Goal: Information Seeking & Learning: Learn about a topic

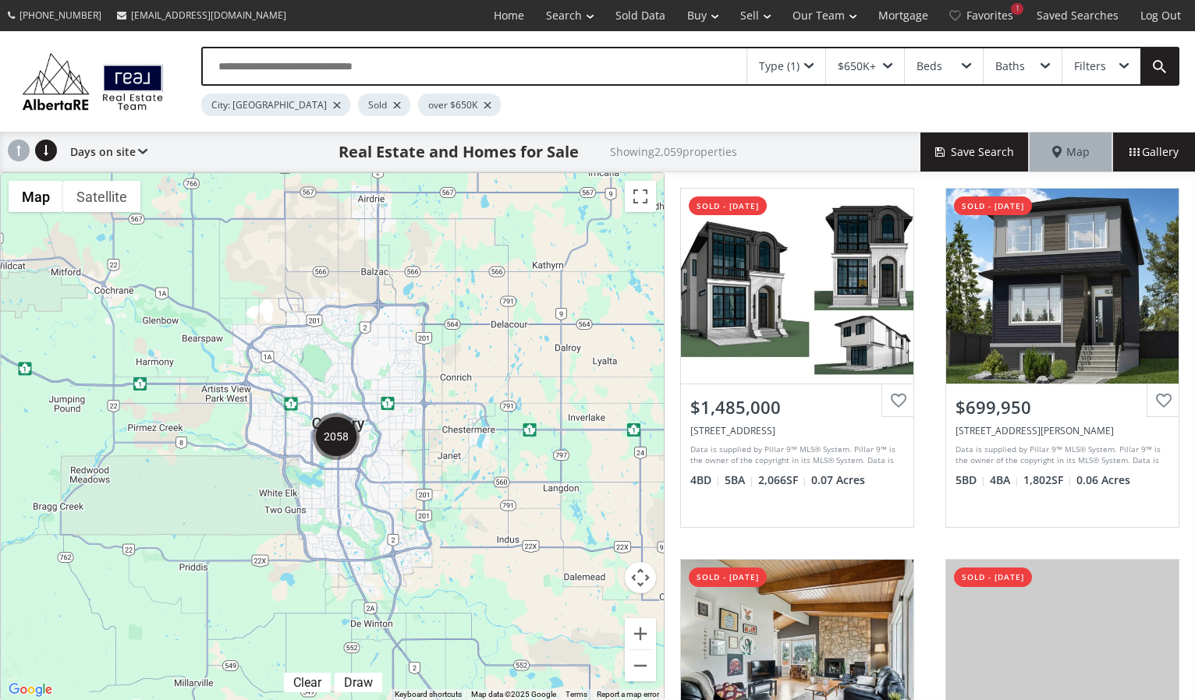
click at [331, 443] on img "2058" at bounding box center [336, 436] width 47 height 47
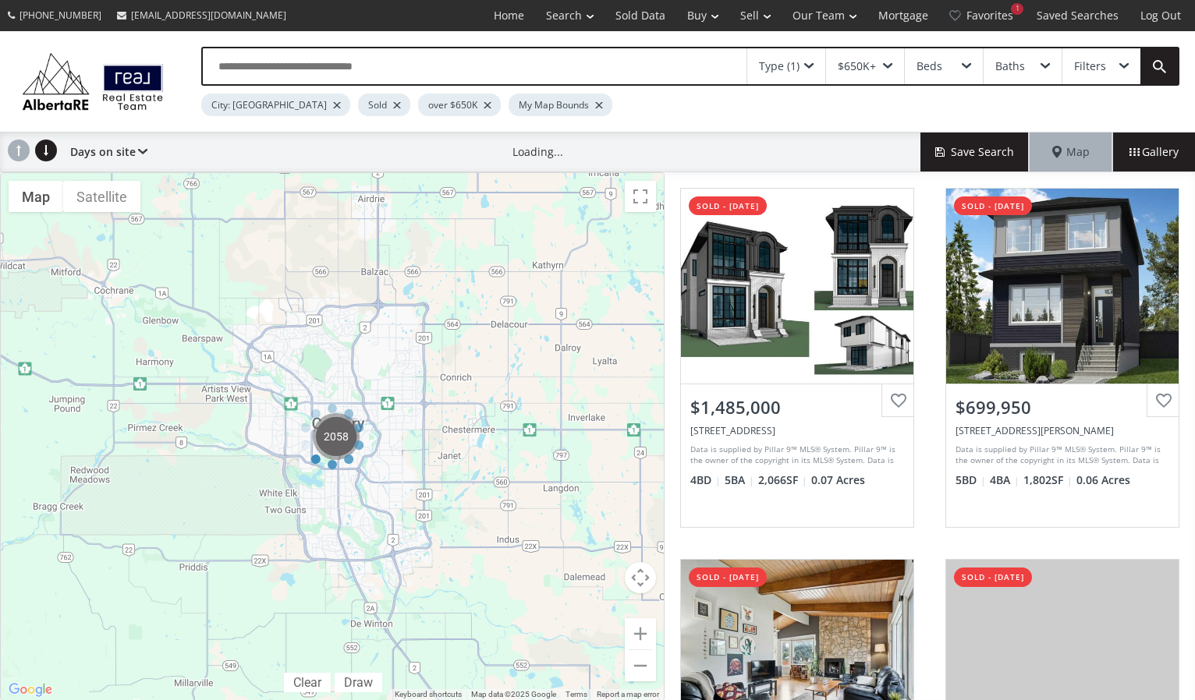
click at [331, 443] on div at bounding box center [332, 436] width 664 height 529
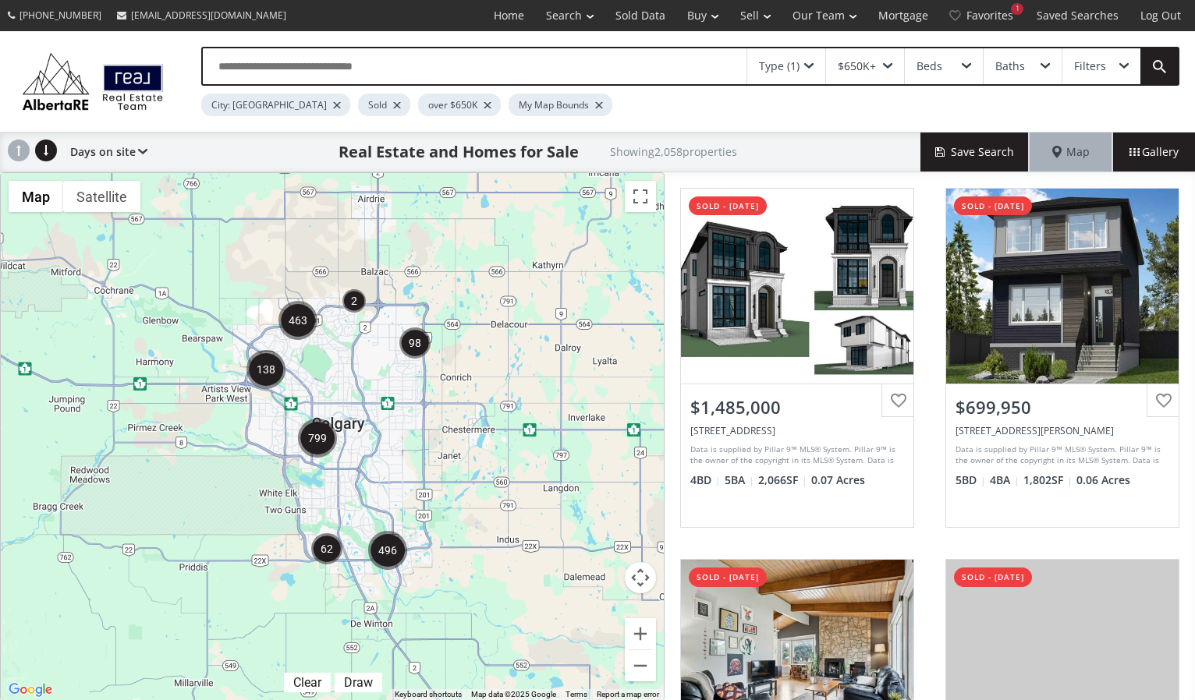
click at [323, 448] on img "799" at bounding box center [317, 438] width 39 height 39
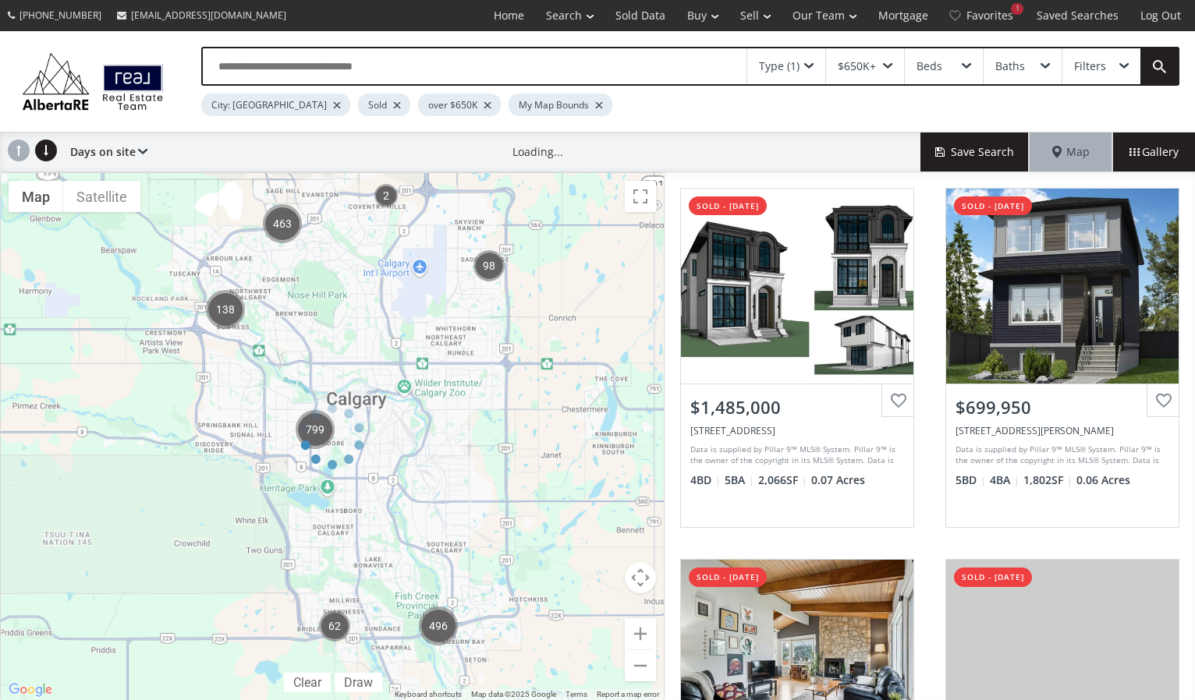
click at [323, 448] on div at bounding box center [332, 436] width 664 height 529
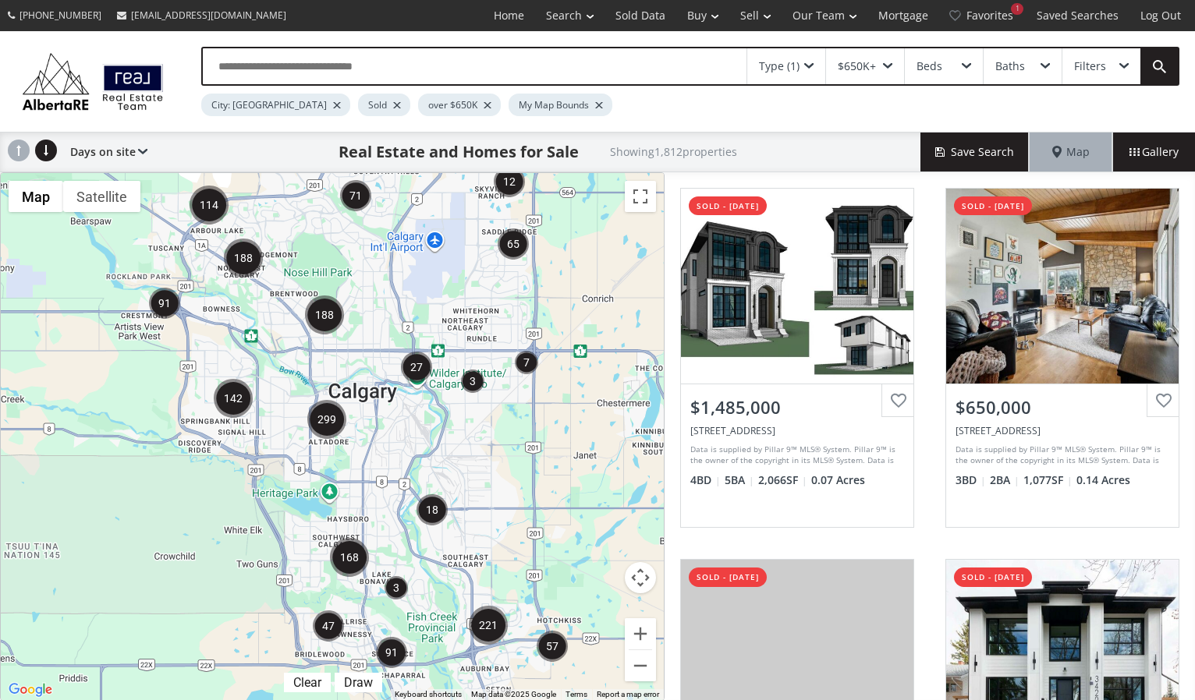
click at [313, 459] on div "To navigate, press the arrow keys." at bounding box center [332, 436] width 663 height 527
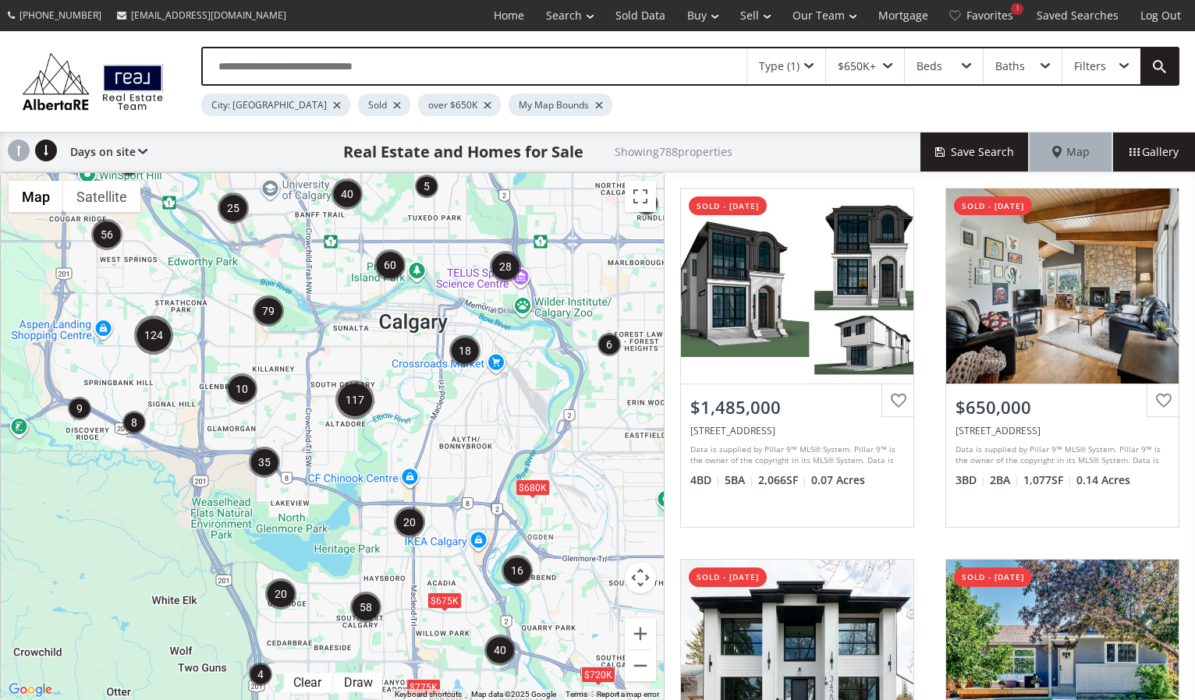
click at [316, 453] on div "To navigate, press the arrow keys. $680K $720K $675K $775K" at bounding box center [332, 436] width 663 height 527
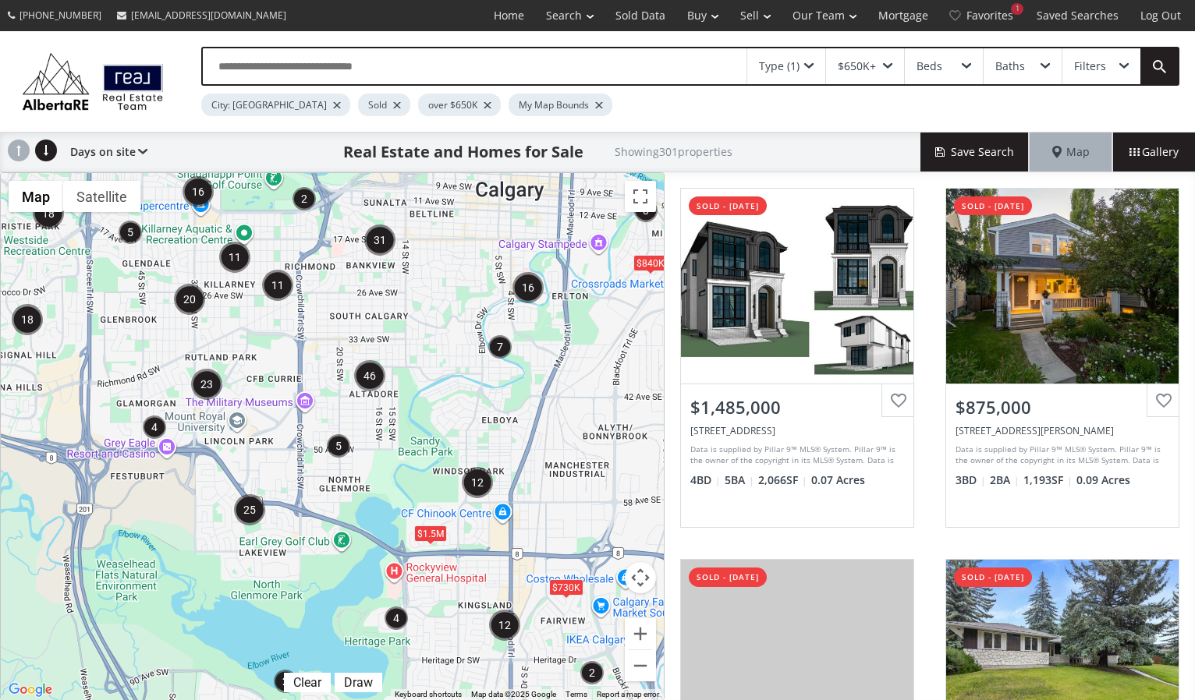
click at [282, 546] on div "To navigate, press the arrow keys. $840K $730K $1.5M" at bounding box center [332, 436] width 663 height 527
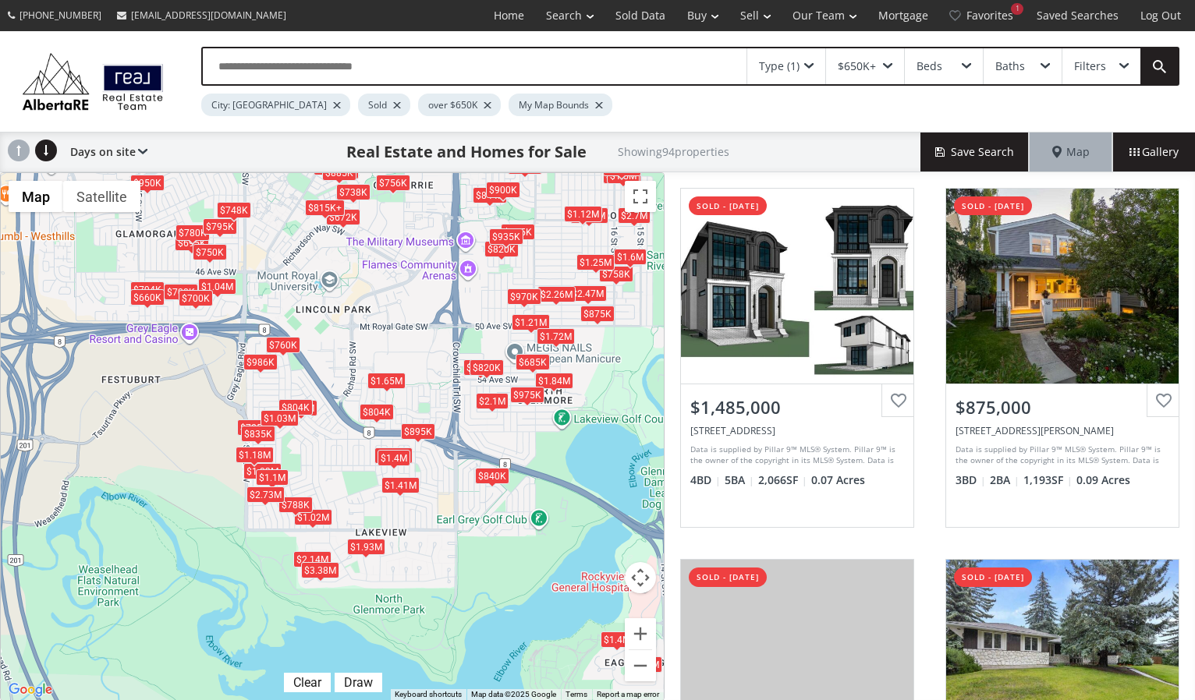
drag, startPoint x: 267, startPoint y: 553, endPoint x: 406, endPoint y: 526, distance: 142.3
click at [406, 526] on div "To navigate, press the arrow keys. $1.49M $875K $1.94M $2.14M $815K+ $1.5M $695…" at bounding box center [332, 436] width 663 height 527
click at [260, 383] on div "To navigate, press the arrow keys. $1.49M $875K $1.94M $2.14M $815K+ $1.5M $695…" at bounding box center [332, 436] width 663 height 527
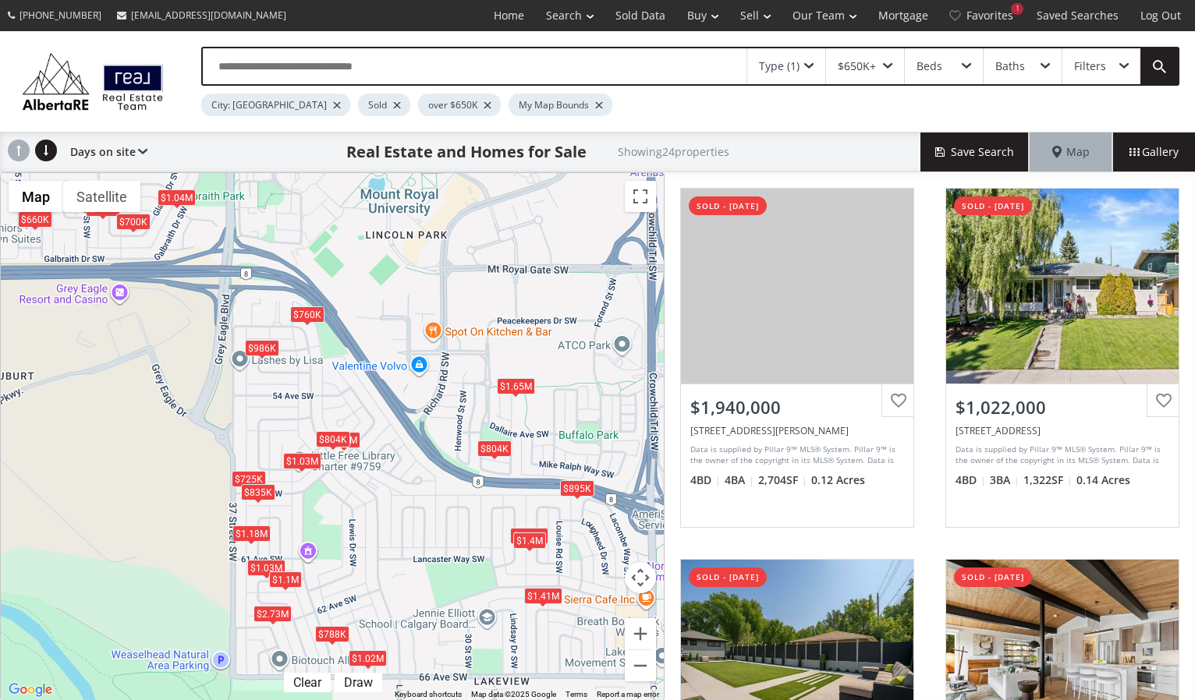
click at [256, 385] on div "To navigate, press the arrow keys. $1.94M $1.02M $895K $1.4M $725K $1.65M $1.03…" at bounding box center [332, 436] width 663 height 527
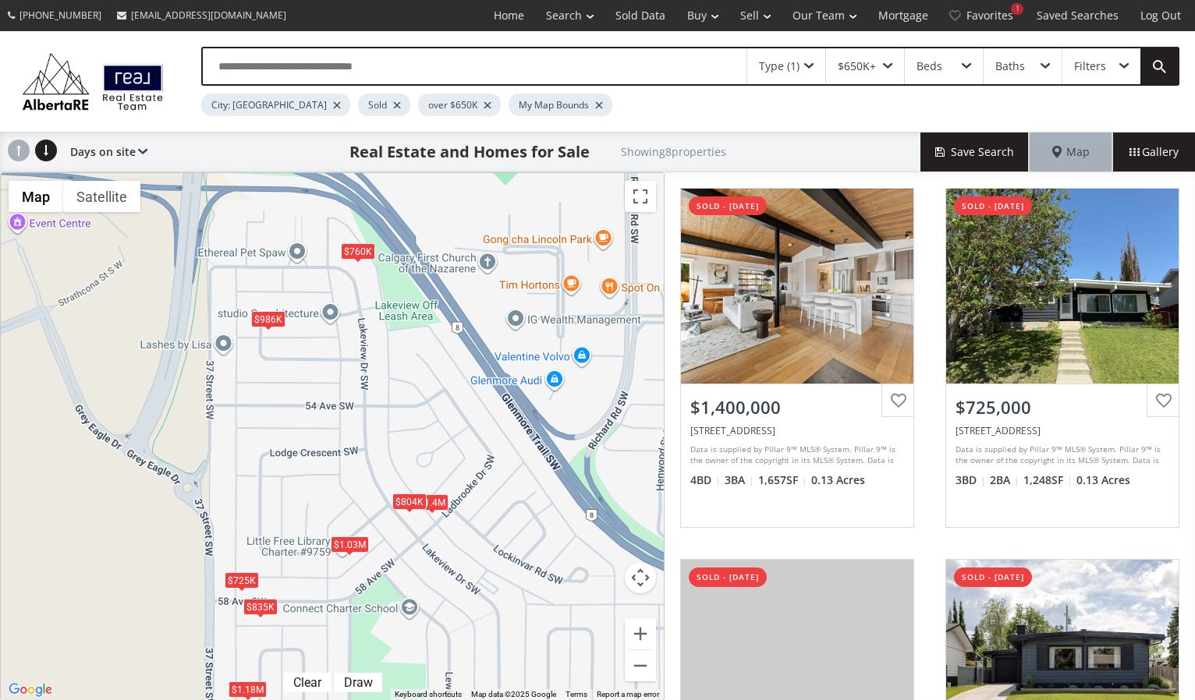
click at [262, 317] on div "$986K" at bounding box center [268, 319] width 34 height 16
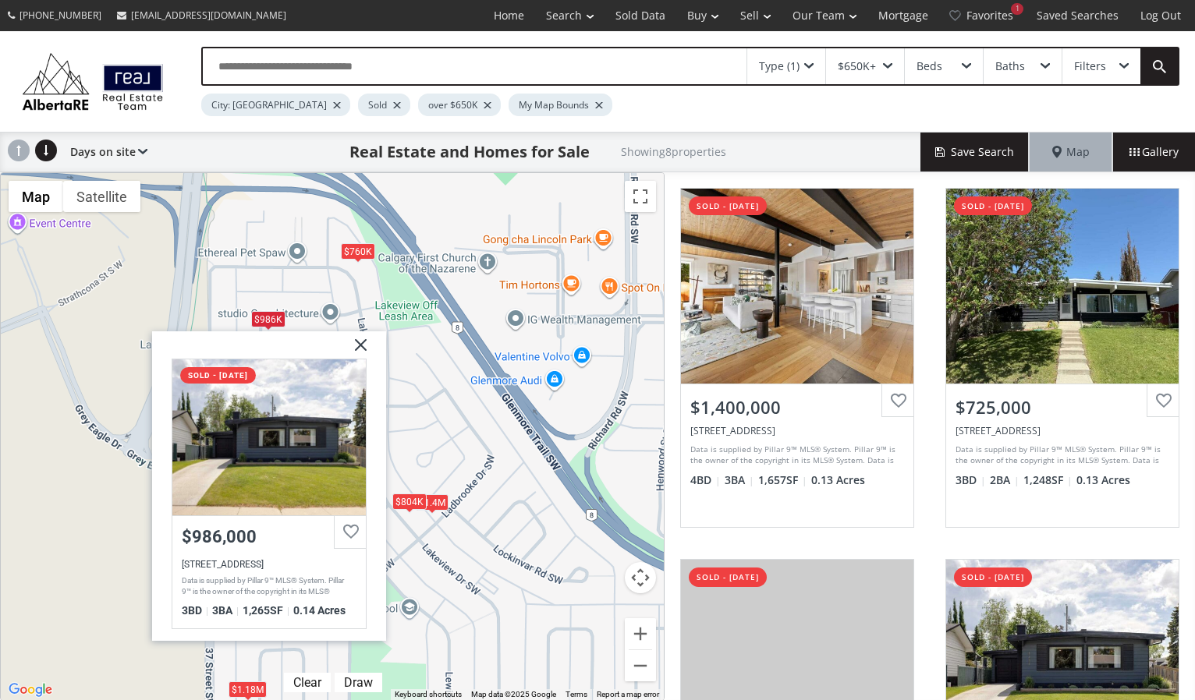
click at [237, 291] on div "To navigate, press the arrow keys. $1.4M $725K $760K $986K $804K $1.03M $1.18M …" at bounding box center [332, 436] width 663 height 527
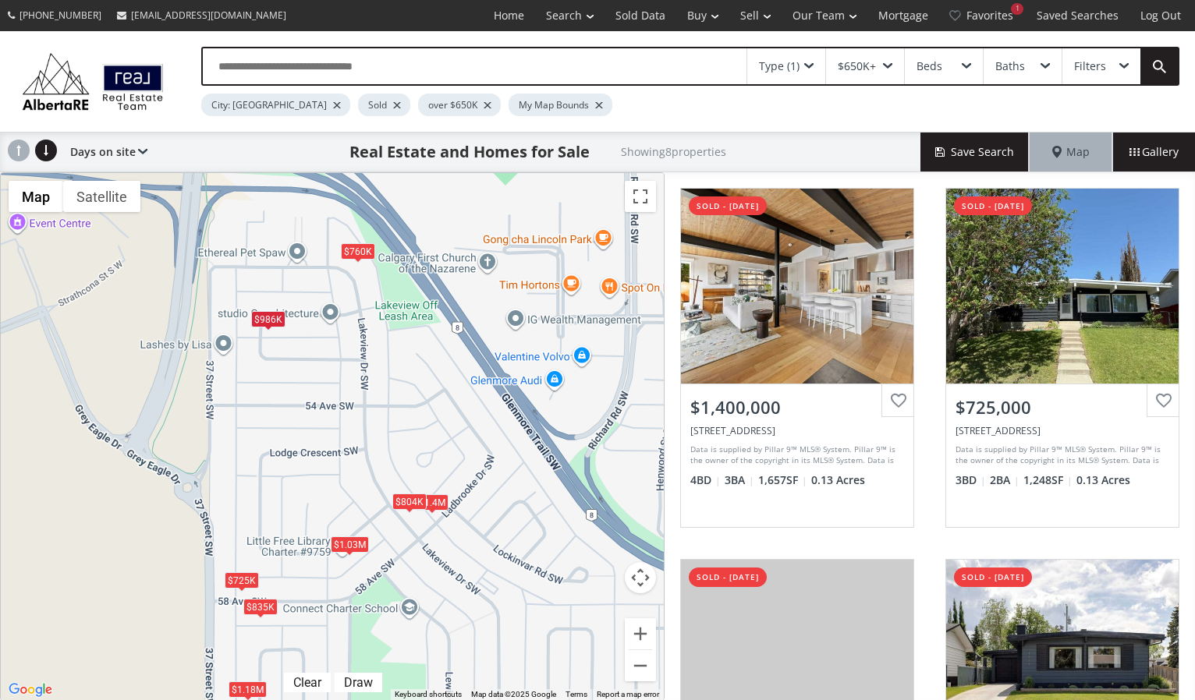
click at [237, 291] on div "To navigate, press the arrow keys. $1.4M $725K $760K $986K $804K $1.03M $1.18M …" at bounding box center [332, 436] width 663 height 527
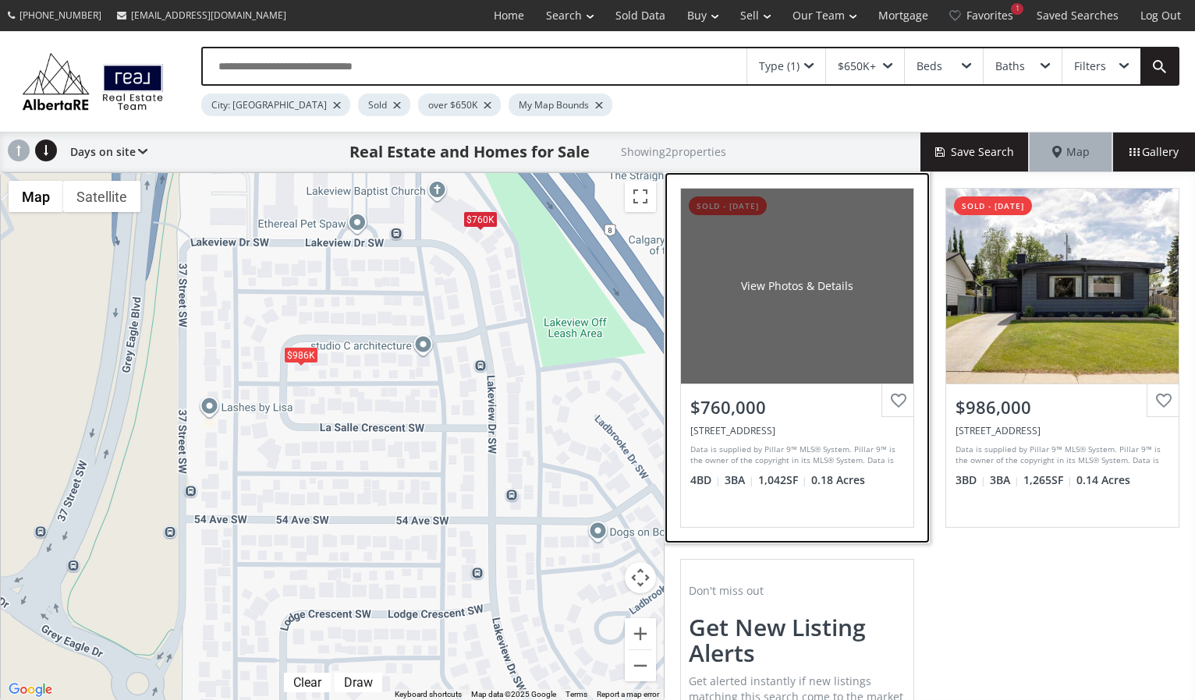
click at [759, 359] on div "View Photos & Details" at bounding box center [797, 286] width 232 height 195
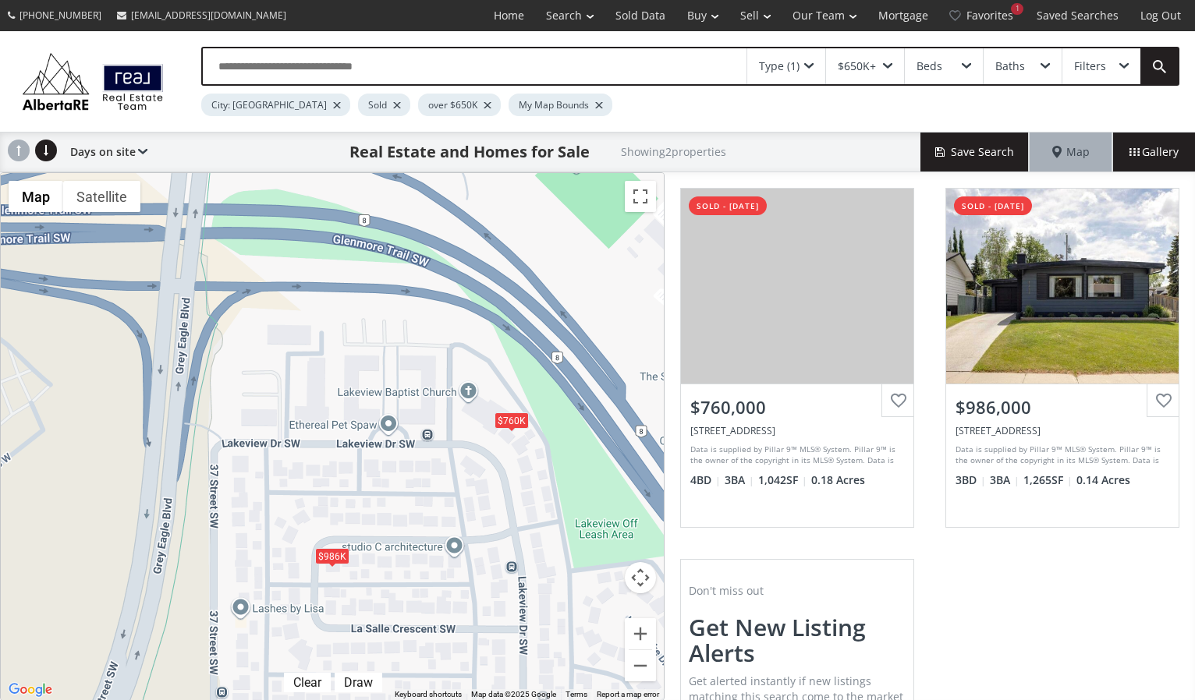
drag, startPoint x: 291, startPoint y: 293, endPoint x: 331, endPoint y: 488, distance: 199.0
click at [331, 488] on div "To navigate, press the arrow keys. $760K $986K" at bounding box center [332, 436] width 663 height 527
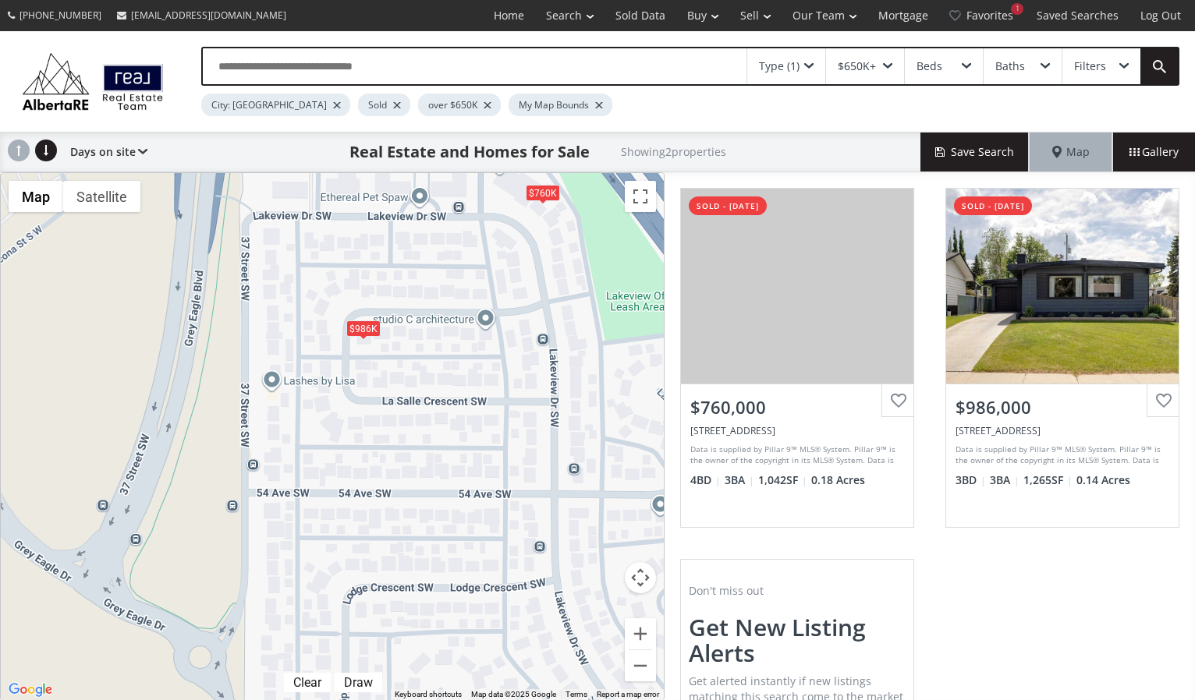
drag, startPoint x: 248, startPoint y: 554, endPoint x: 271, endPoint y: 333, distance: 221.9
click at [271, 333] on div "To navigate, press the arrow keys. $760K $986K" at bounding box center [332, 436] width 663 height 527
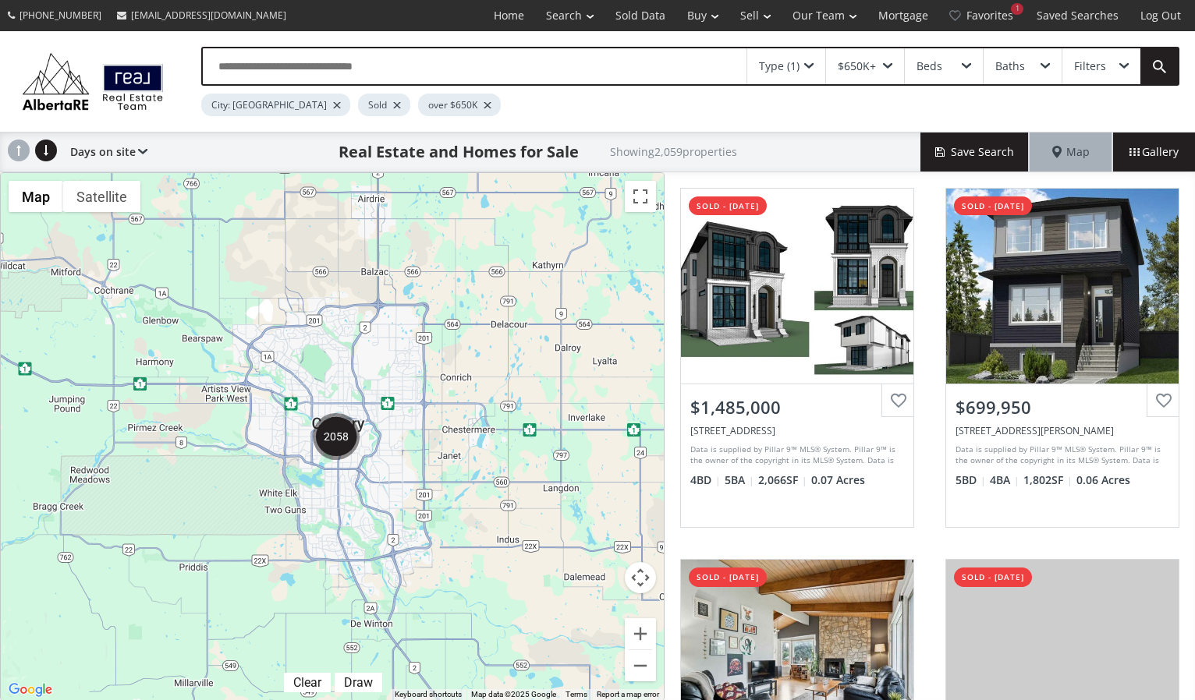
click at [418, 509] on div "To navigate, press the arrow keys." at bounding box center [332, 436] width 663 height 527
click at [380, 499] on div "To navigate, press the arrow keys." at bounding box center [332, 436] width 663 height 527
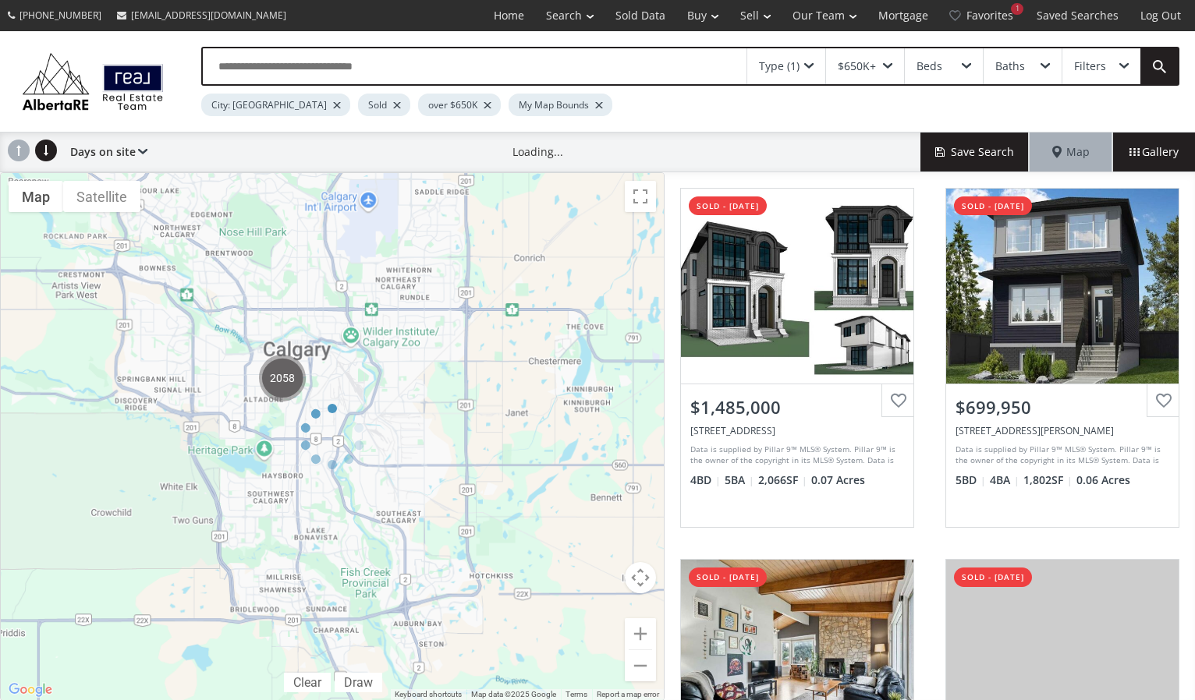
click at [380, 499] on div at bounding box center [332, 436] width 664 height 529
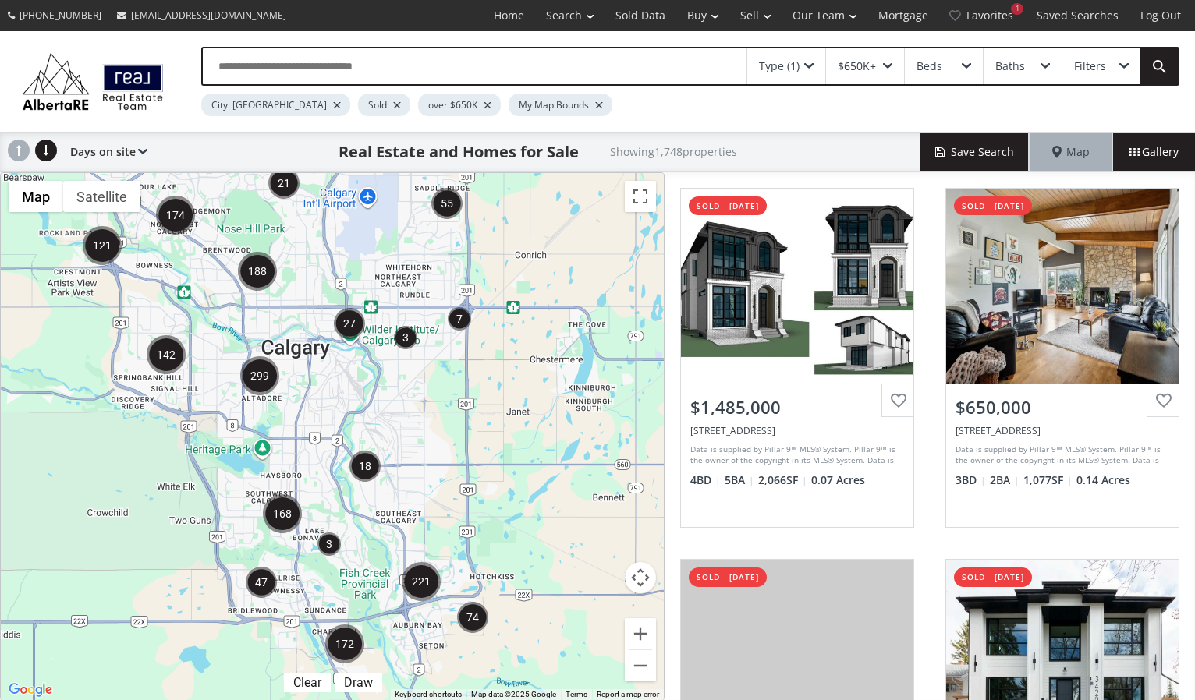
click at [380, 499] on div "← Move left → Move right ↑ Move up ↓ Move down + Zoom in - Zoom out Home Jump l…" at bounding box center [332, 436] width 664 height 529
click at [380, 499] on div "To navigate, press the arrow keys." at bounding box center [332, 436] width 663 height 527
click at [372, 431] on div "To navigate, press the arrow keys." at bounding box center [332, 436] width 663 height 527
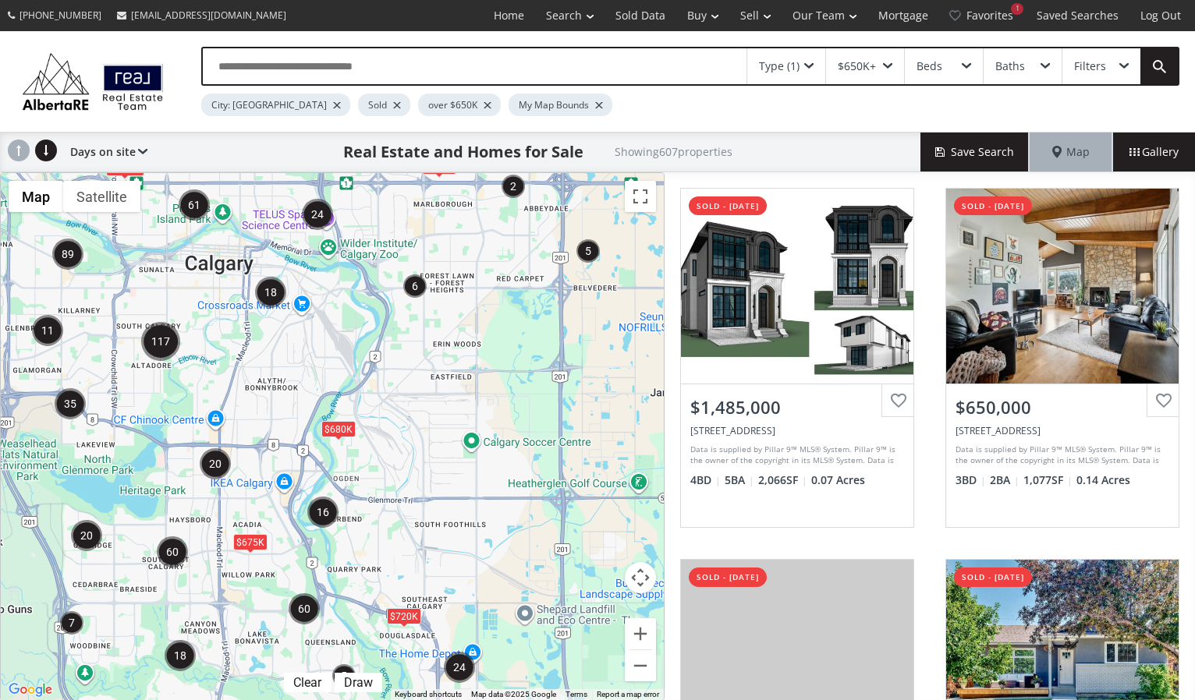
drag, startPoint x: 372, startPoint y: 420, endPoint x: 530, endPoint y: 360, distance: 168.3
click at [530, 360] on div "← Move left → Move right ↑ Move up ↓ Move down + Zoom in - Zoom out Home Jump l…" at bounding box center [332, 436] width 664 height 529
click at [178, 393] on div "To navigate, press the arrow keys. $680K $720K $675K $1.07M $663K" at bounding box center [332, 436] width 663 height 527
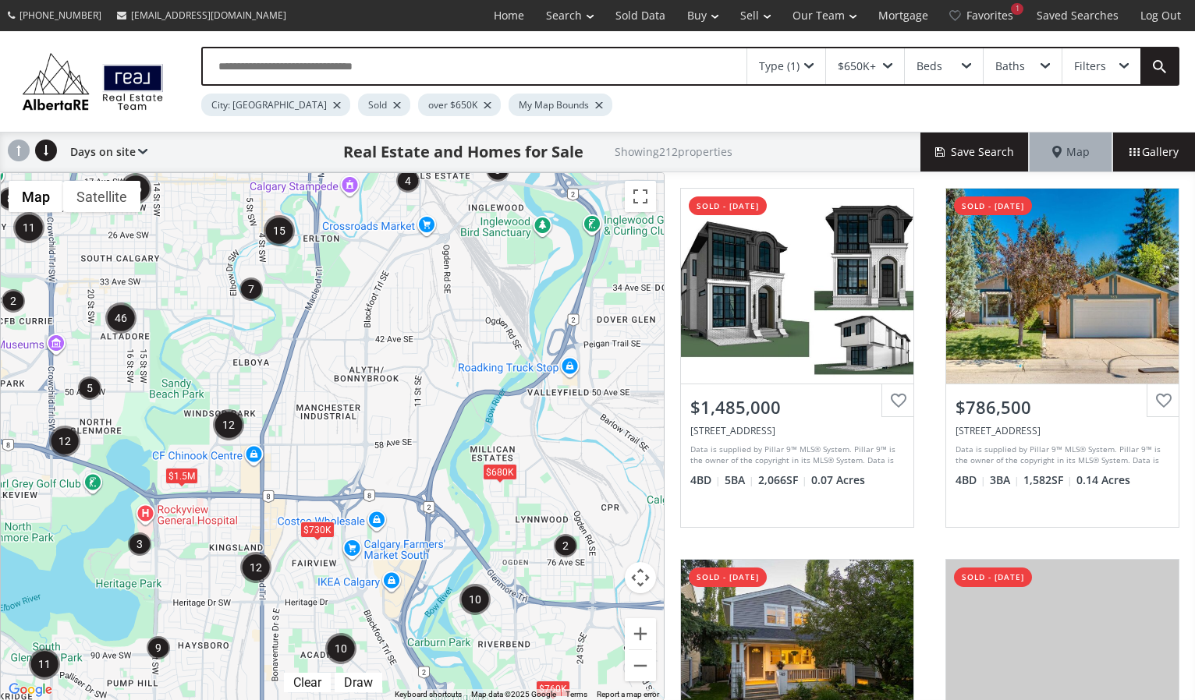
drag, startPoint x: 171, startPoint y: 393, endPoint x: 305, endPoint y: 389, distance: 134.2
click at [307, 389] on div "← Move left → Move right ↑ Move up ↓ Move down + Zoom in - Zoom out Home Jump l…" at bounding box center [332, 436] width 664 height 529
click at [193, 402] on div "To navigate, press the arrow keys. $680K $730K $1.5M $760K" at bounding box center [332, 436] width 663 height 527
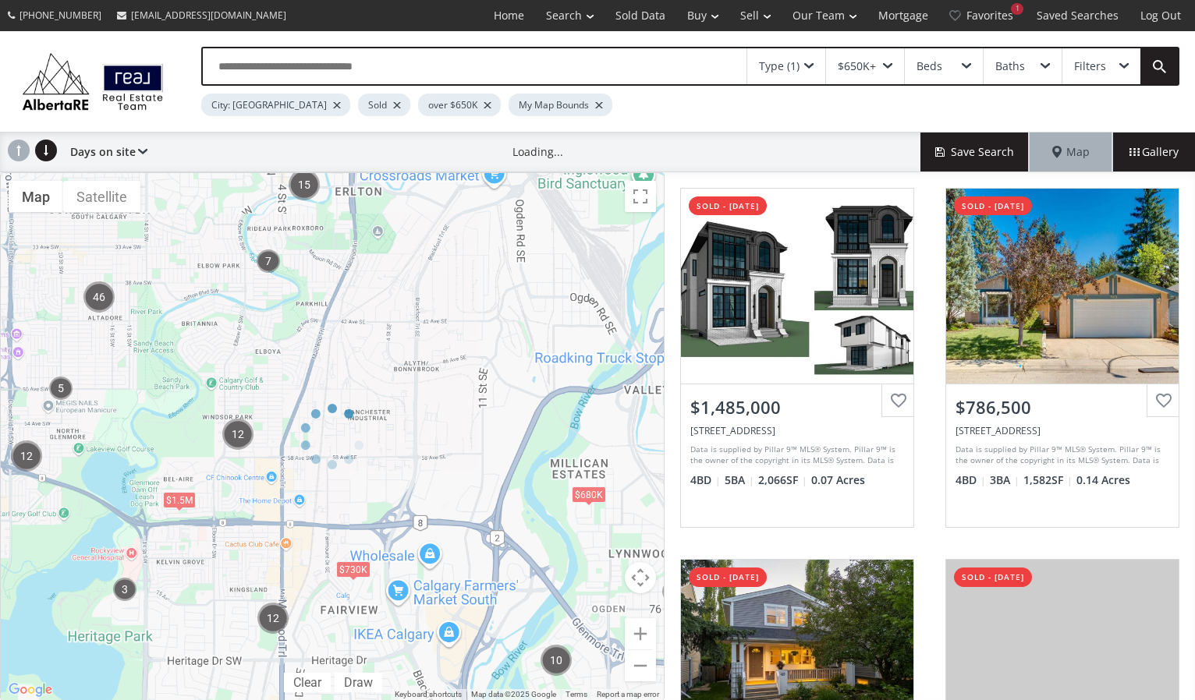
click at [193, 402] on div at bounding box center [332, 436] width 664 height 529
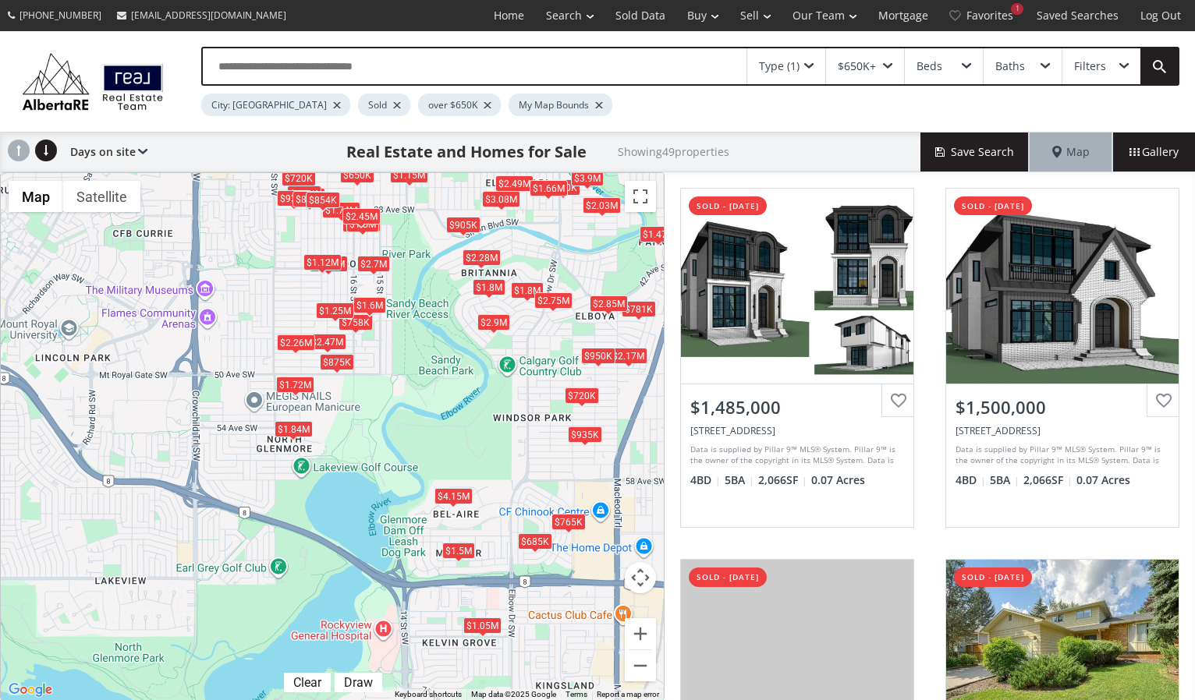
drag, startPoint x: 107, startPoint y: 356, endPoint x: 396, endPoint y: 349, distance: 289.5
click at [396, 349] on div "To navigate, press the arrow keys. $1.49M $1.5M $1.74M $1.05M $935K $1.15M $2.4…" at bounding box center [332, 436] width 663 height 527
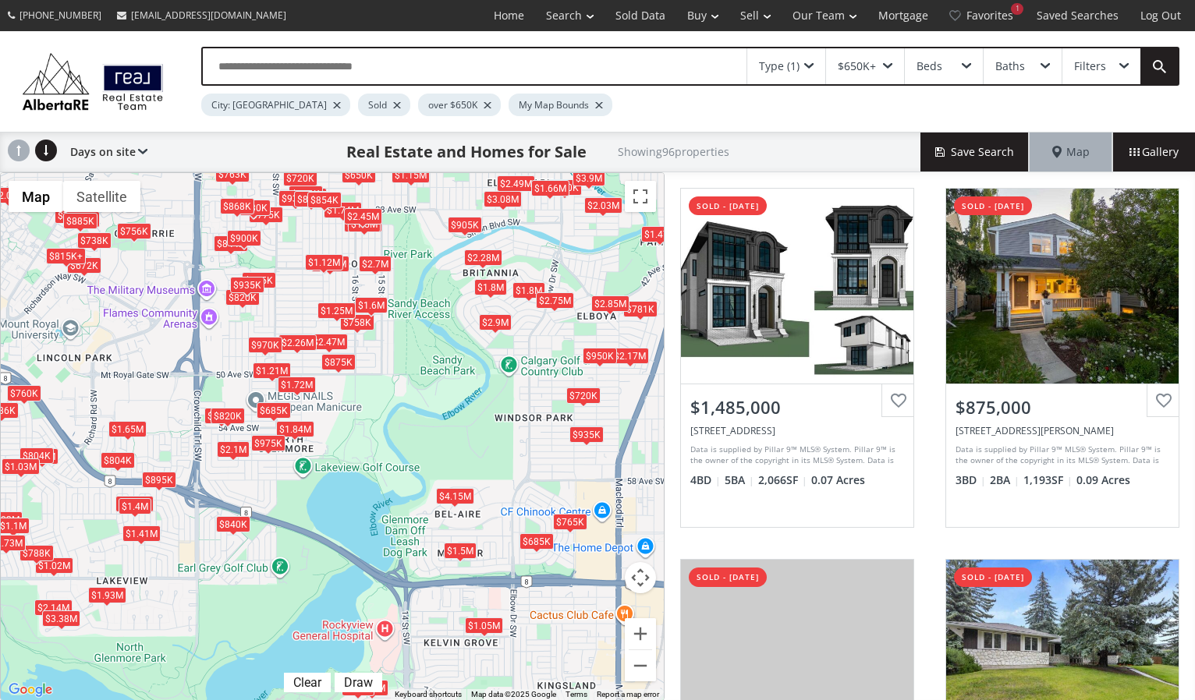
click at [248, 544] on div "To navigate, press the arrow keys. $1.49M $875K $1.94M $2.14M $815K+ $1.5M $1.7…" at bounding box center [332, 436] width 663 height 527
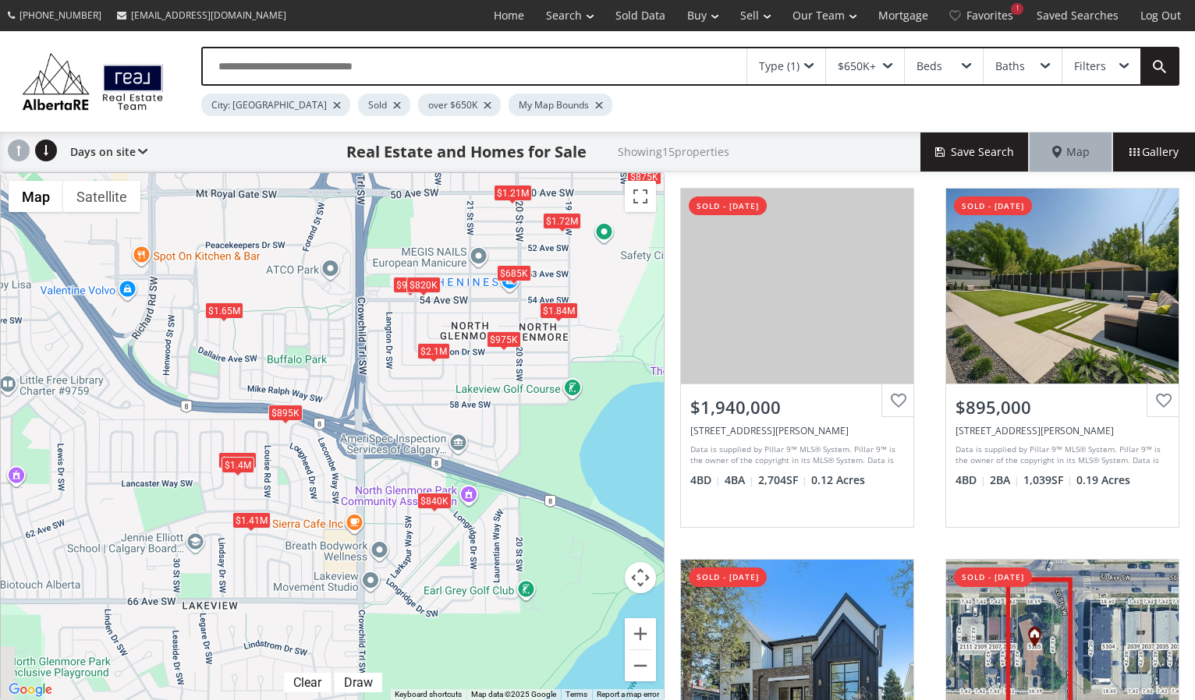
drag, startPoint x: 243, startPoint y: 529, endPoint x: 487, endPoint y: 512, distance: 244.7
click at [487, 513] on div "To navigate, press the arrow keys. $1.94M $895K $2.1M $1.21M $995K $1.84M $1.65…" at bounding box center [332, 436] width 663 height 527
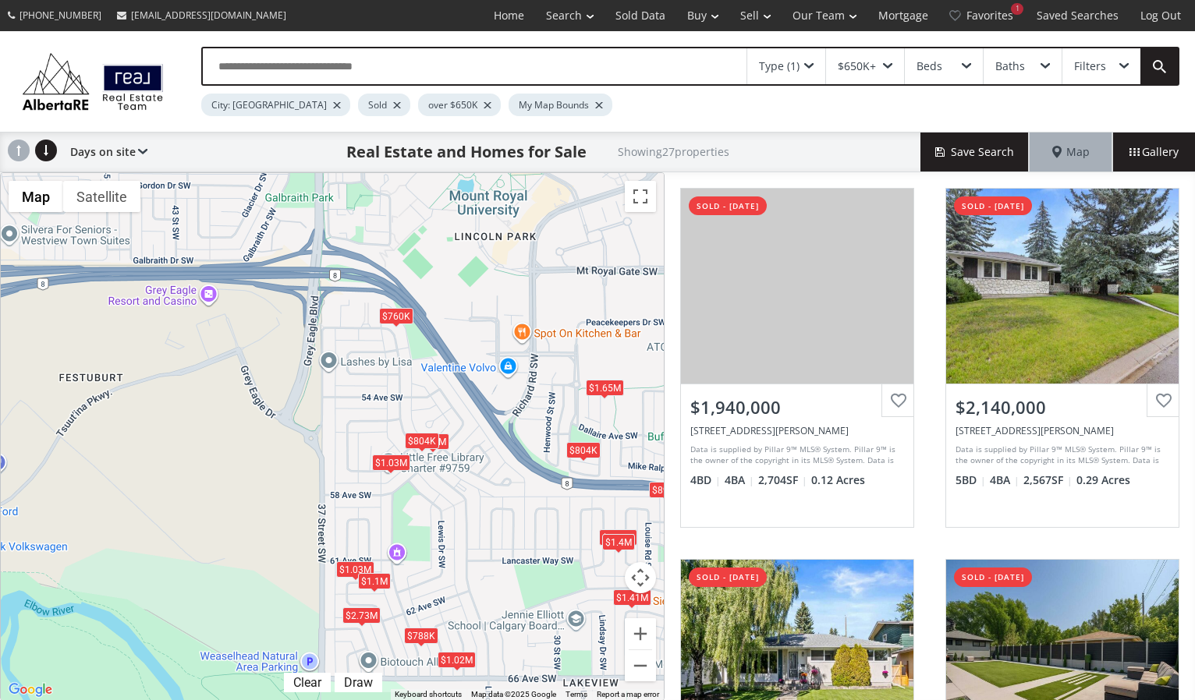
drag, startPoint x: 174, startPoint y: 471, endPoint x: 536, endPoint y: 551, distance: 370.5
click at [536, 551] on div "To navigate, press the arrow keys. $1.94M $2.14M $1.02M $895K $2.1M $1.21M $995…" at bounding box center [332, 436] width 663 height 527
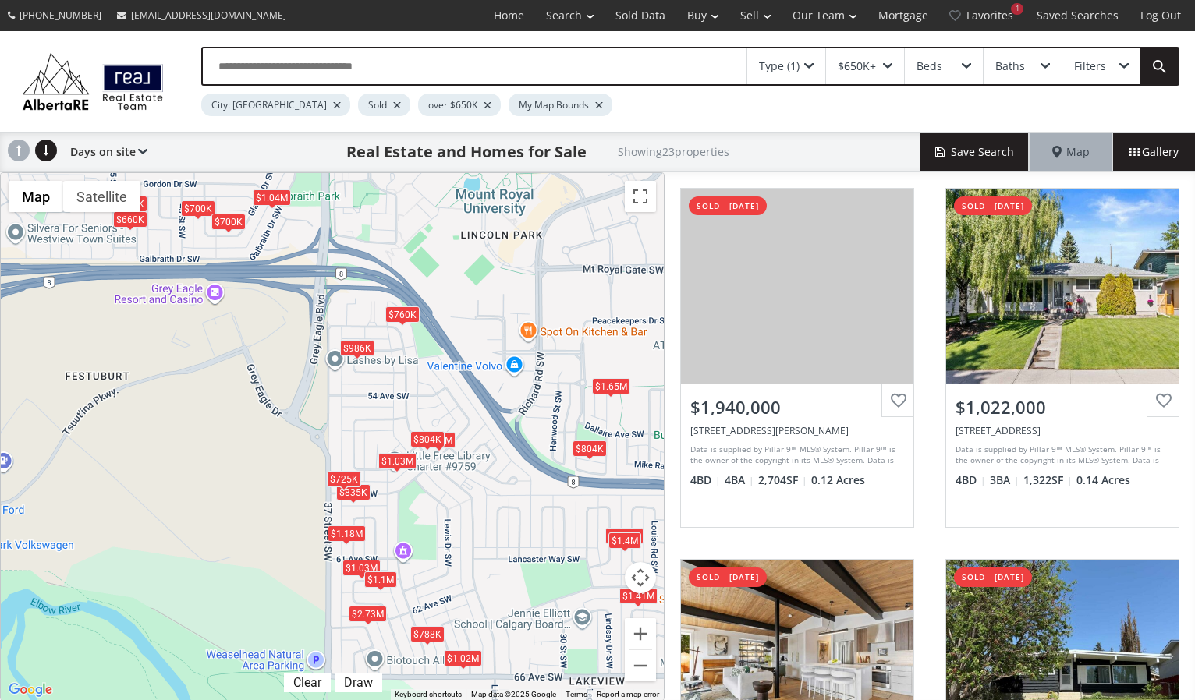
click at [349, 473] on div "$725K" at bounding box center [344, 479] width 34 height 16
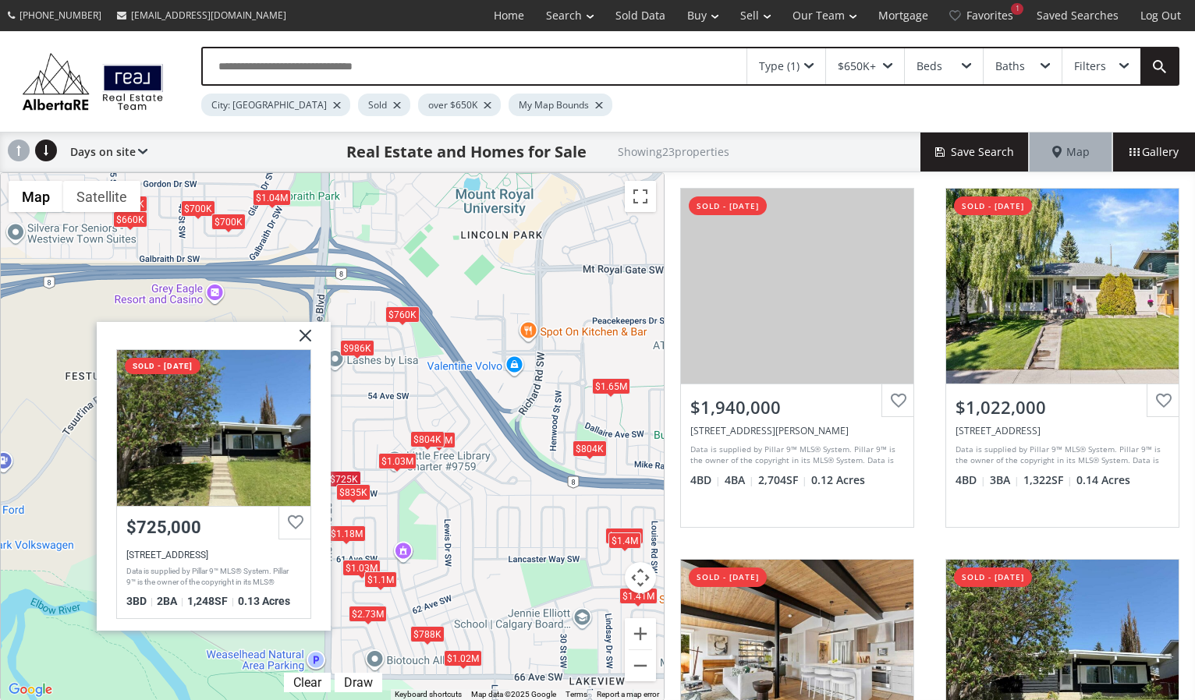
click at [356, 488] on div "$835K" at bounding box center [353, 492] width 34 height 16
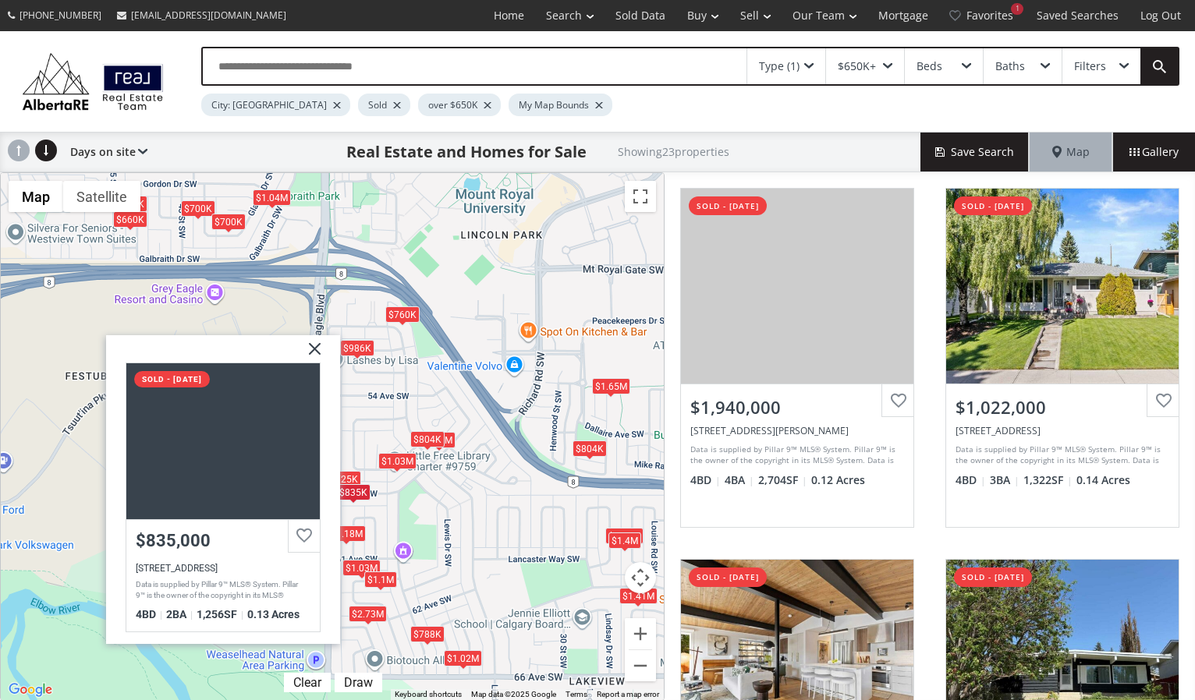
click at [355, 342] on div "$986K" at bounding box center [357, 348] width 34 height 16
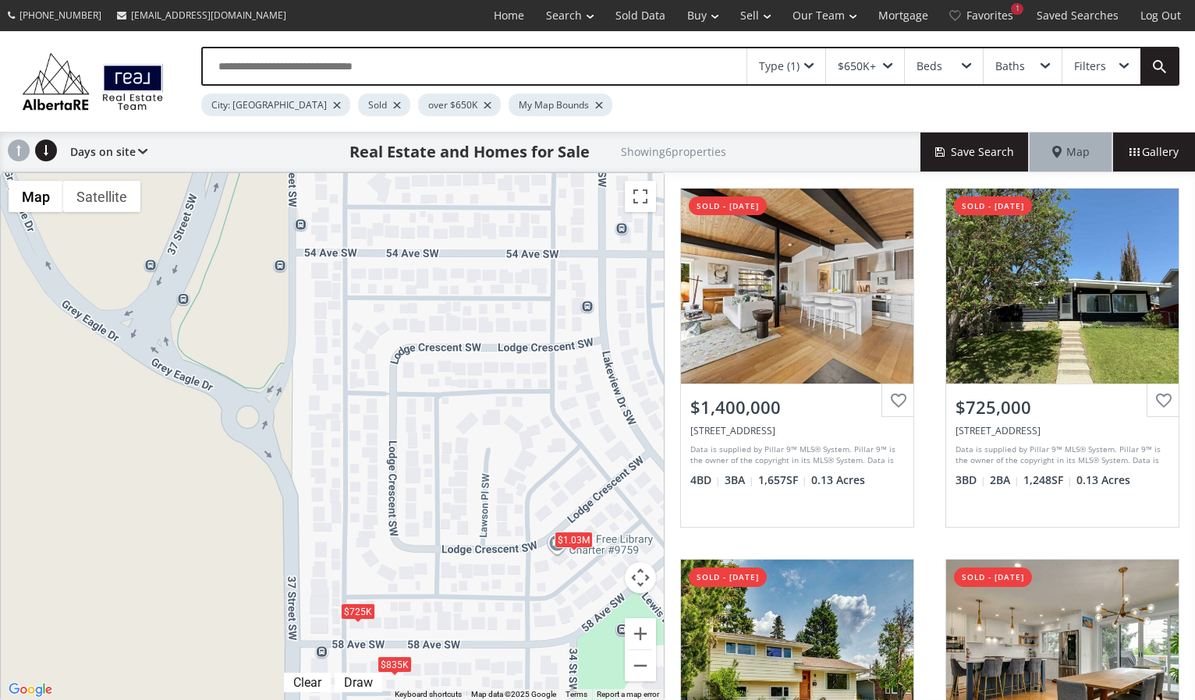
drag, startPoint x: 218, startPoint y: 457, endPoint x: 492, endPoint y: 689, distance: 359.1
click at [492, 689] on div "To navigate, press the arrow keys. $1.4M $725K $804K $1.03M $1.18M $835K Map Te…" at bounding box center [332, 436] width 663 height 527
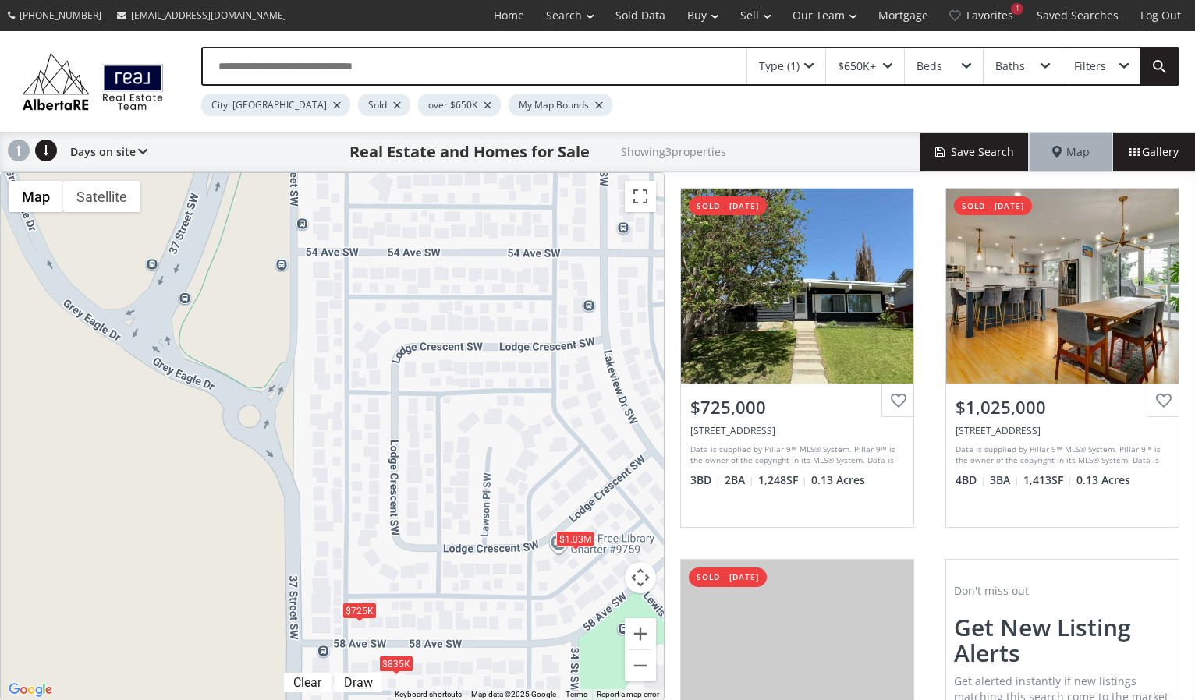
click at [569, 539] on div "$1.03M" at bounding box center [575, 539] width 38 height 16
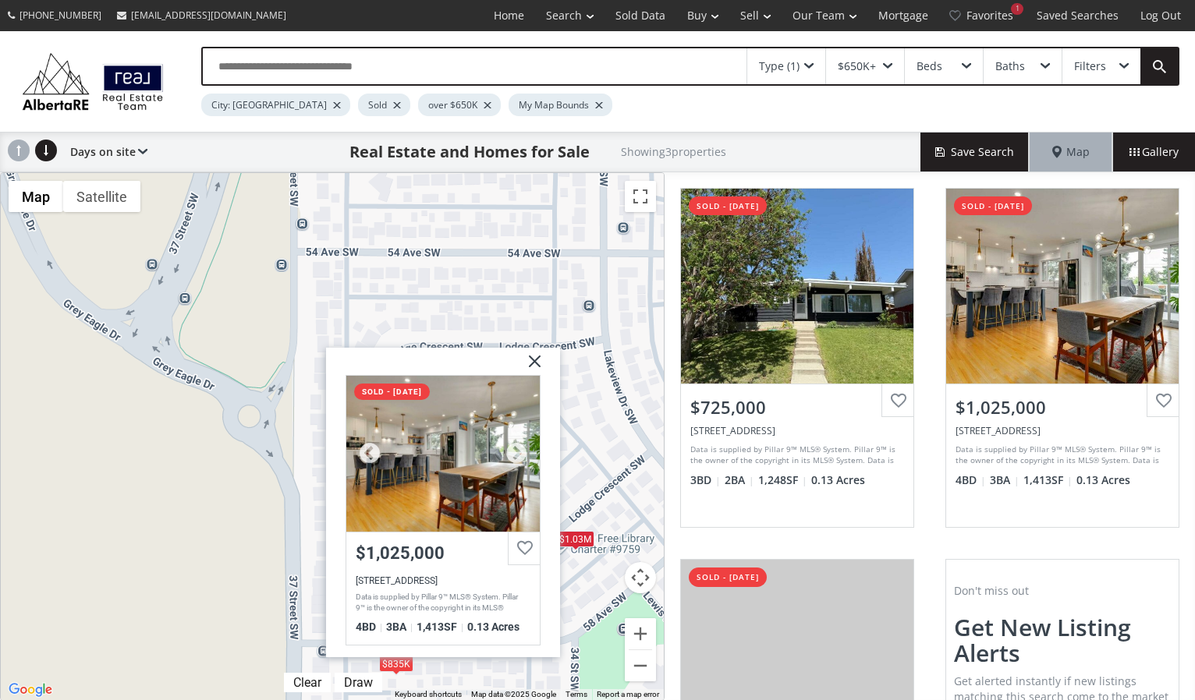
click at [473, 488] on div at bounding box center [442, 454] width 193 height 156
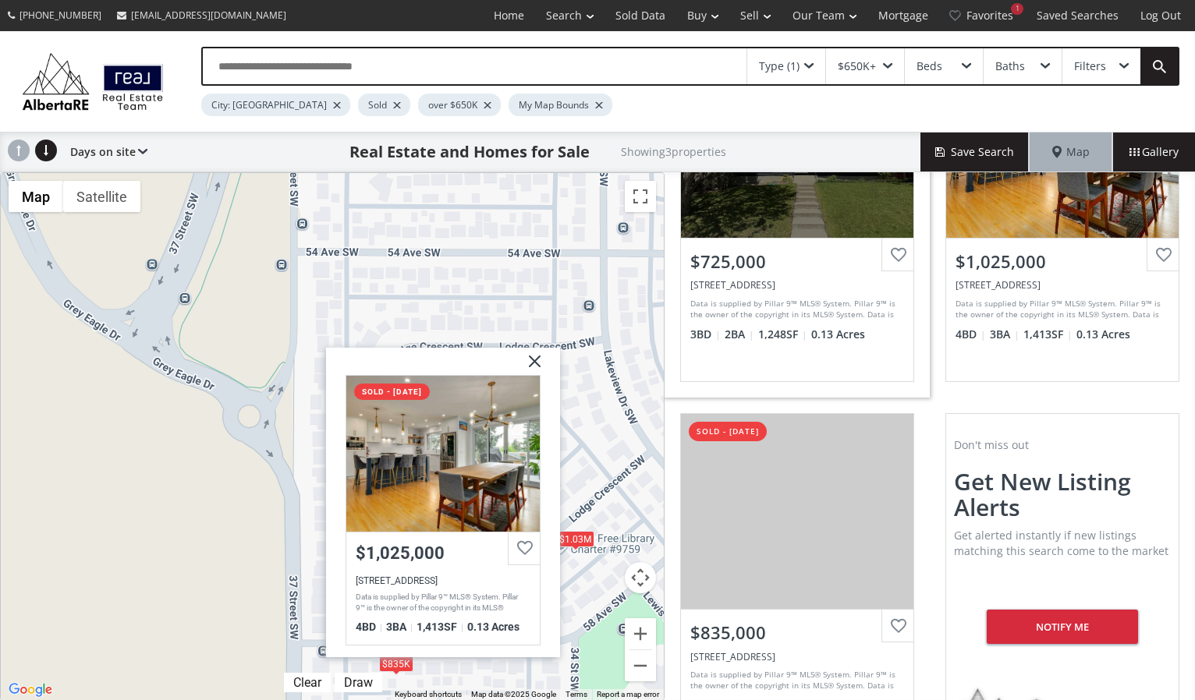
scroll to position [214, 0]
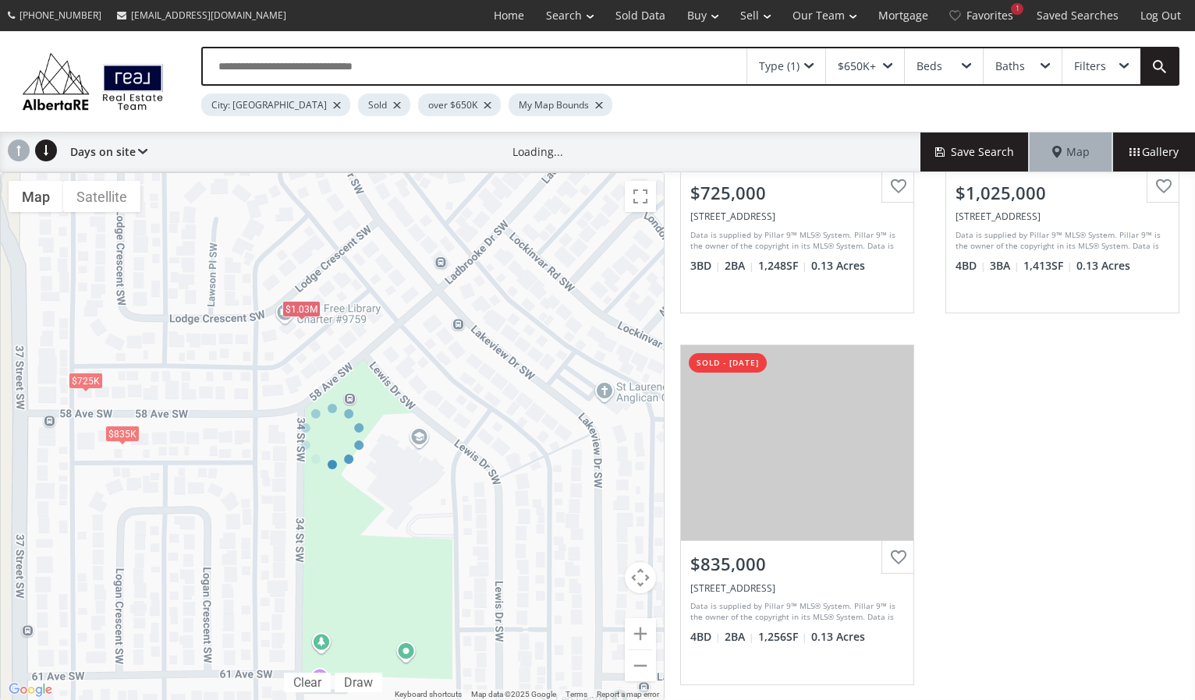
scroll to position [911, 0]
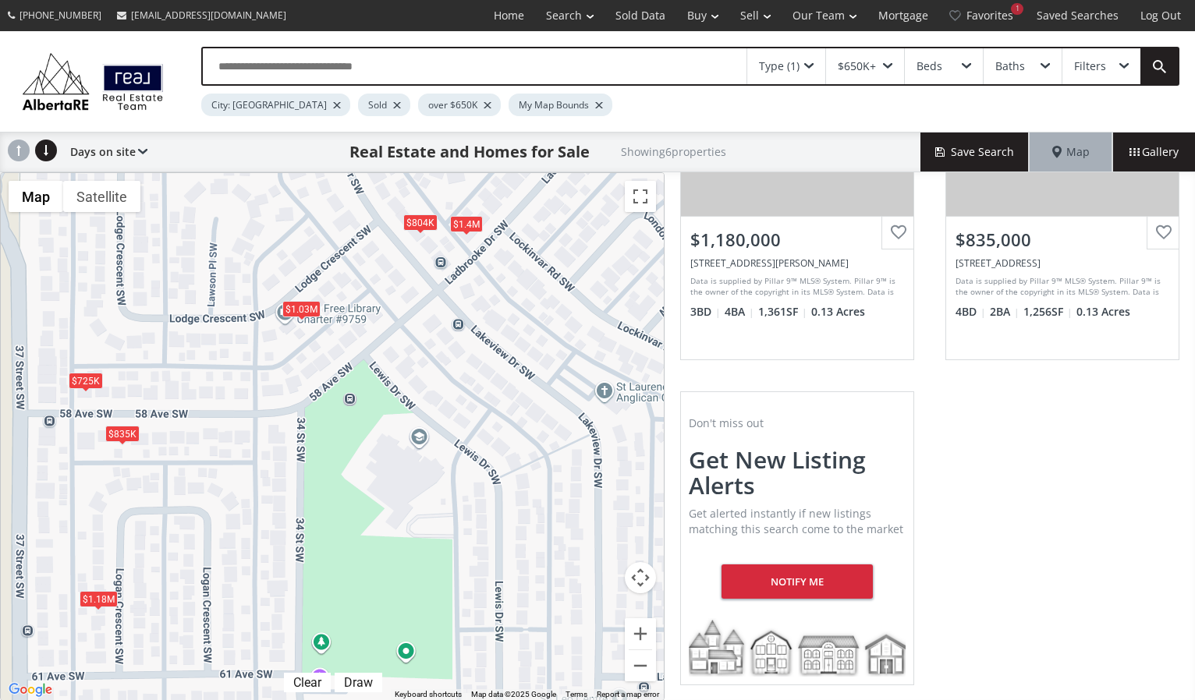
click at [424, 220] on div "$804K" at bounding box center [420, 222] width 34 height 16
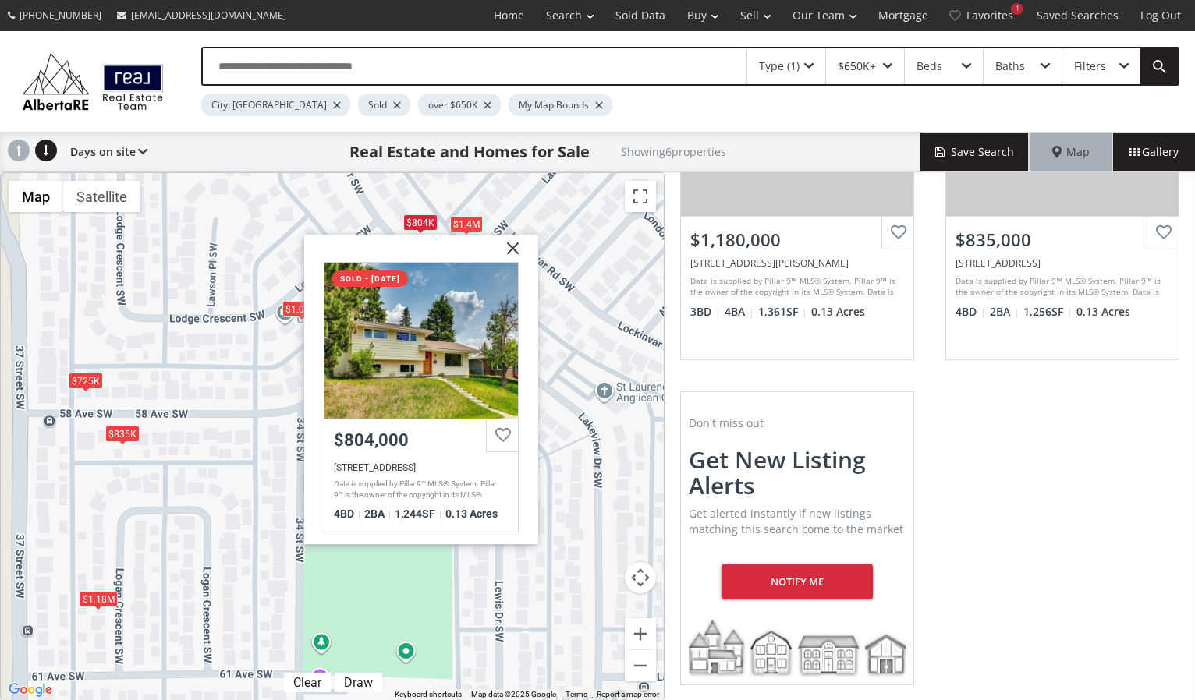
click at [463, 218] on div "$1.4M" at bounding box center [466, 224] width 33 height 16
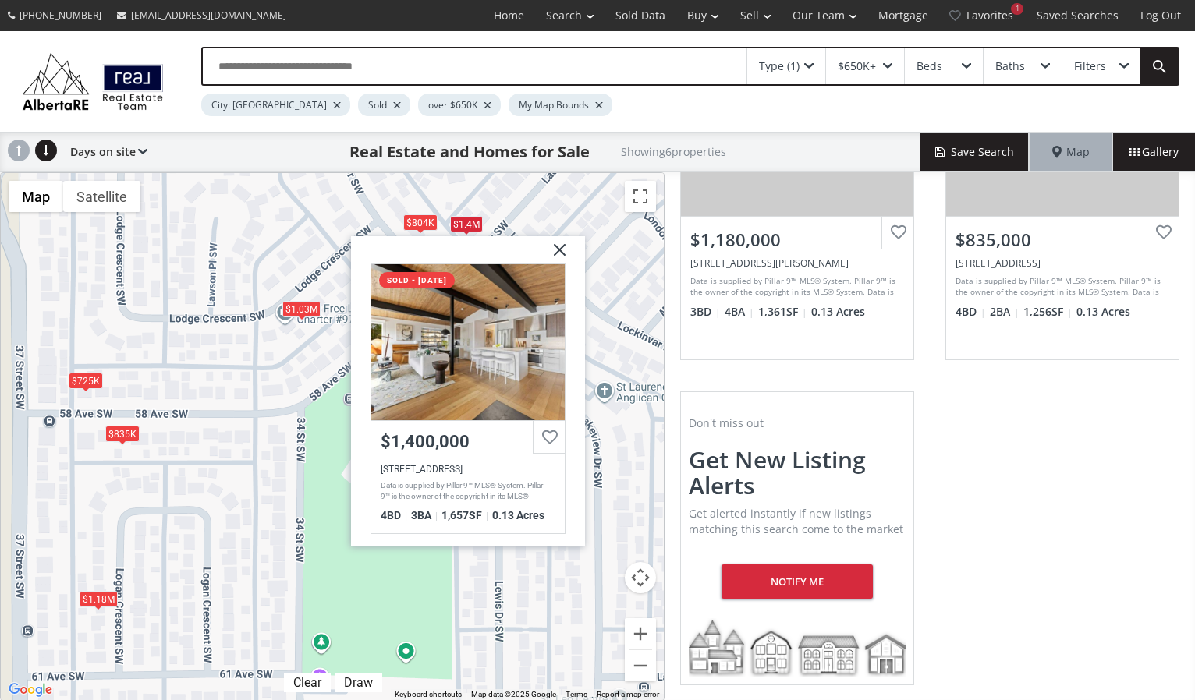
click at [431, 218] on div "$804K" at bounding box center [420, 222] width 34 height 16
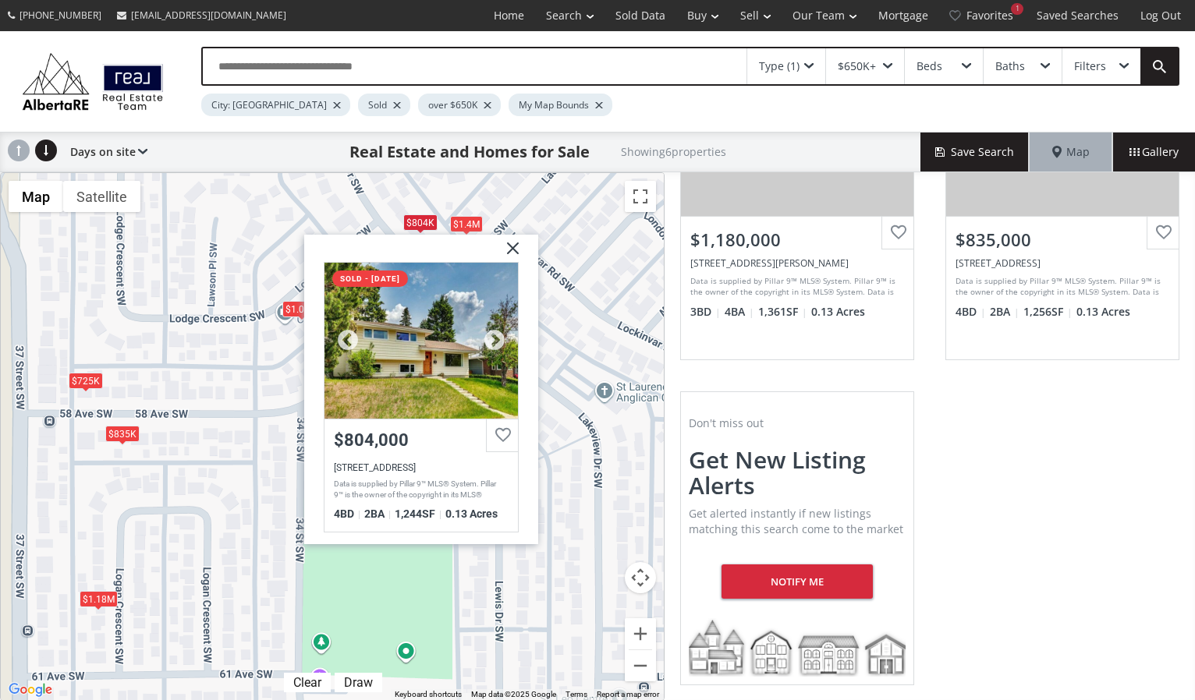
click at [401, 333] on div at bounding box center [420, 341] width 193 height 156
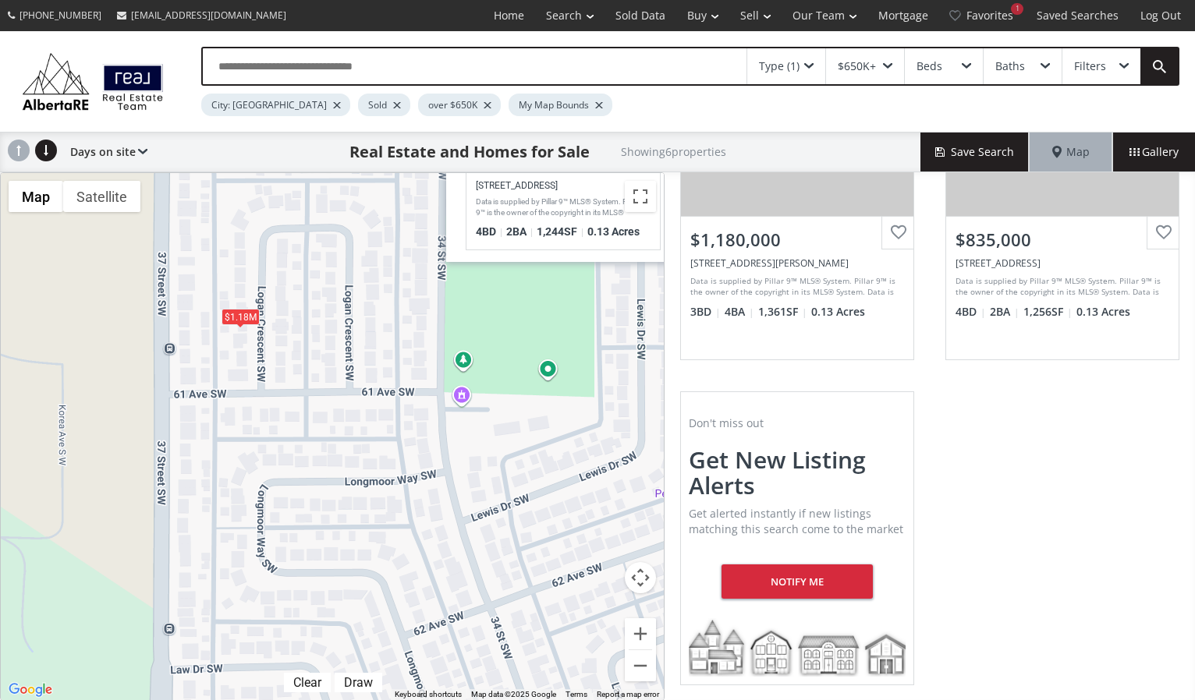
drag, startPoint x: 225, startPoint y: 531, endPoint x: 368, endPoint y: 246, distance: 318.4
click at [368, 246] on div "To navigate, press the arrow keys. $1.4M $725K $804K $1.03M $1.18M $835K Lakevi…" at bounding box center [332, 436] width 663 height 527
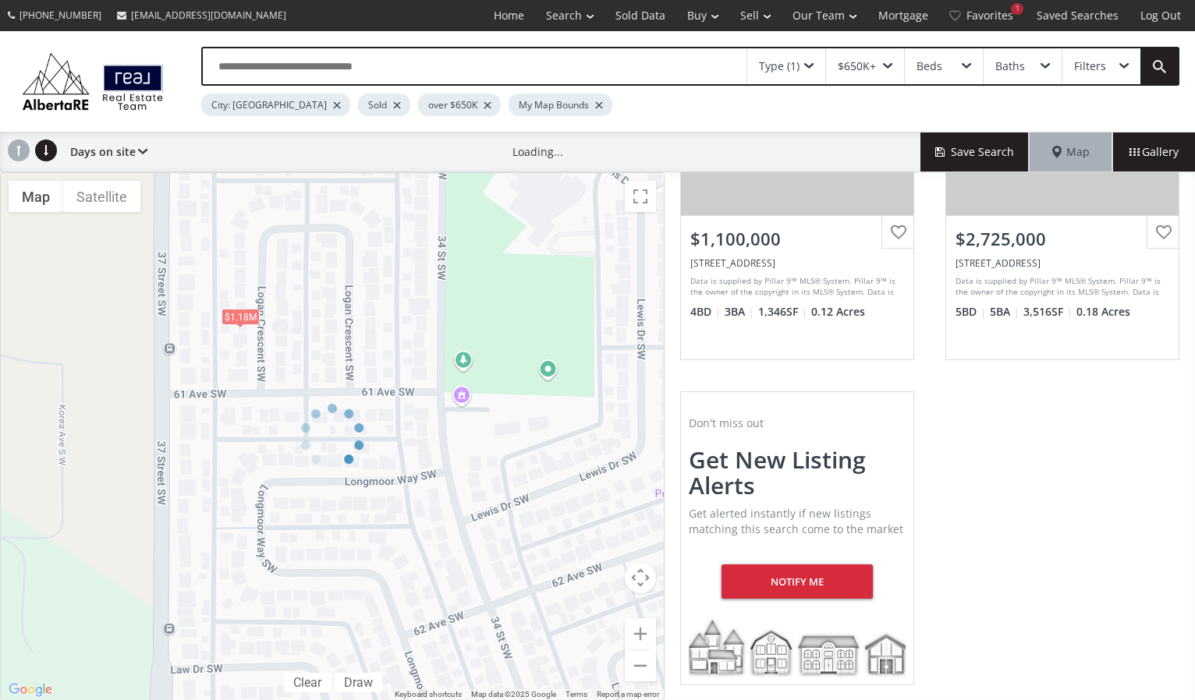
scroll to position [540, 0]
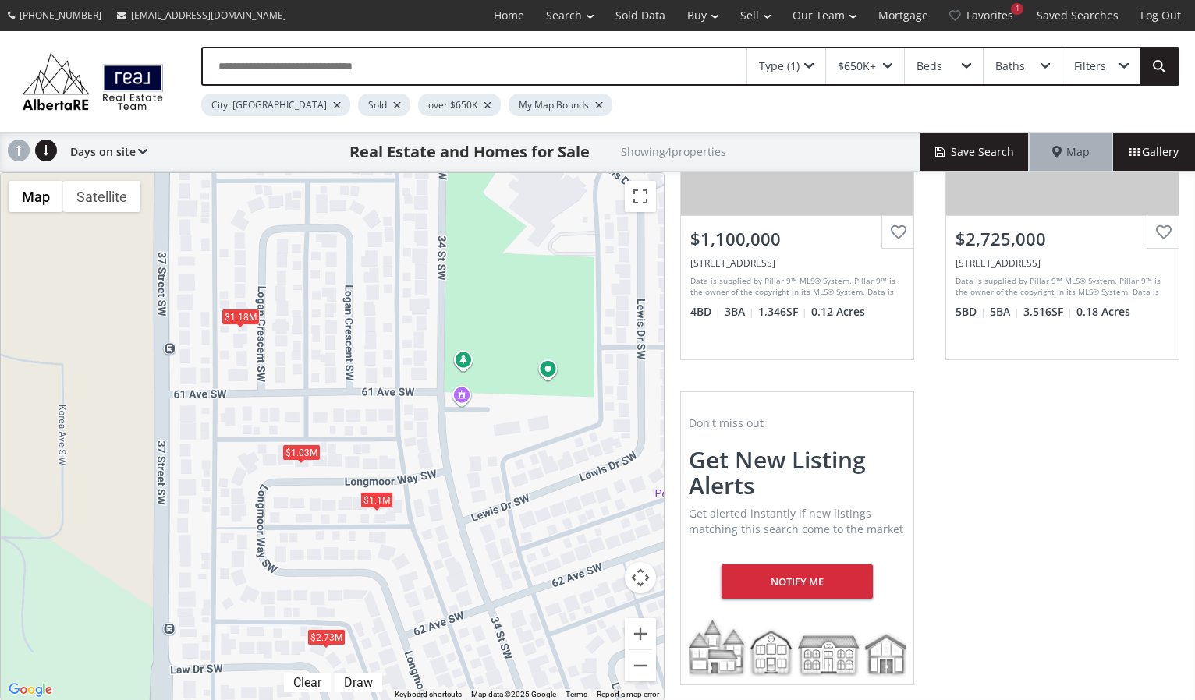
click at [236, 310] on div "$1.18M" at bounding box center [240, 317] width 38 height 16
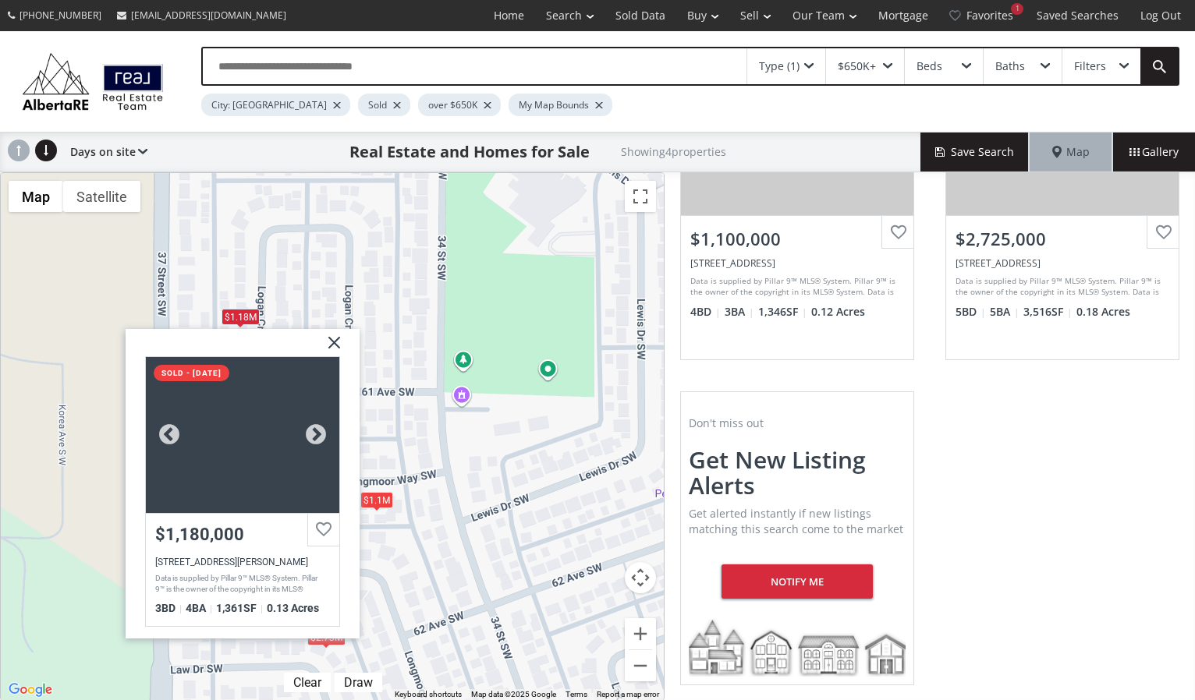
click at [267, 459] on div at bounding box center [242, 435] width 193 height 156
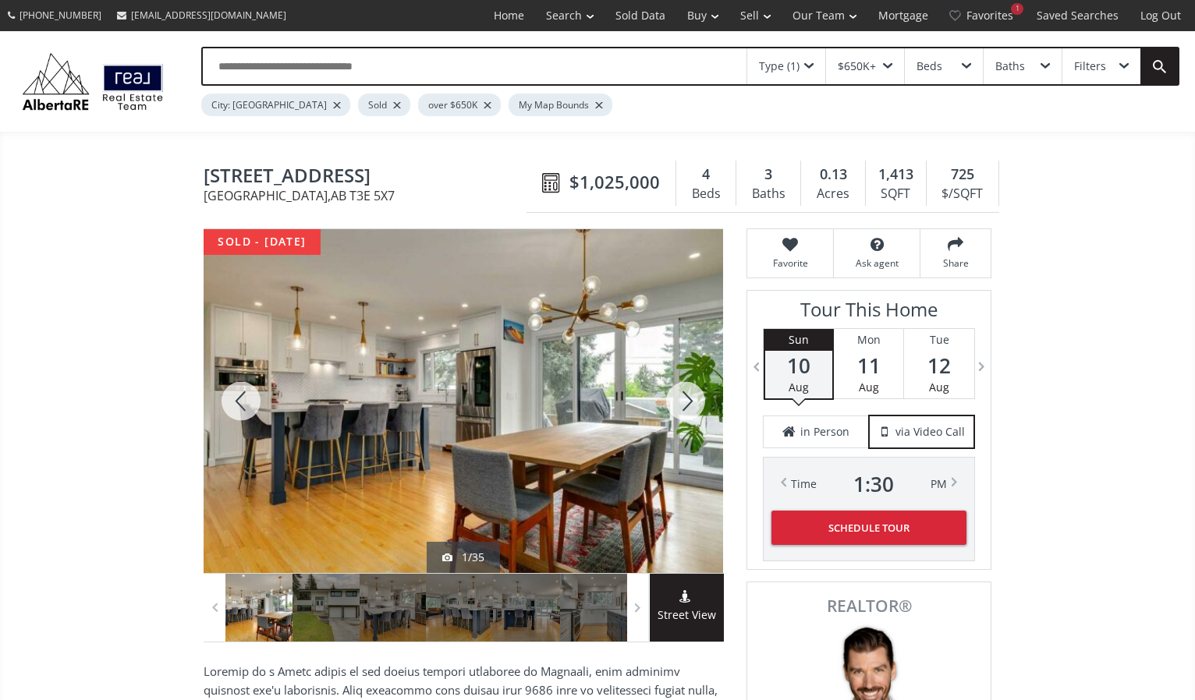
click at [686, 396] on div at bounding box center [685, 401] width 75 height 344
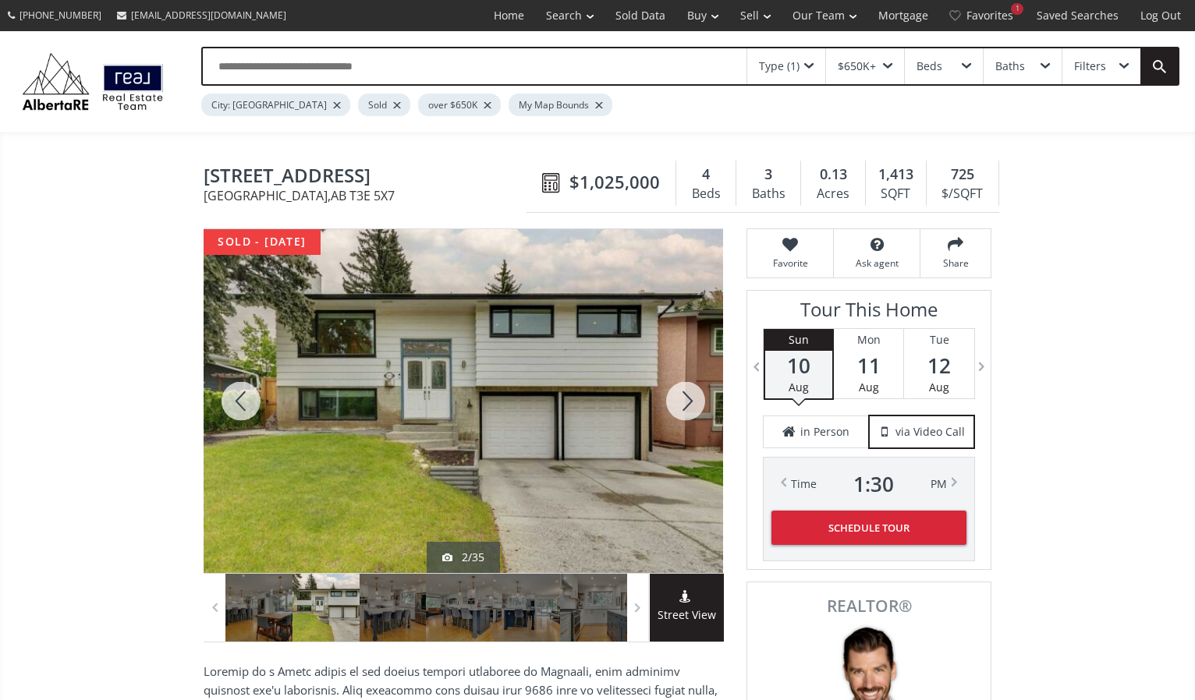
click at [686, 396] on div at bounding box center [685, 401] width 75 height 344
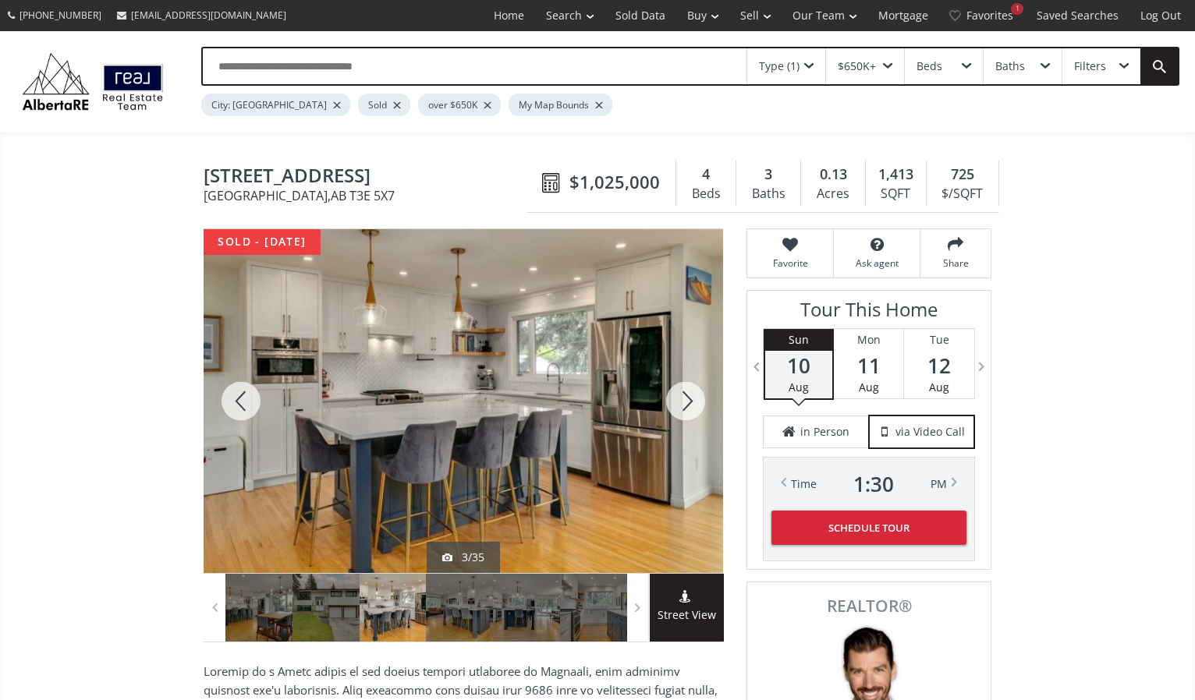
click at [686, 396] on div at bounding box center [685, 401] width 75 height 344
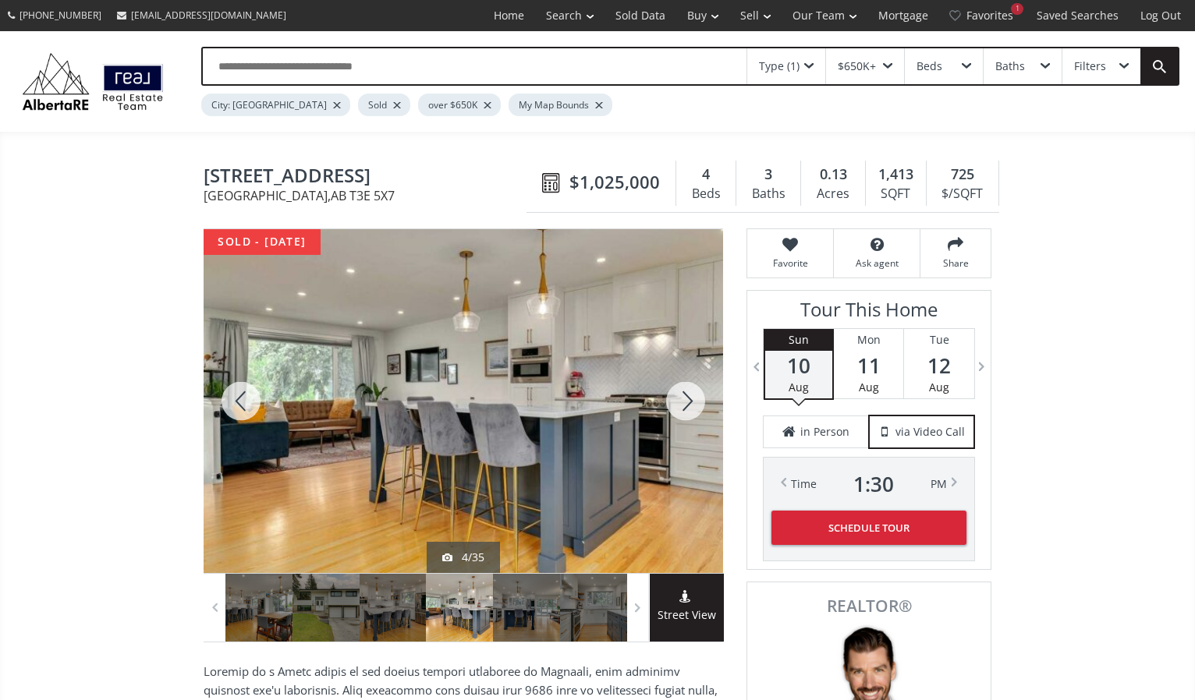
click at [686, 396] on div at bounding box center [685, 401] width 75 height 344
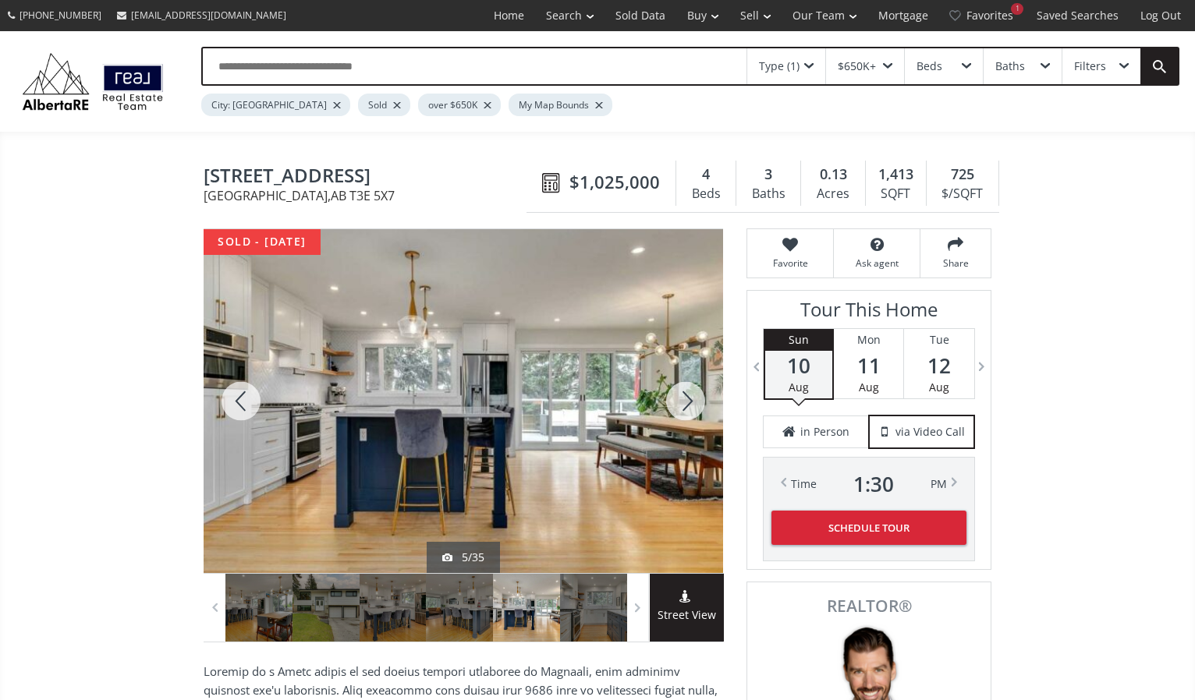
click at [686, 396] on div at bounding box center [685, 401] width 75 height 344
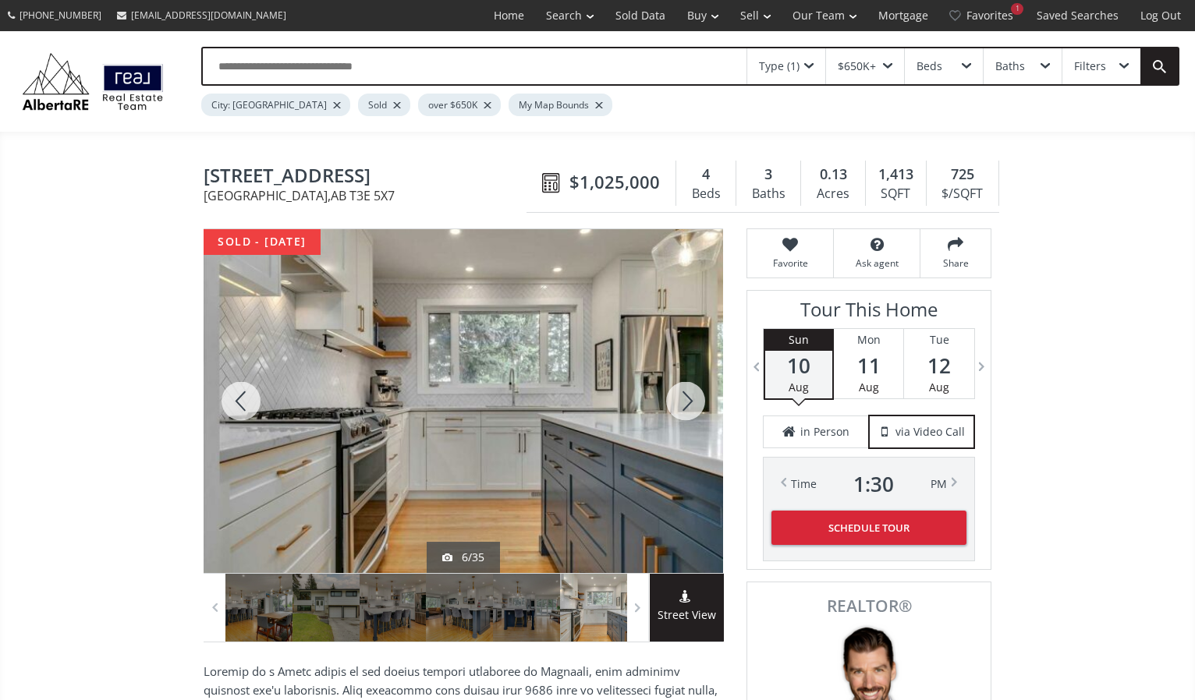
click at [686, 396] on div at bounding box center [685, 401] width 75 height 344
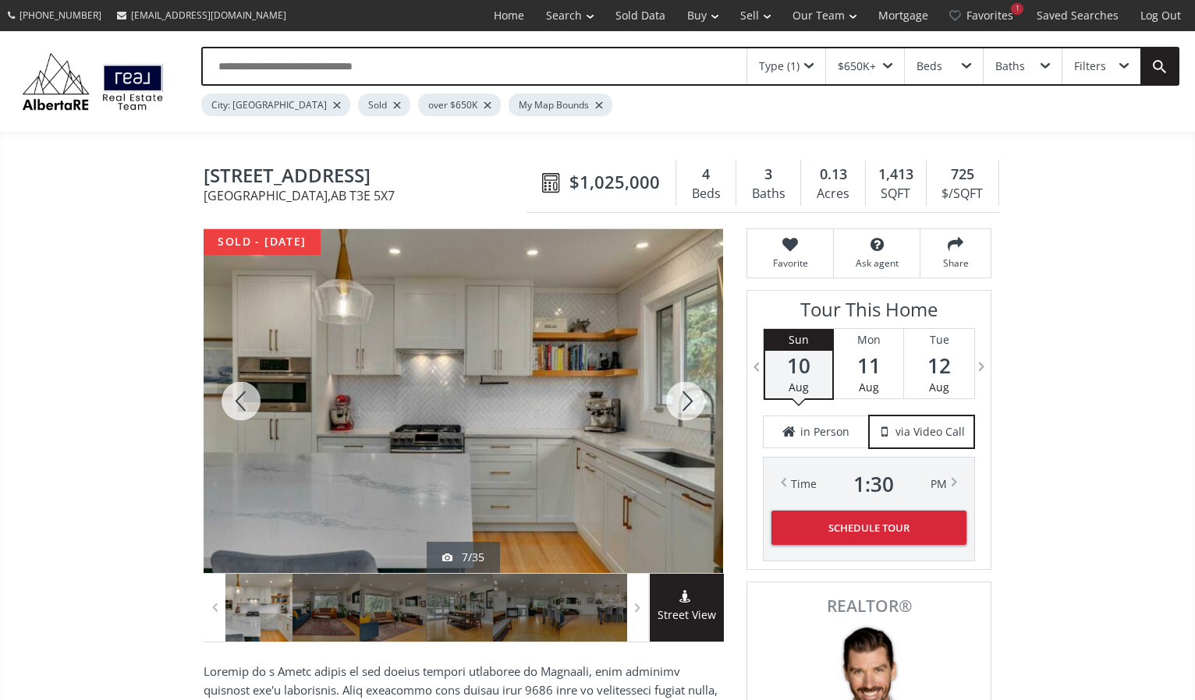
click at [686, 396] on div at bounding box center [685, 401] width 75 height 344
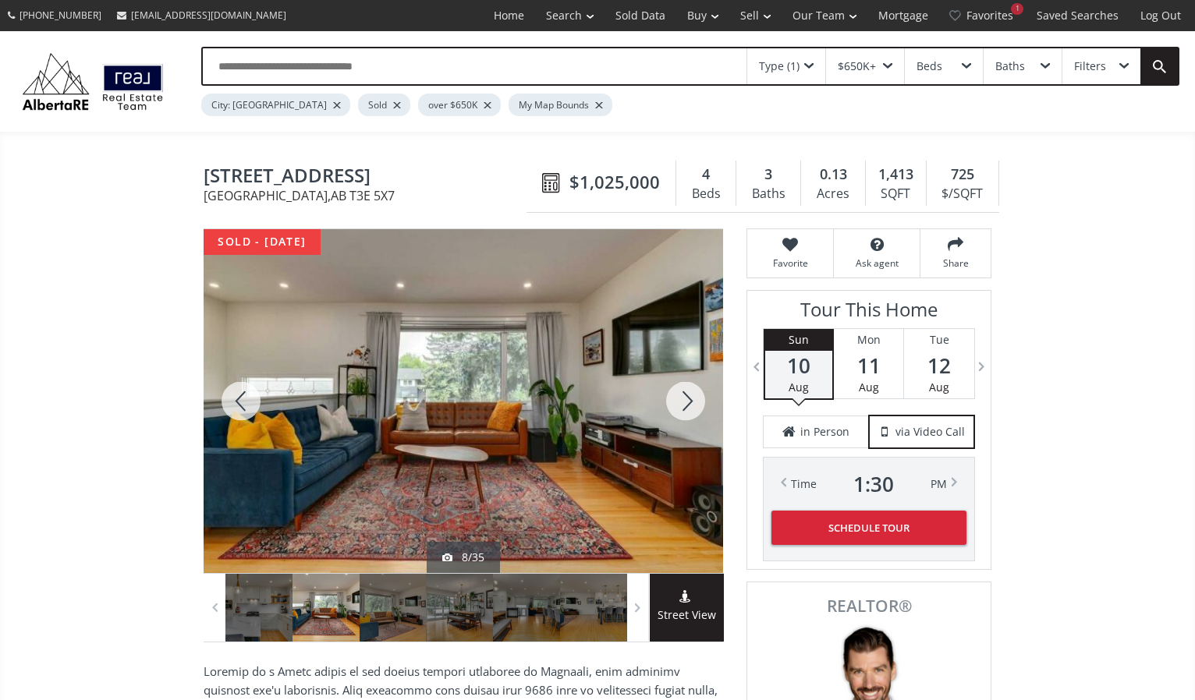
click at [686, 396] on div at bounding box center [685, 401] width 75 height 344
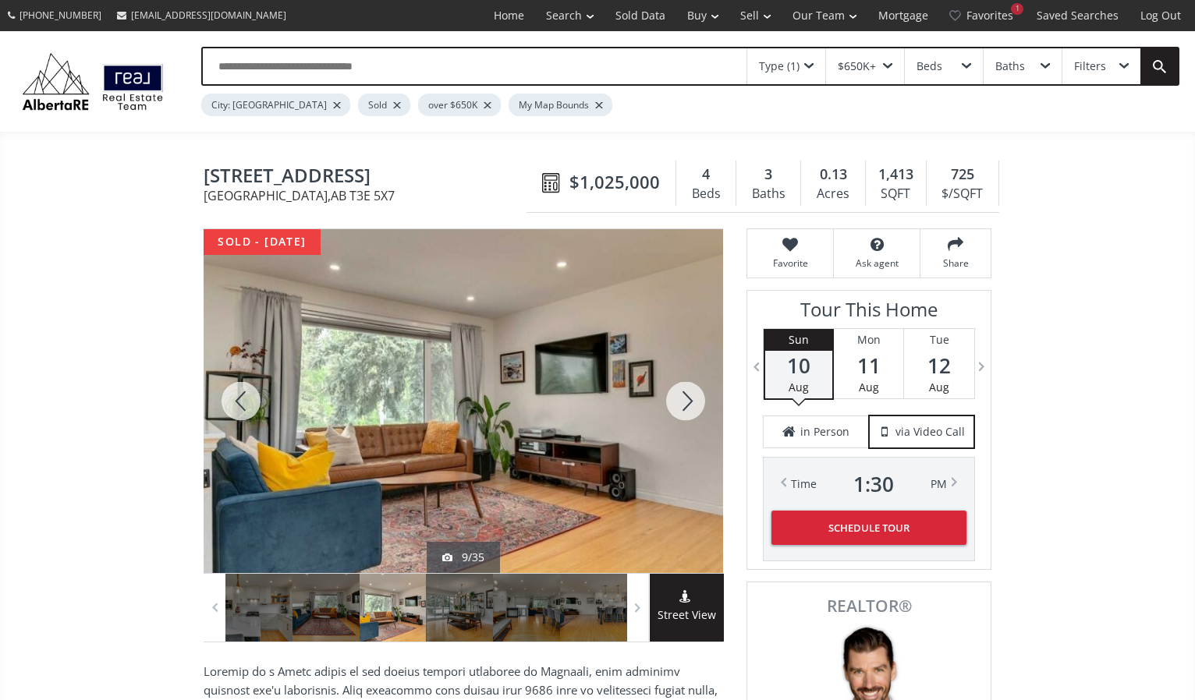
click at [686, 396] on div at bounding box center [685, 401] width 75 height 344
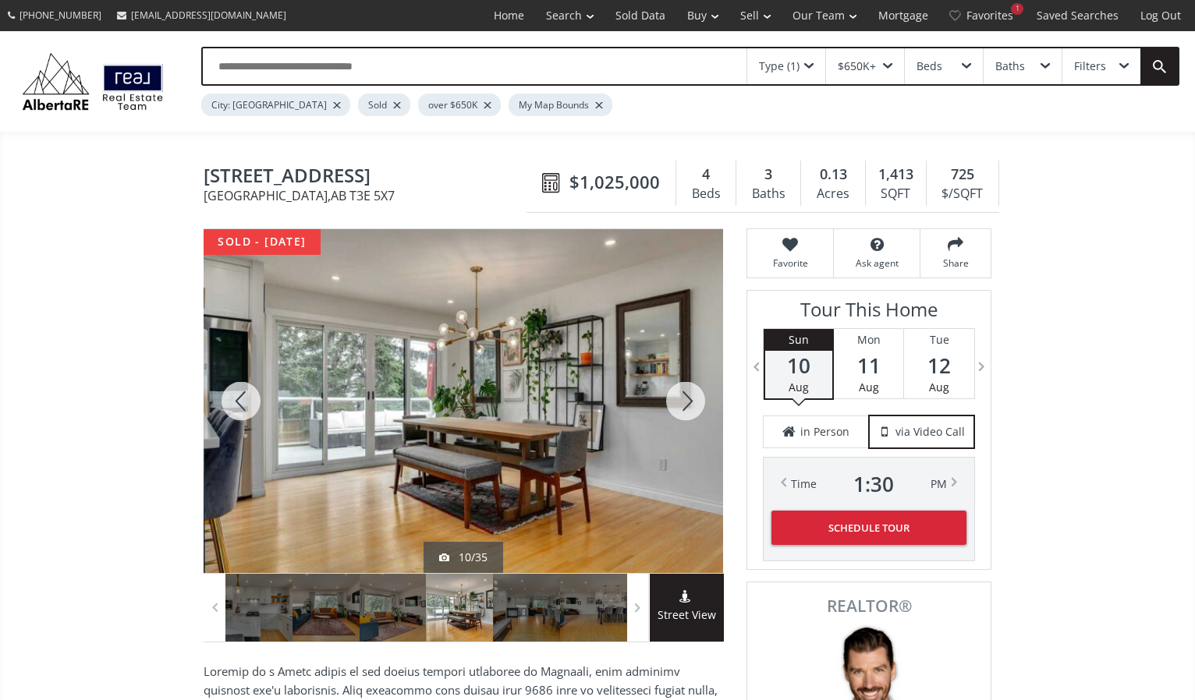
click at [686, 396] on div at bounding box center [685, 401] width 75 height 344
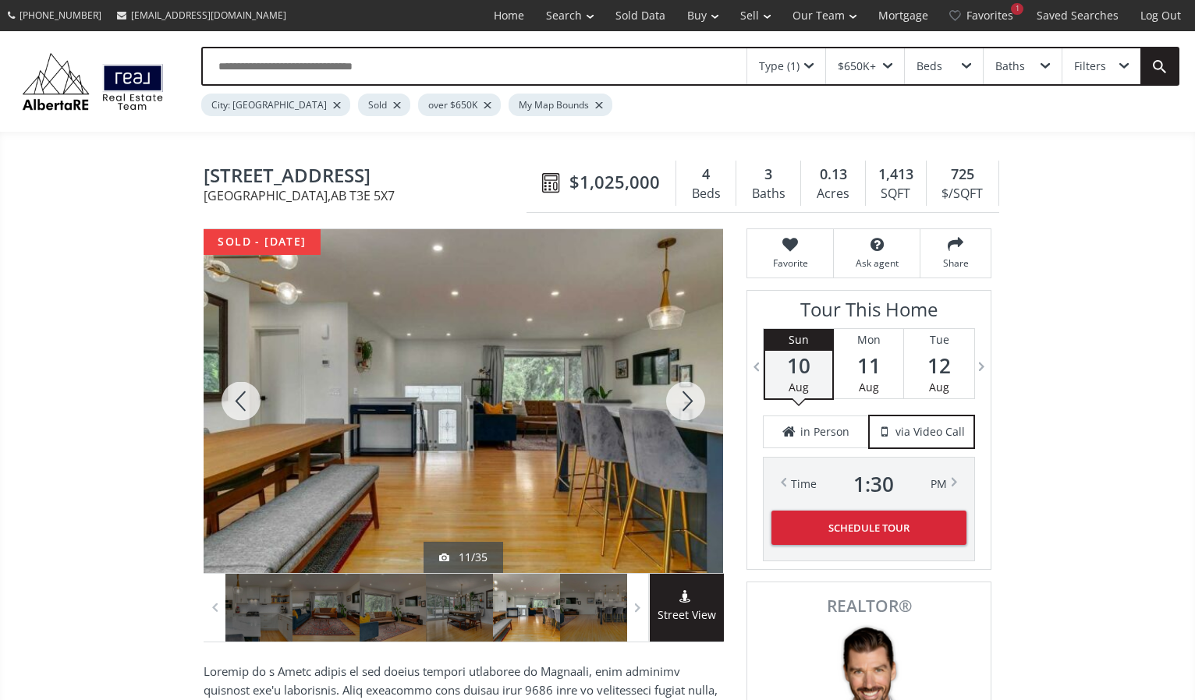
click at [686, 396] on div at bounding box center [685, 401] width 75 height 344
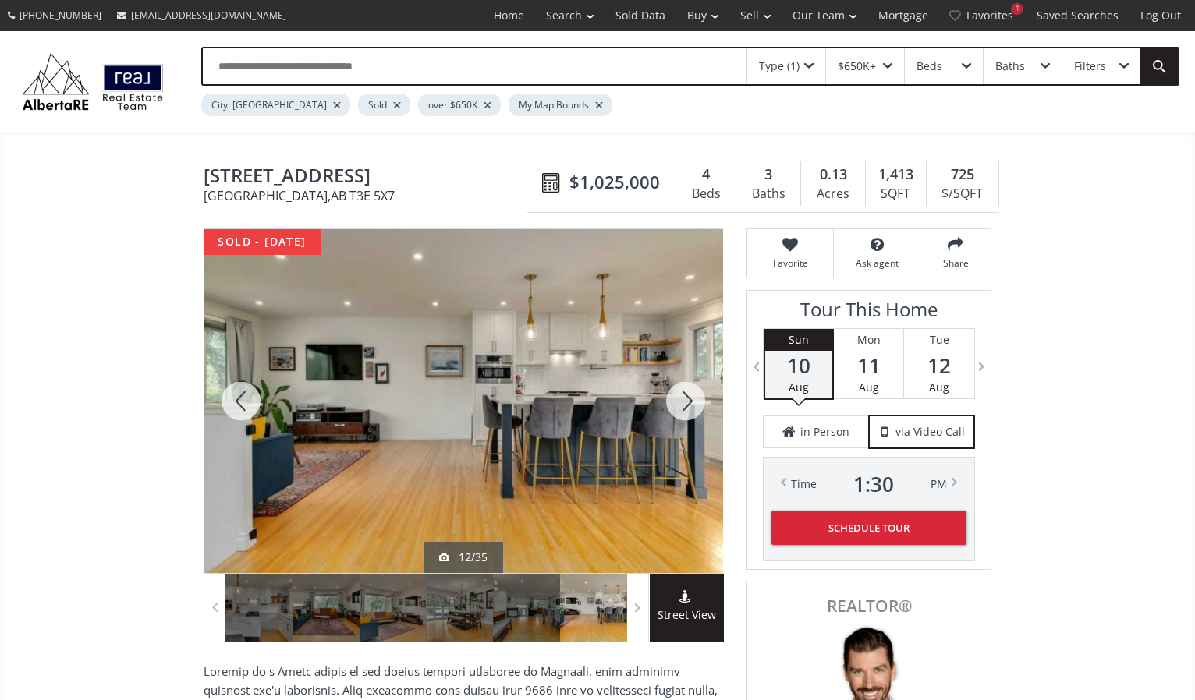
click at [686, 396] on div at bounding box center [685, 401] width 75 height 344
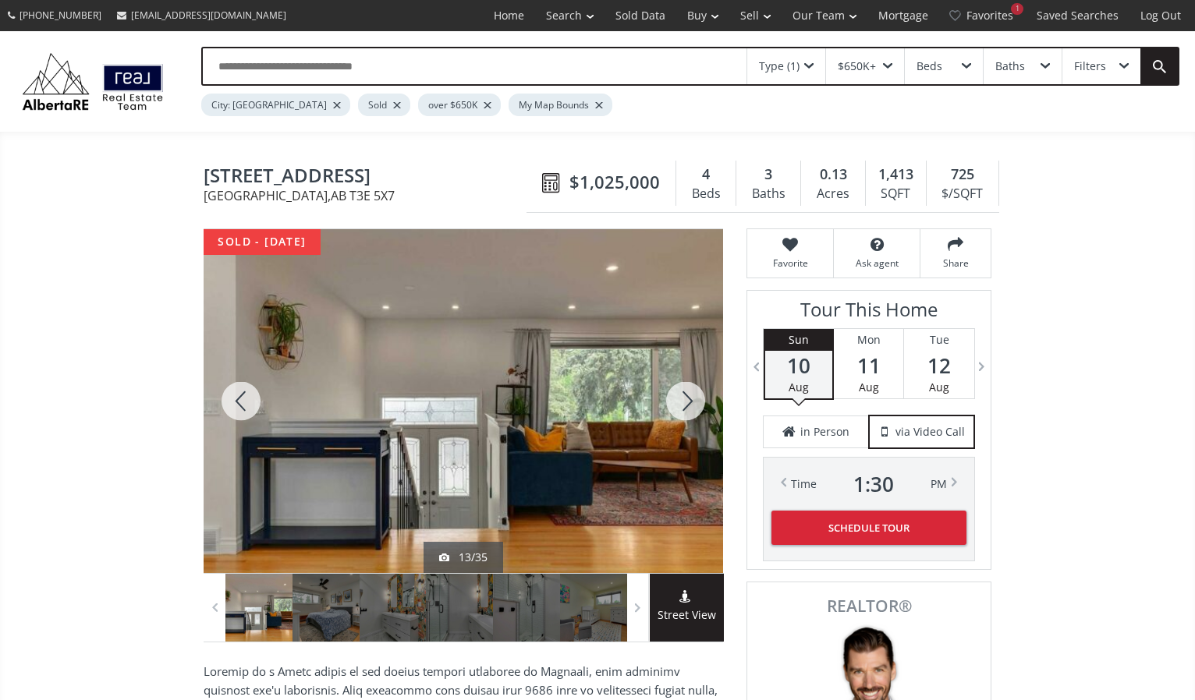
click at [686, 396] on div at bounding box center [685, 401] width 75 height 344
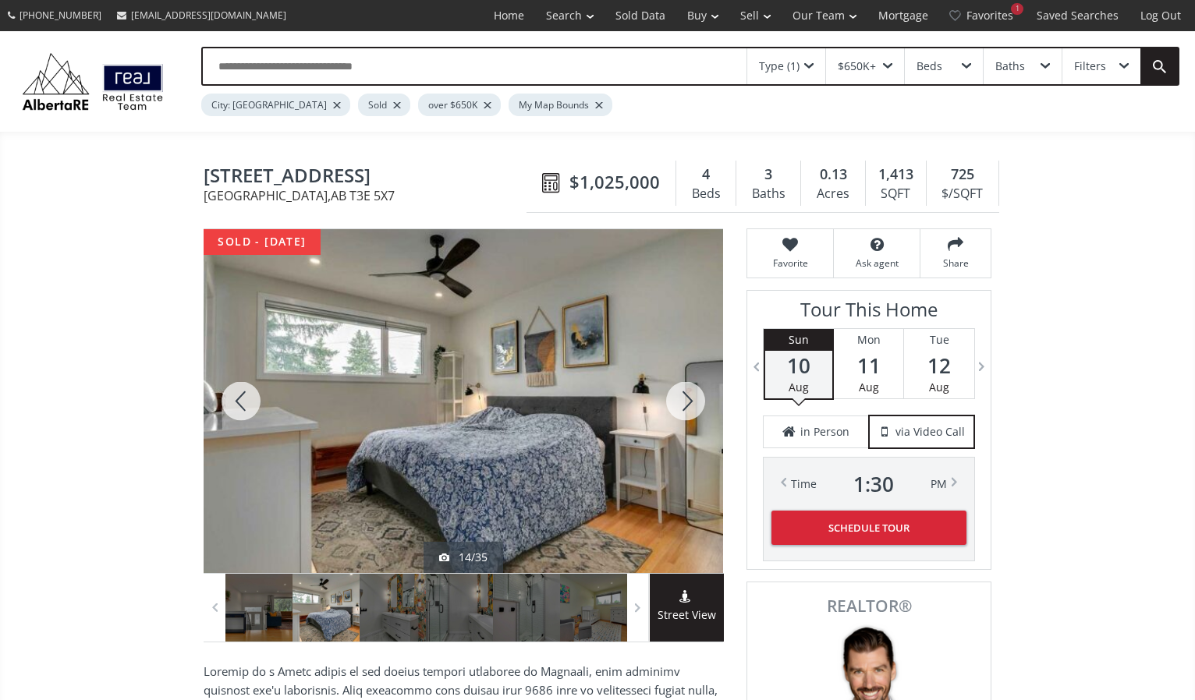
click at [686, 396] on div at bounding box center [685, 401] width 75 height 344
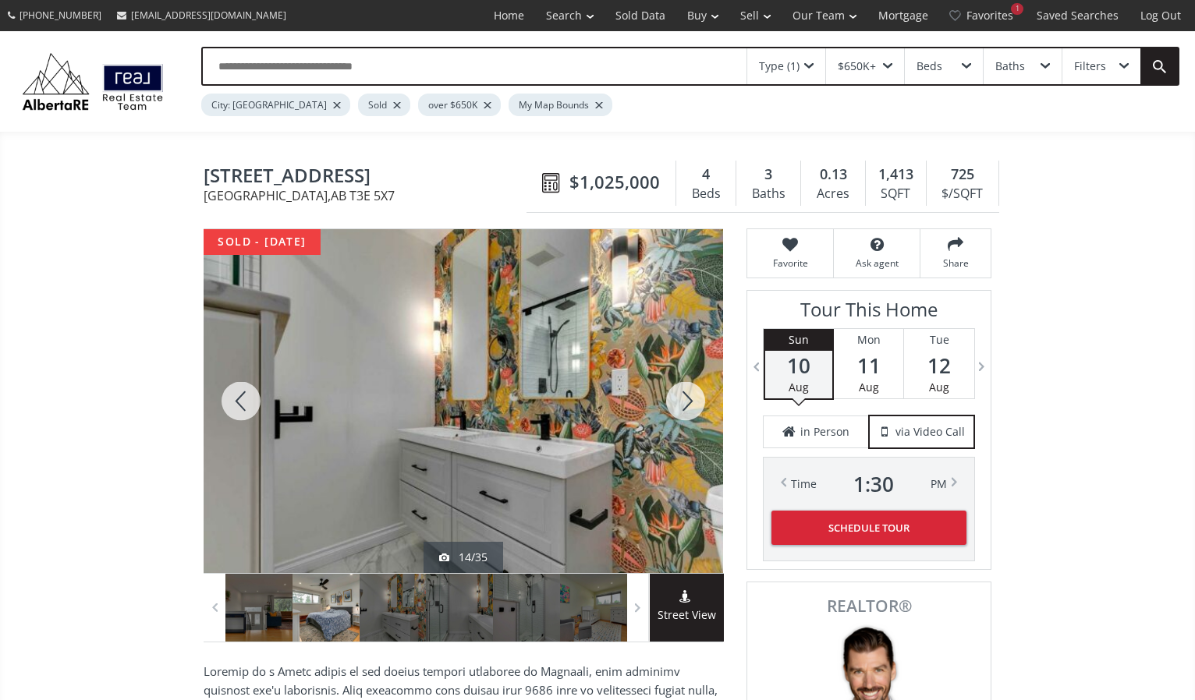
click at [686, 396] on div at bounding box center [685, 401] width 75 height 344
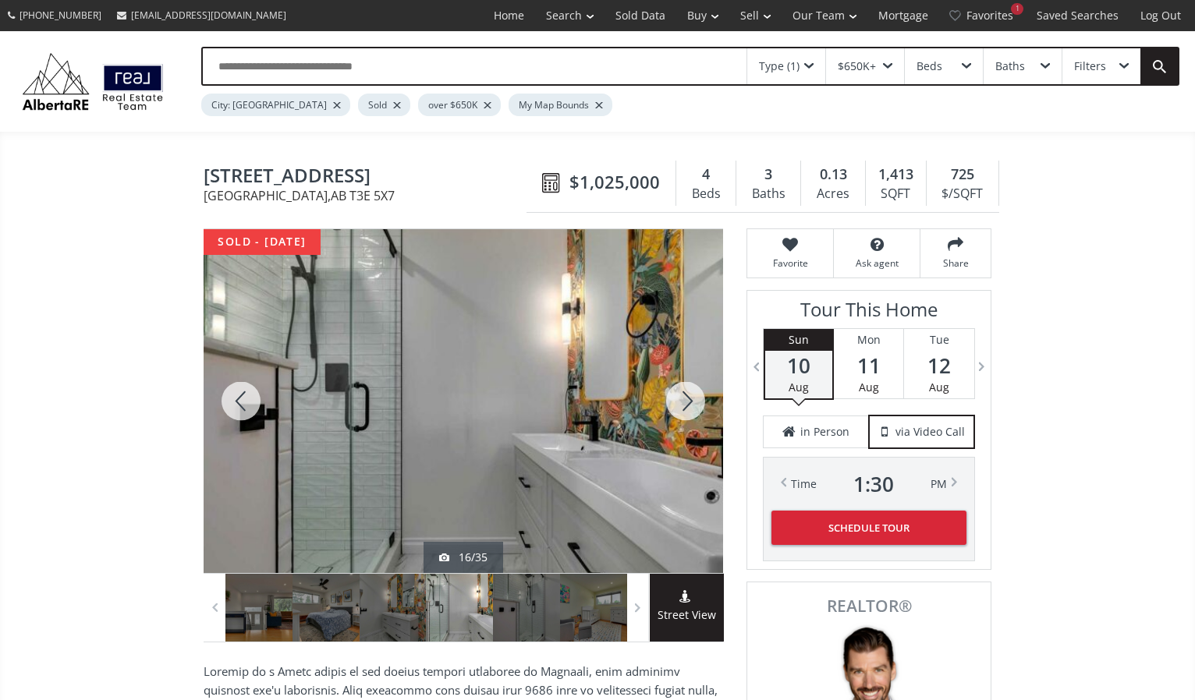
click at [686, 396] on div at bounding box center [685, 401] width 75 height 344
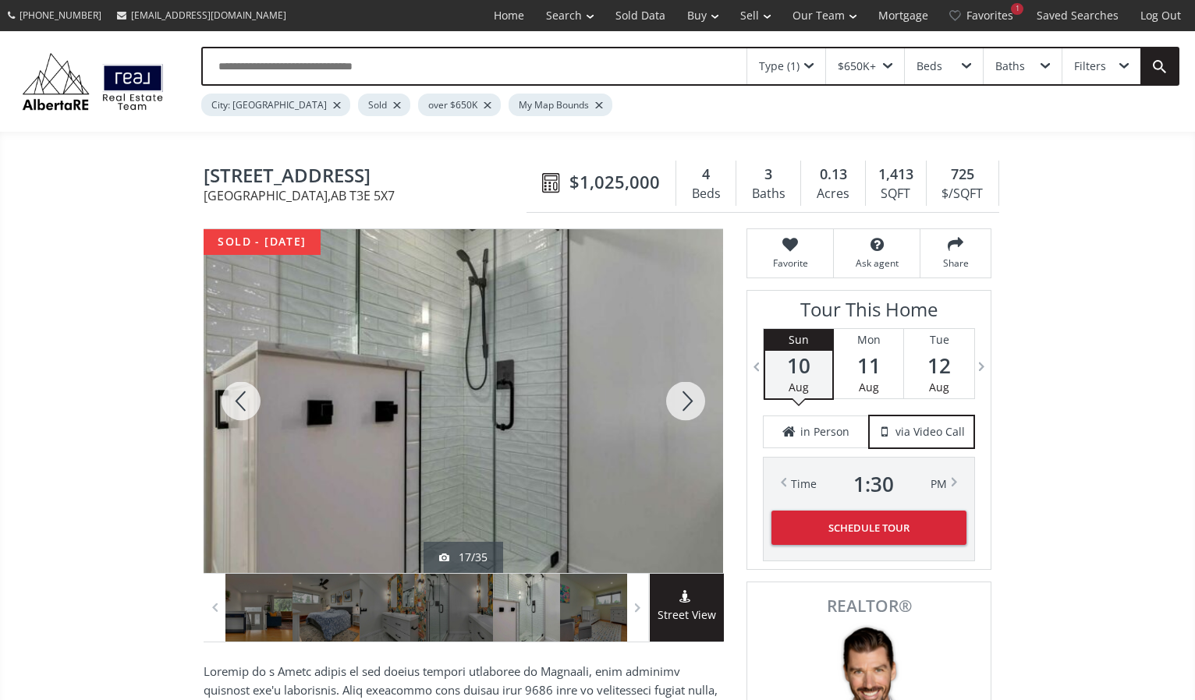
click at [686, 396] on div at bounding box center [685, 401] width 75 height 344
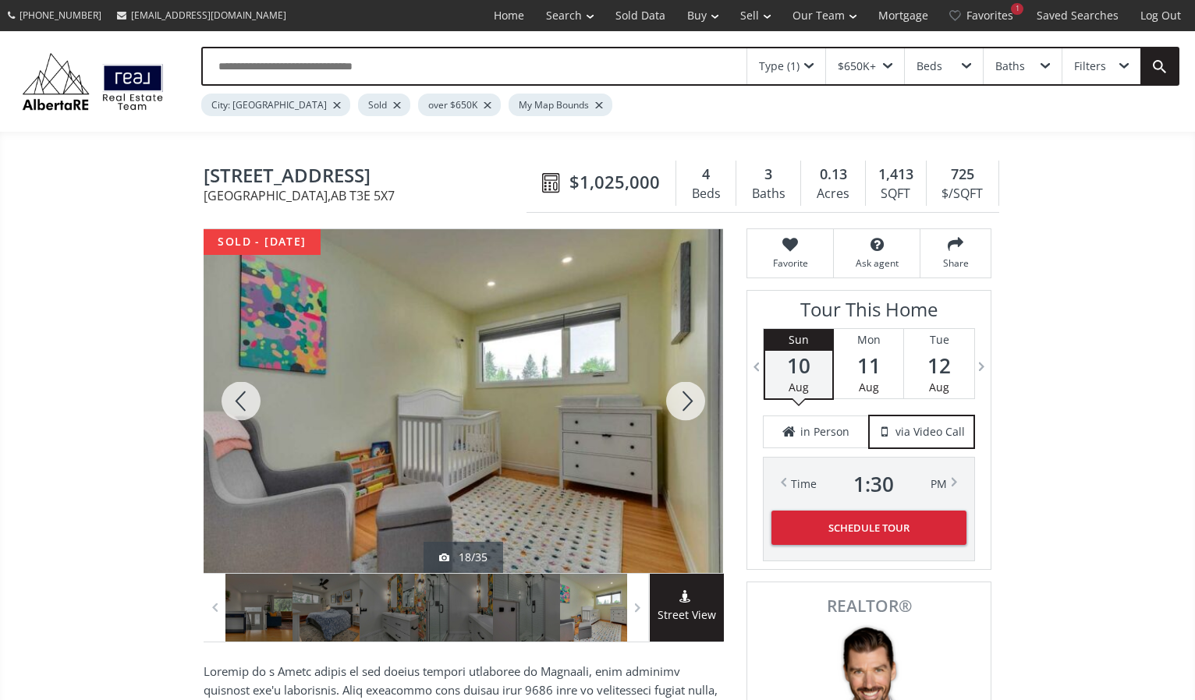
click at [686, 396] on div at bounding box center [685, 401] width 75 height 344
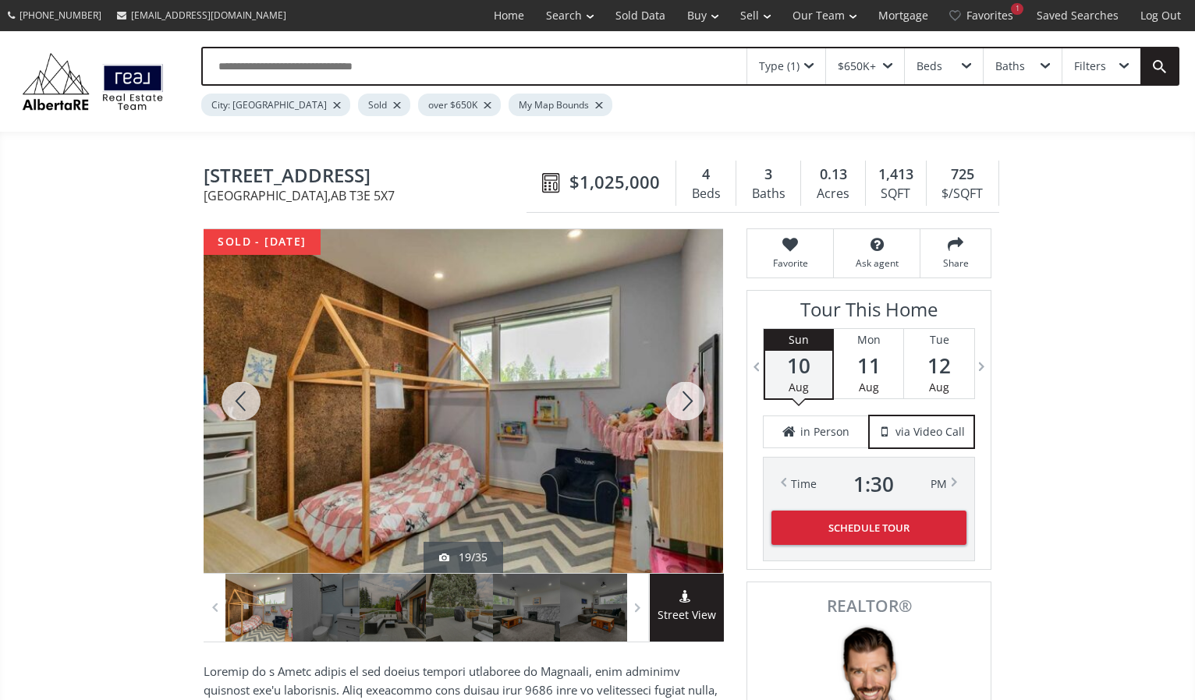
click at [686, 396] on div at bounding box center [685, 401] width 75 height 344
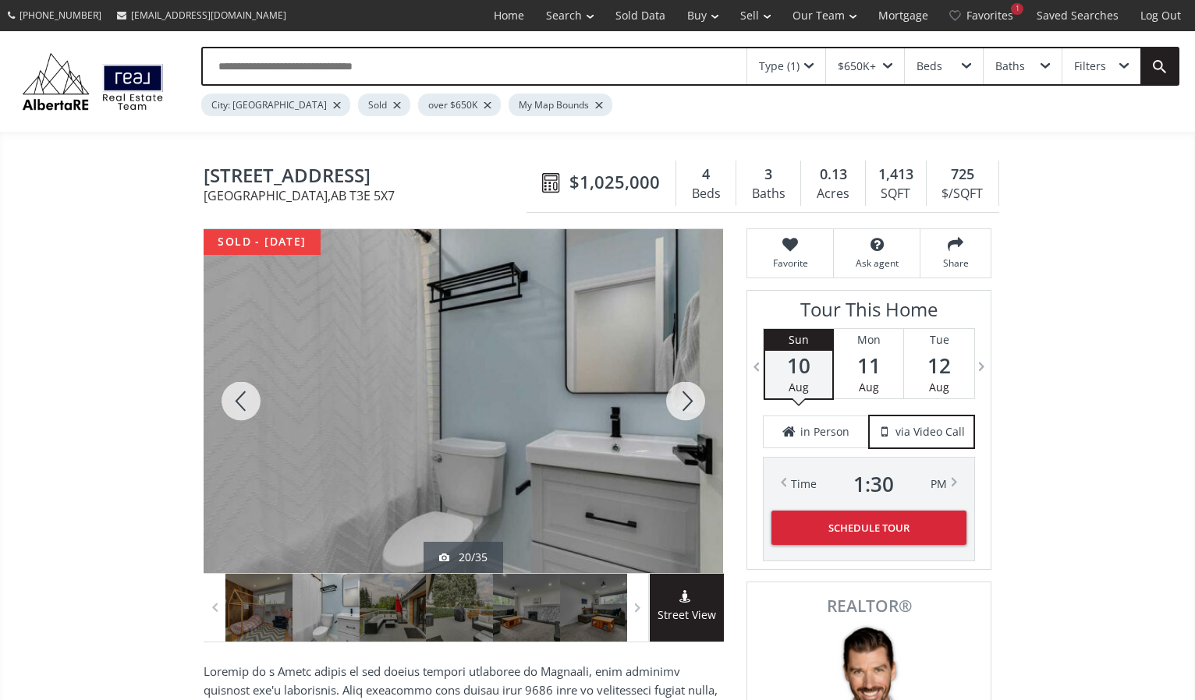
click at [686, 396] on div at bounding box center [685, 401] width 75 height 344
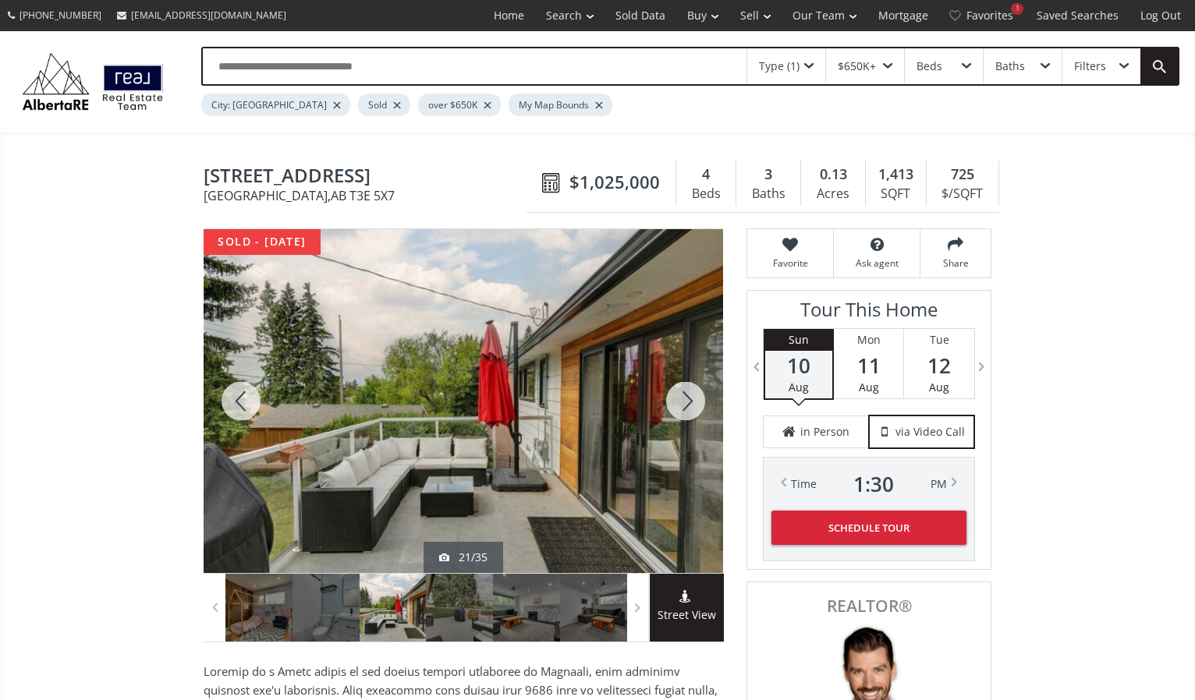
click at [686, 396] on div at bounding box center [685, 401] width 75 height 344
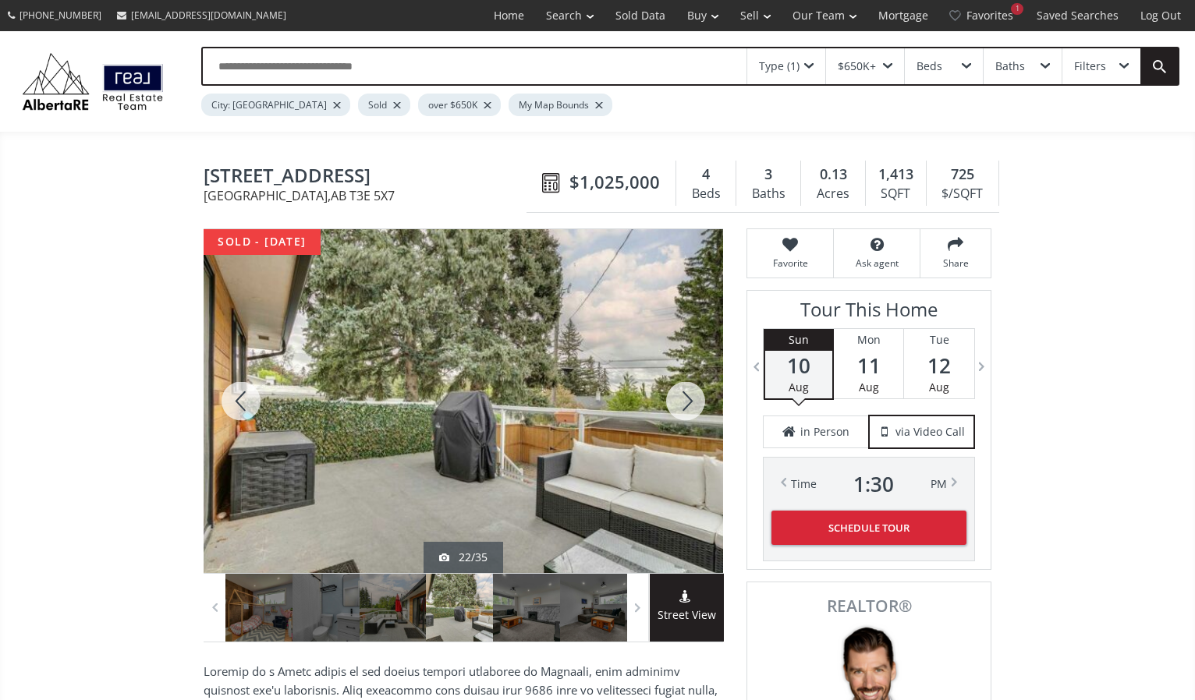
click at [686, 396] on div at bounding box center [685, 401] width 75 height 344
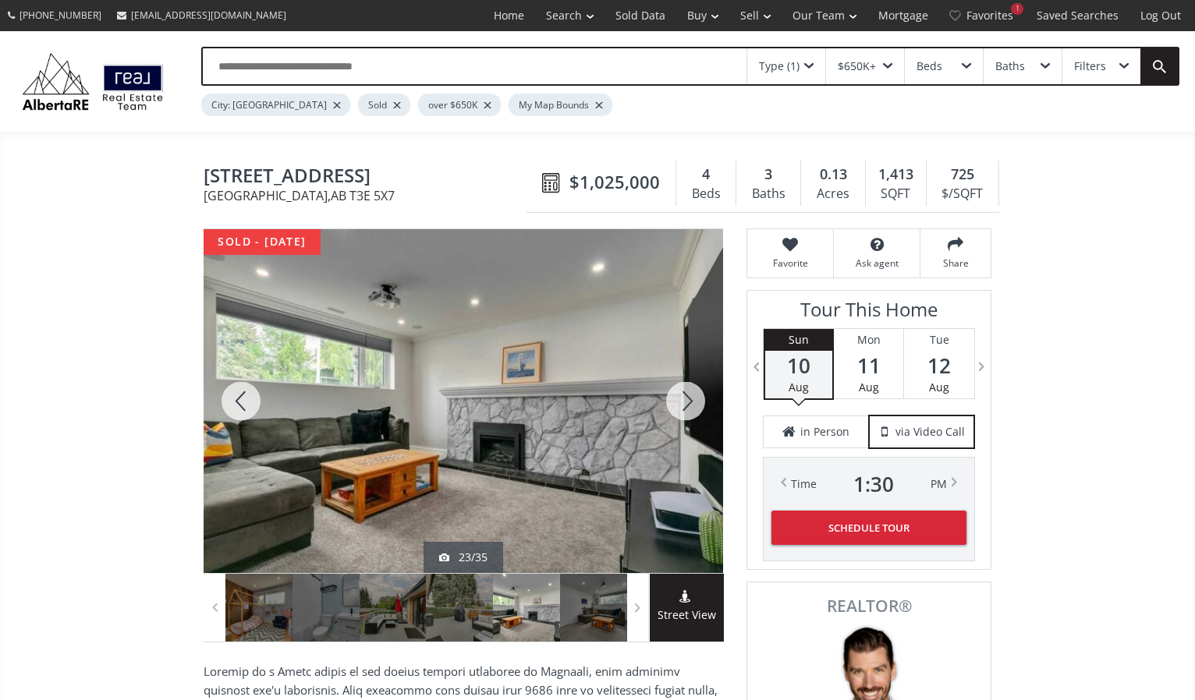
click at [686, 396] on div at bounding box center [685, 401] width 75 height 344
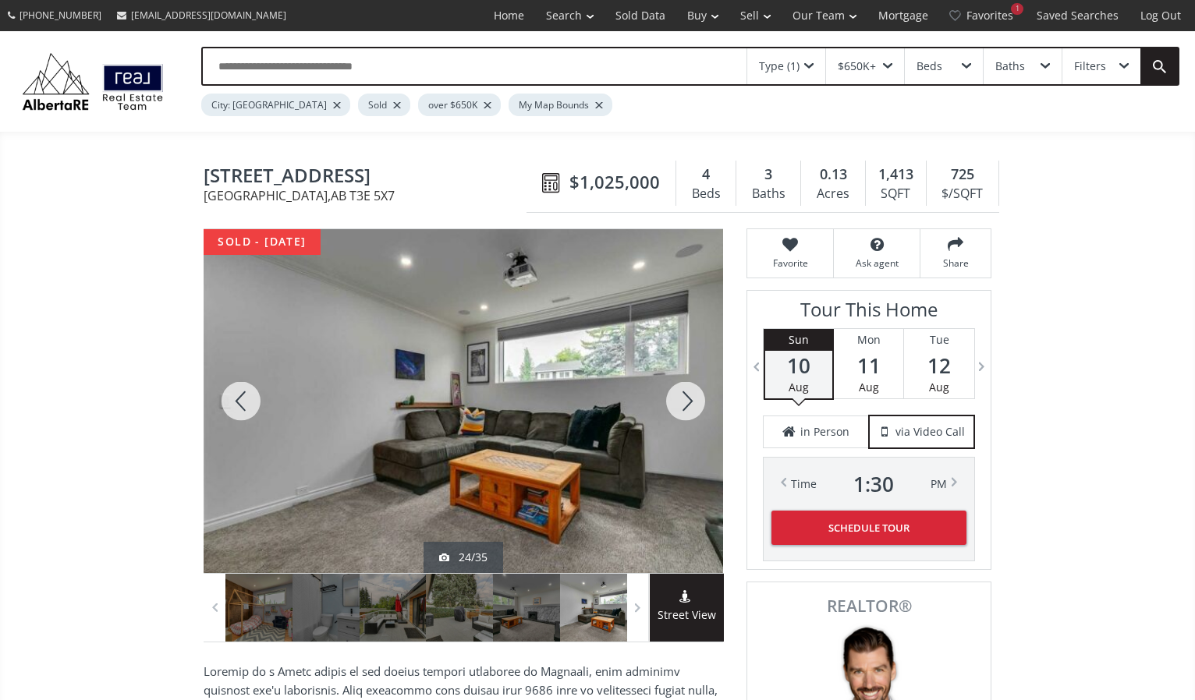
click at [686, 396] on div at bounding box center [685, 401] width 75 height 344
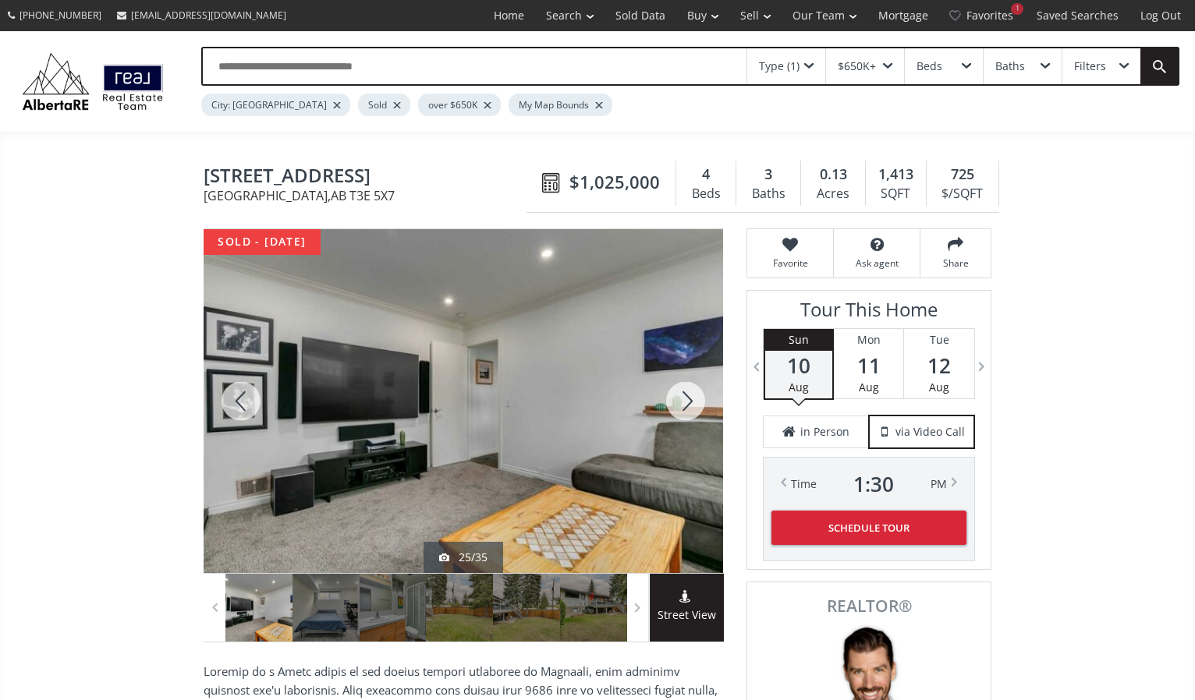
click at [686, 396] on div at bounding box center [685, 401] width 75 height 344
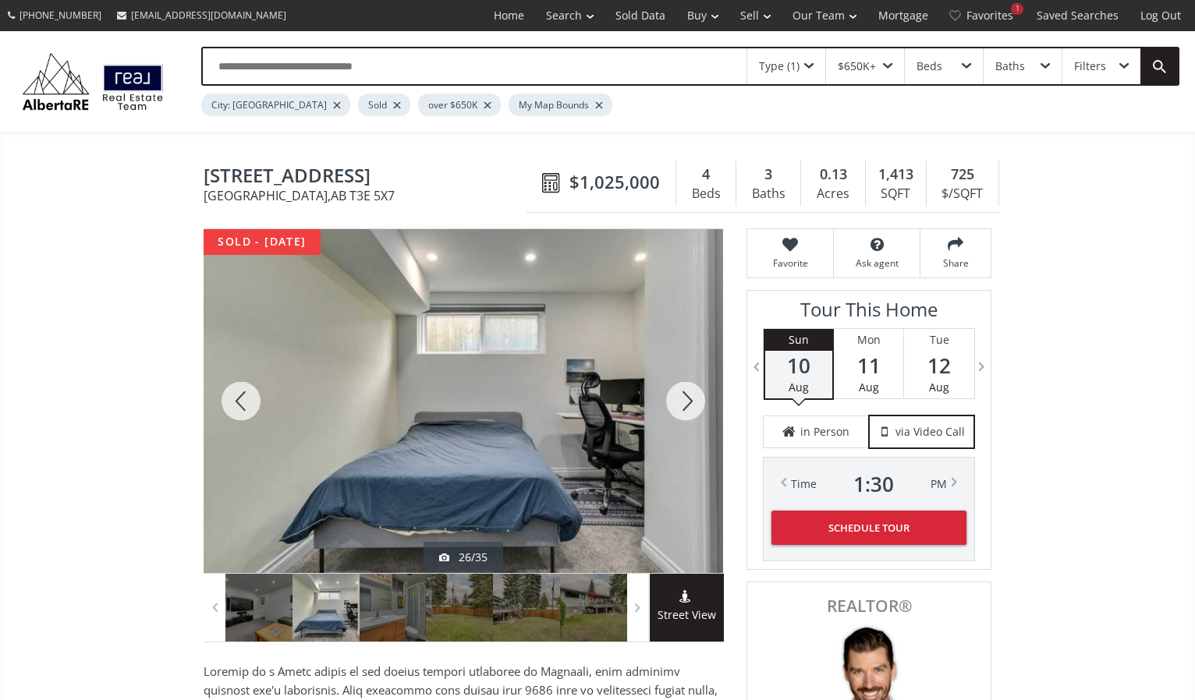
click at [686, 396] on div at bounding box center [685, 401] width 75 height 344
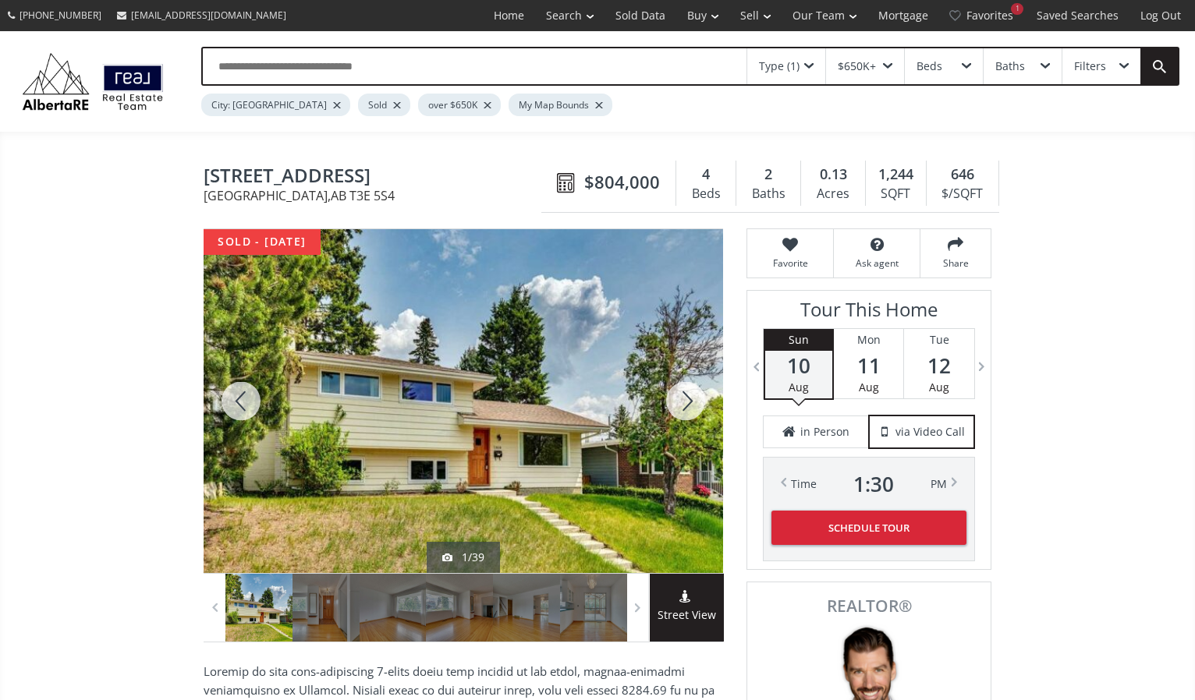
click at [680, 395] on div at bounding box center [685, 401] width 75 height 344
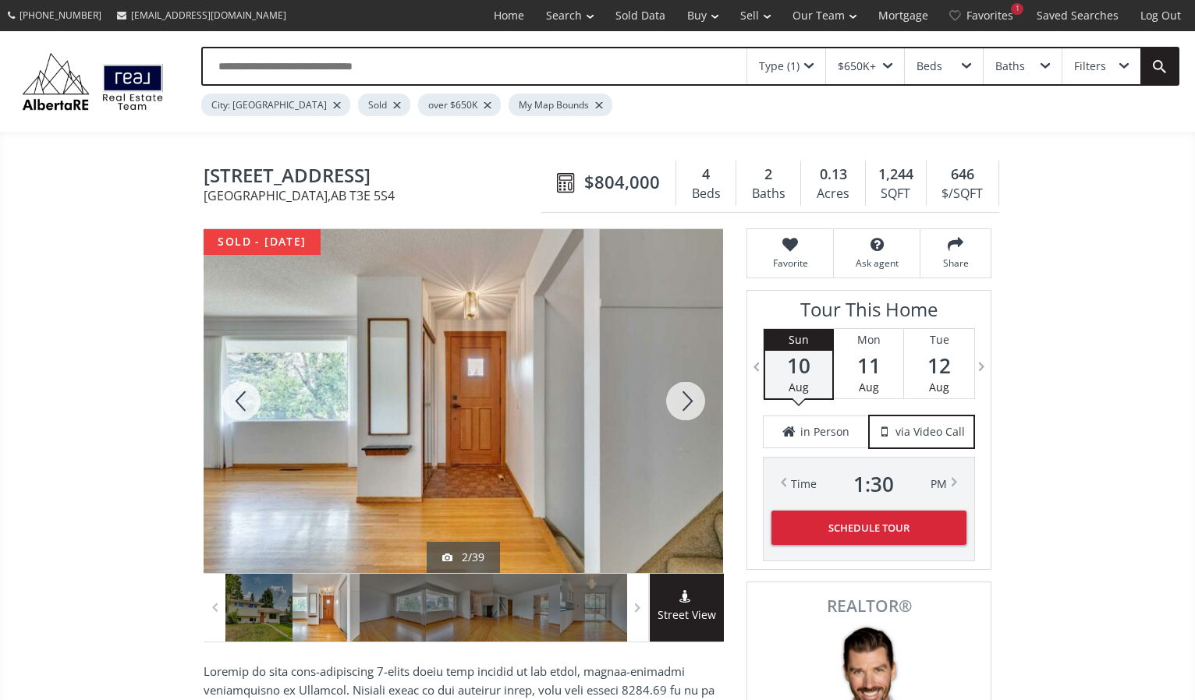
click at [680, 395] on div at bounding box center [685, 401] width 75 height 344
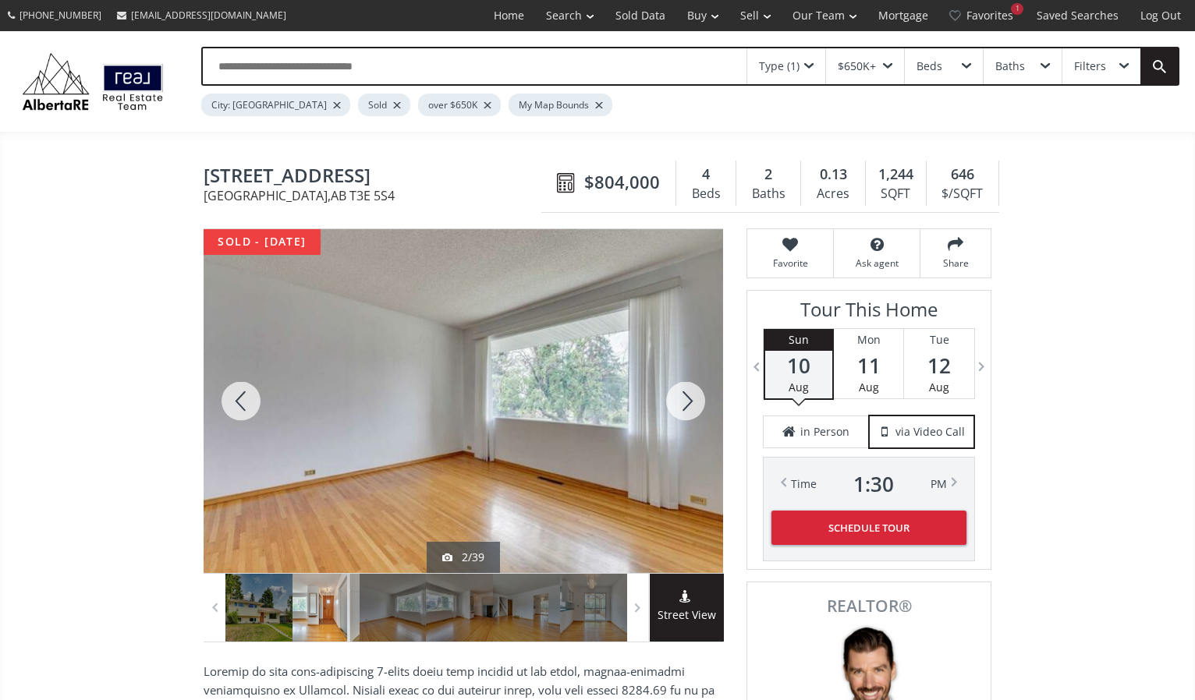
click at [680, 395] on div at bounding box center [685, 401] width 75 height 344
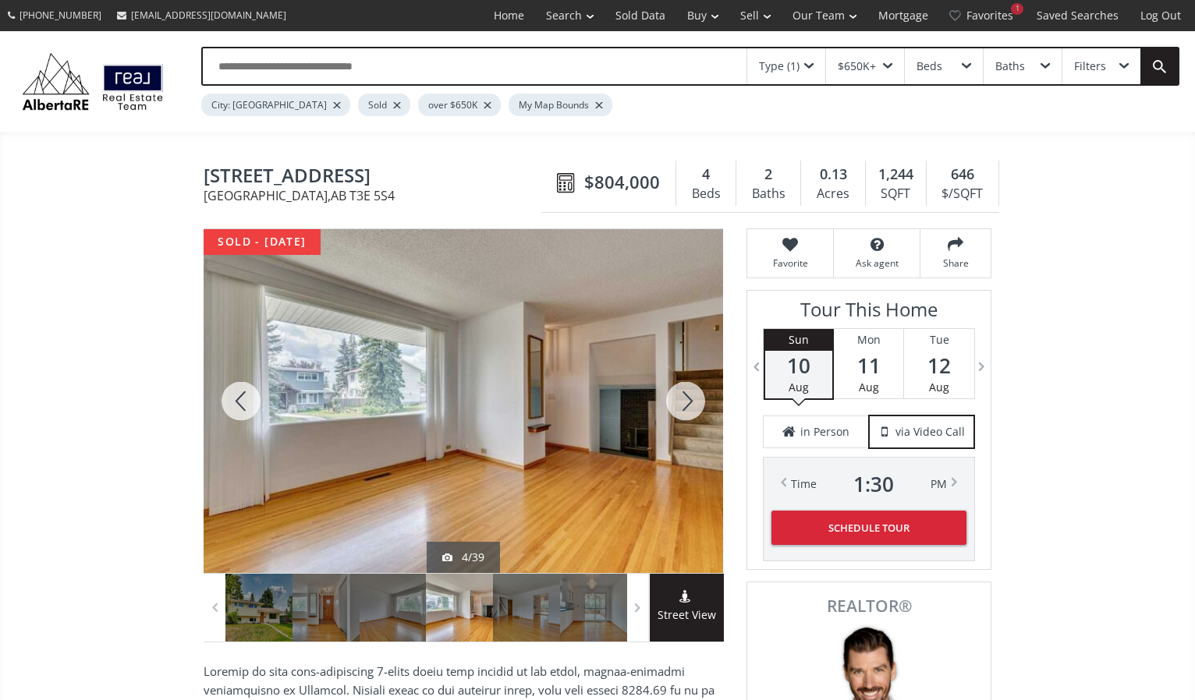
click at [680, 395] on div at bounding box center [685, 401] width 75 height 344
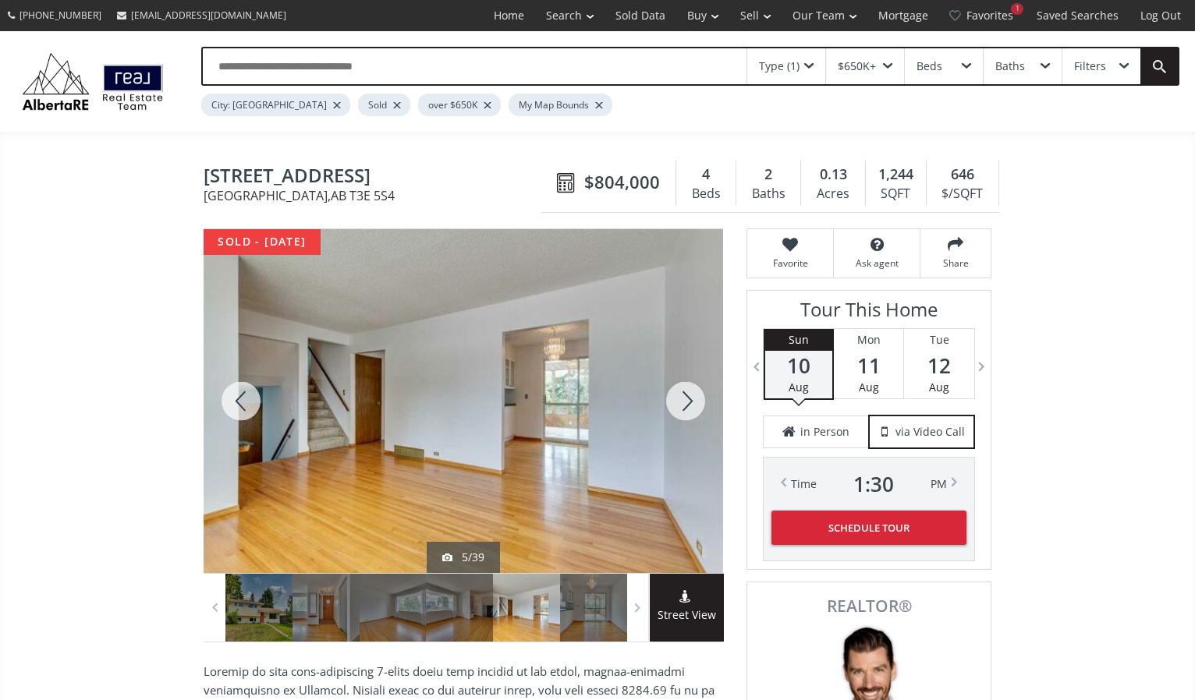
click at [680, 395] on div at bounding box center [685, 401] width 75 height 344
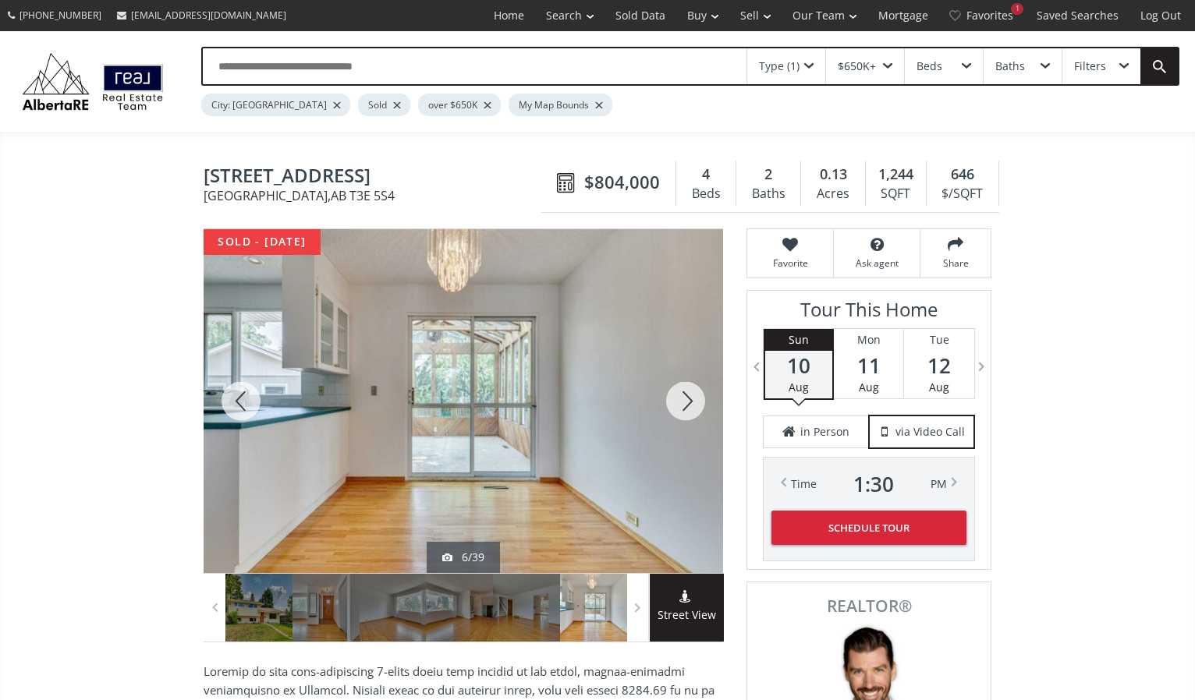
click at [680, 395] on div at bounding box center [685, 401] width 75 height 344
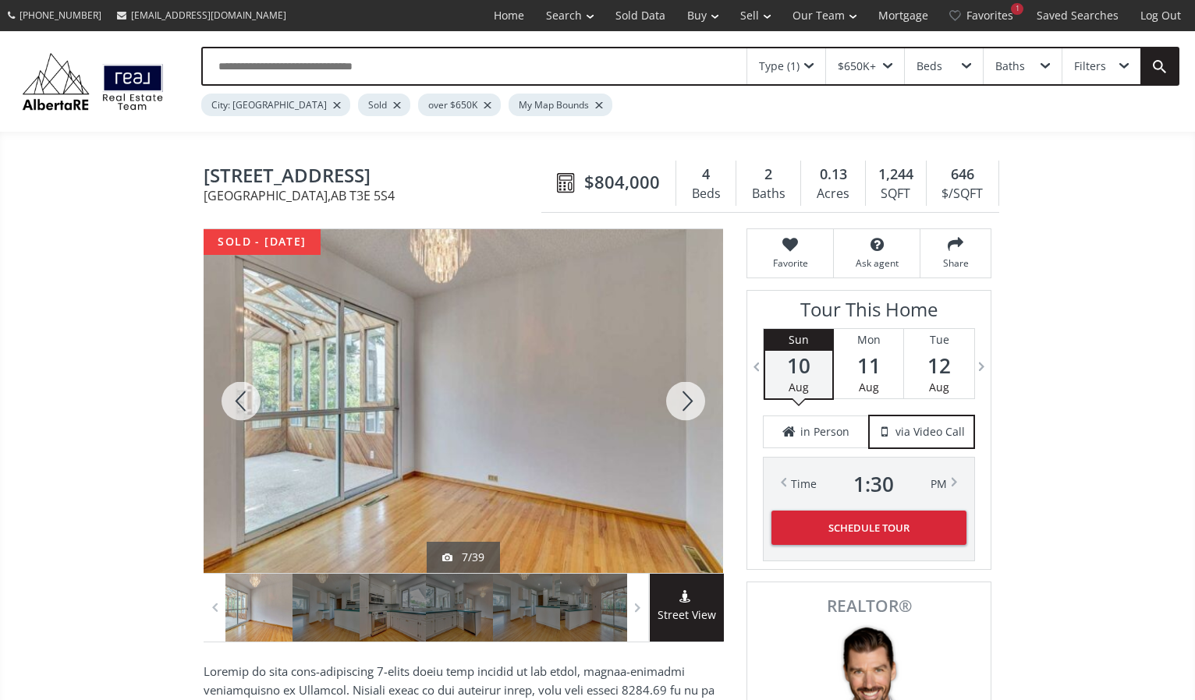
click at [680, 395] on div at bounding box center [685, 401] width 75 height 344
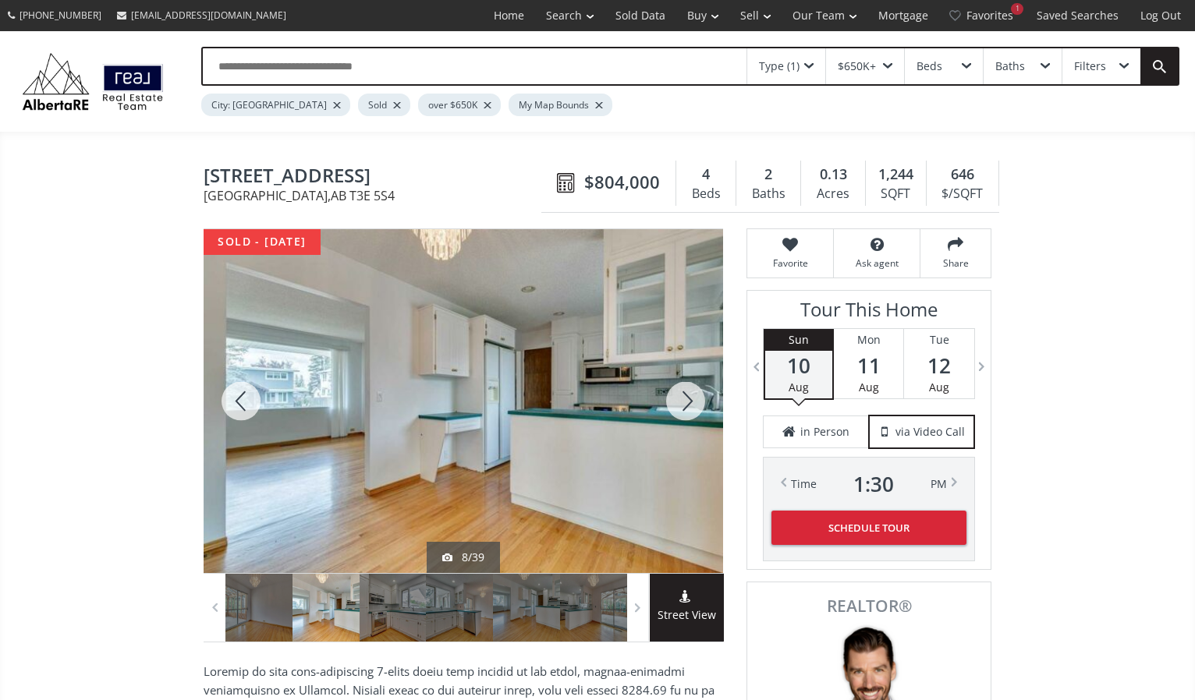
click at [680, 395] on div at bounding box center [685, 401] width 75 height 344
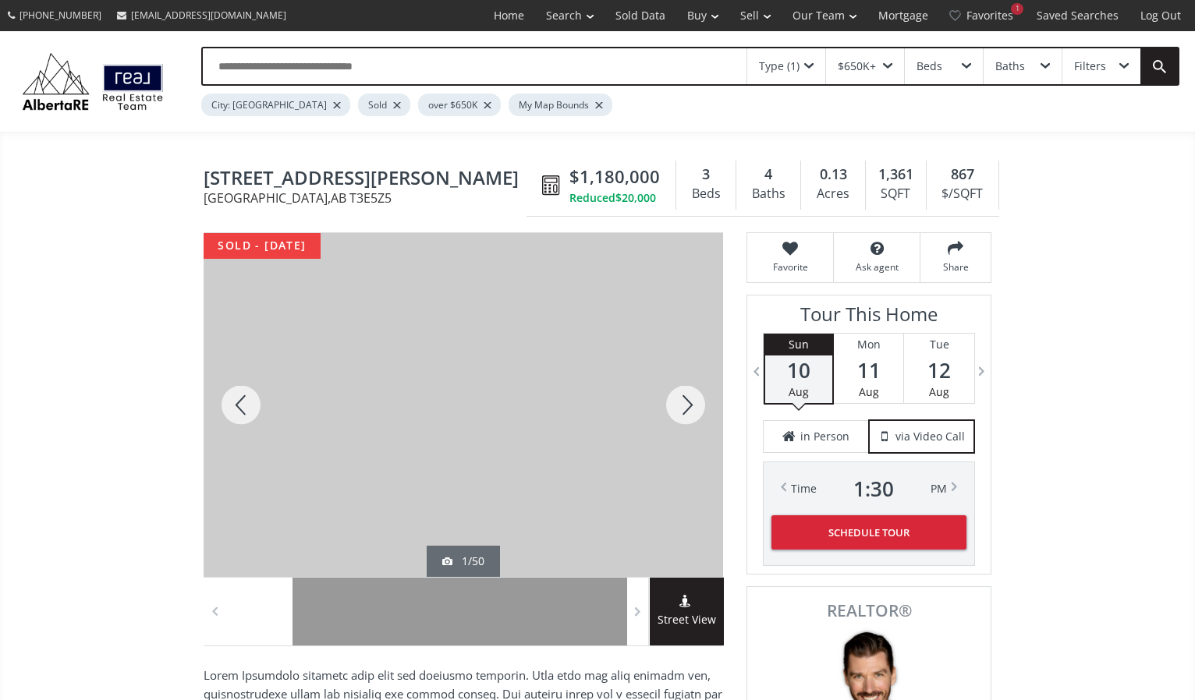
click at [684, 399] on div at bounding box center [685, 405] width 75 height 344
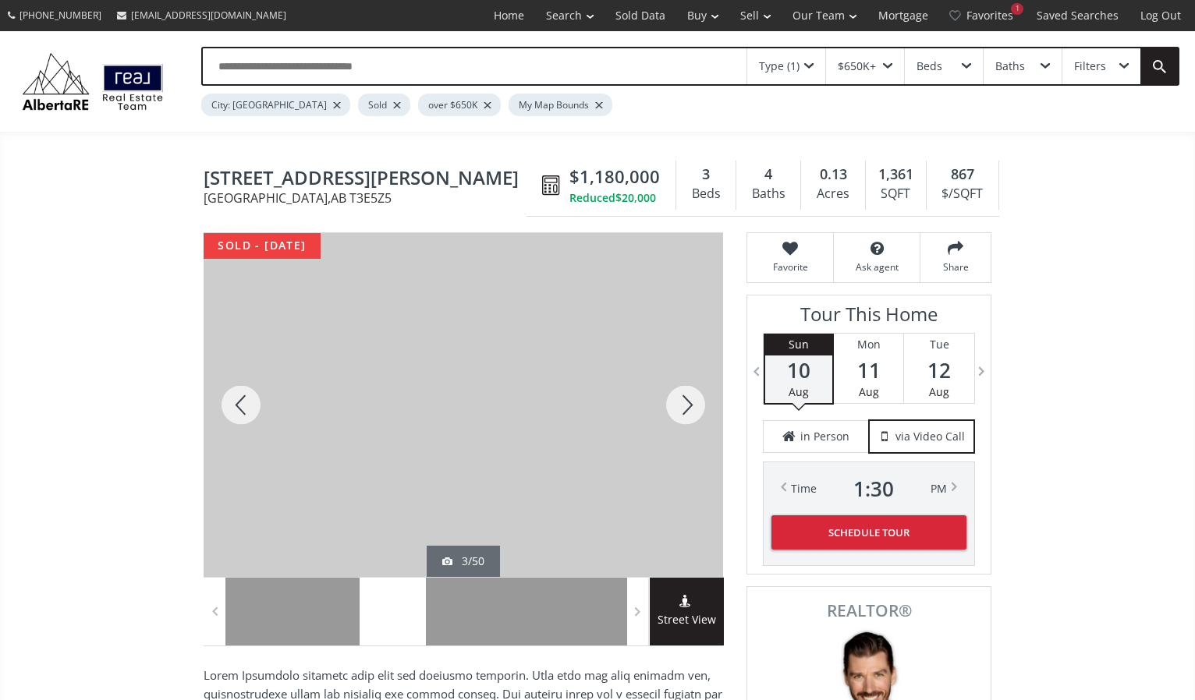
click at [684, 399] on div at bounding box center [685, 405] width 75 height 344
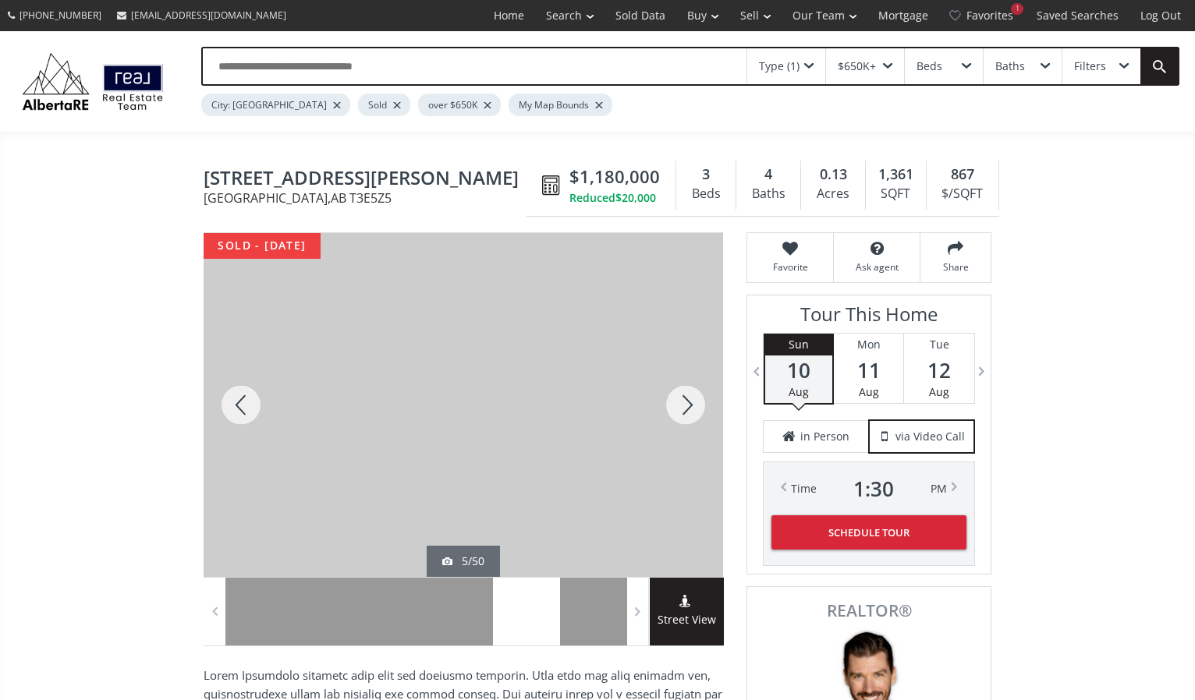
click at [684, 399] on div at bounding box center [685, 405] width 75 height 344
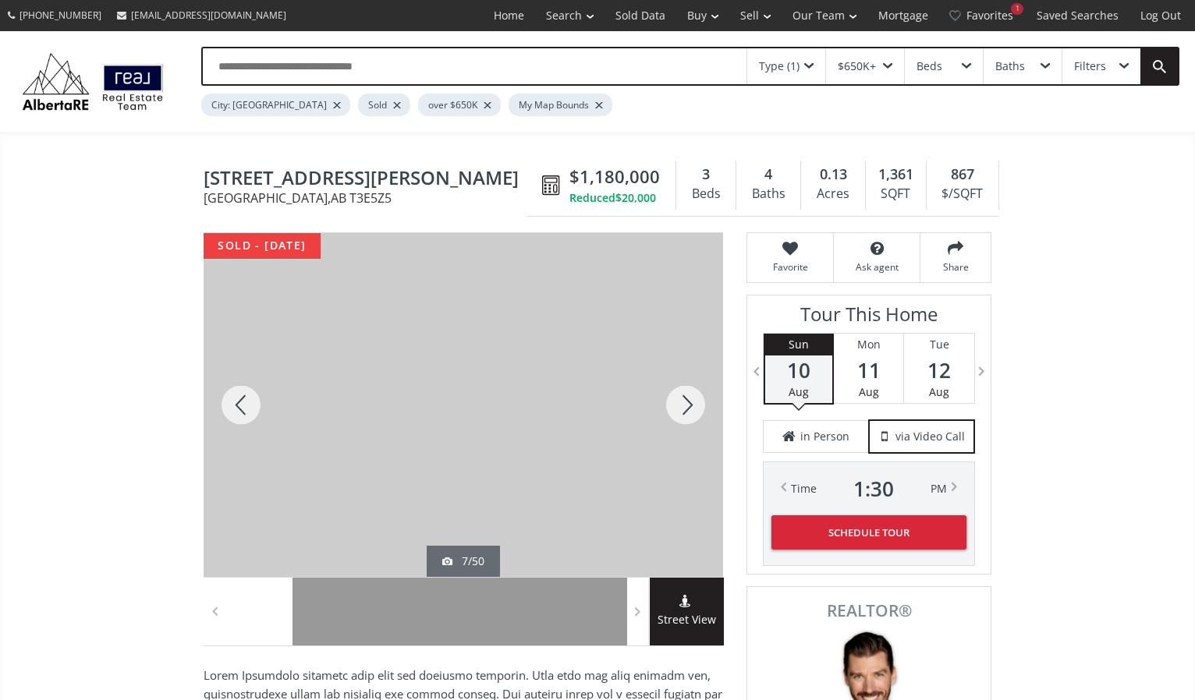
click at [684, 399] on div at bounding box center [685, 405] width 75 height 344
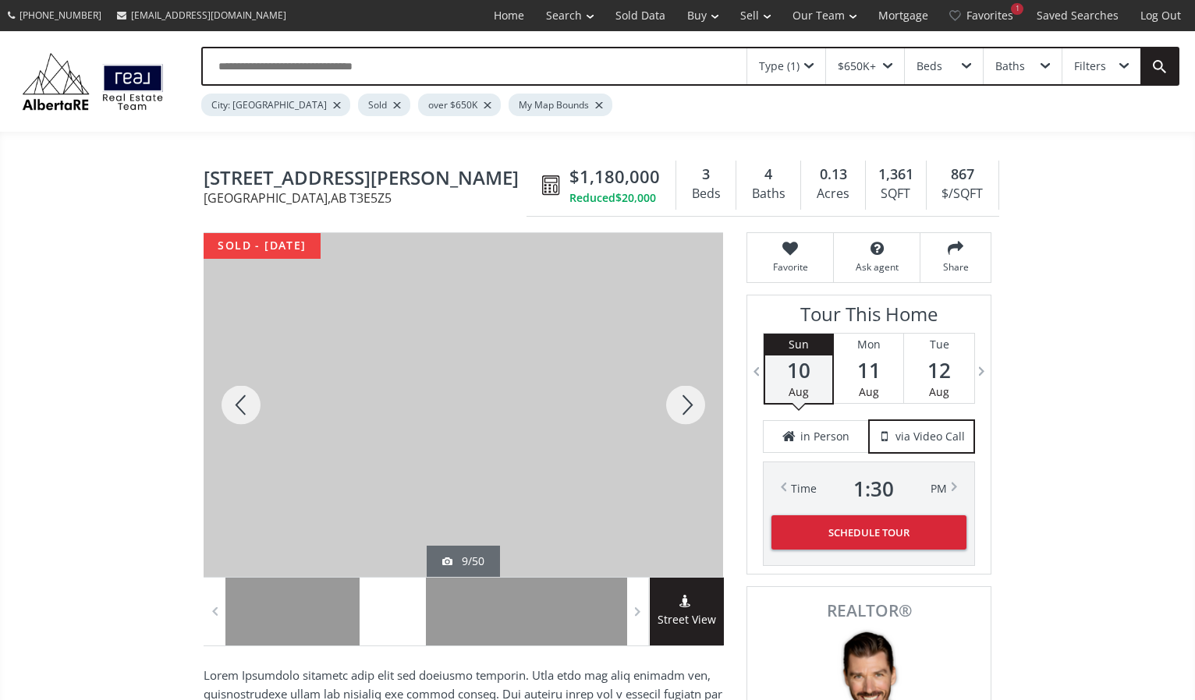
click at [684, 399] on div at bounding box center [685, 405] width 75 height 344
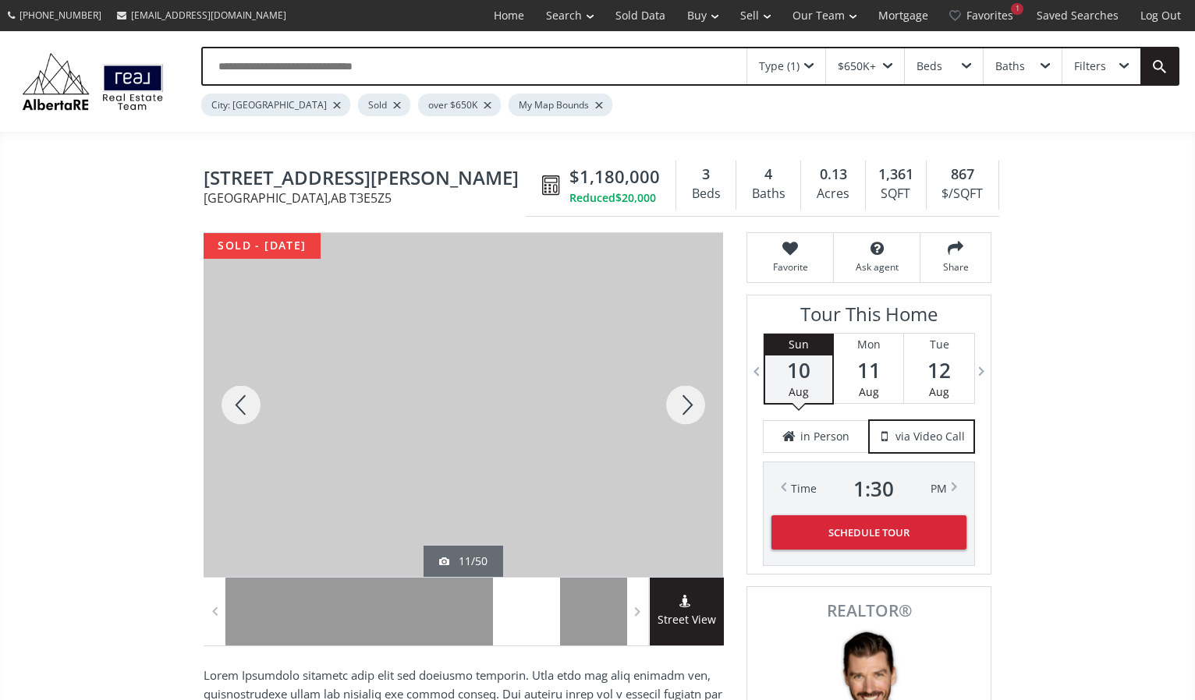
click at [684, 399] on div at bounding box center [685, 405] width 75 height 344
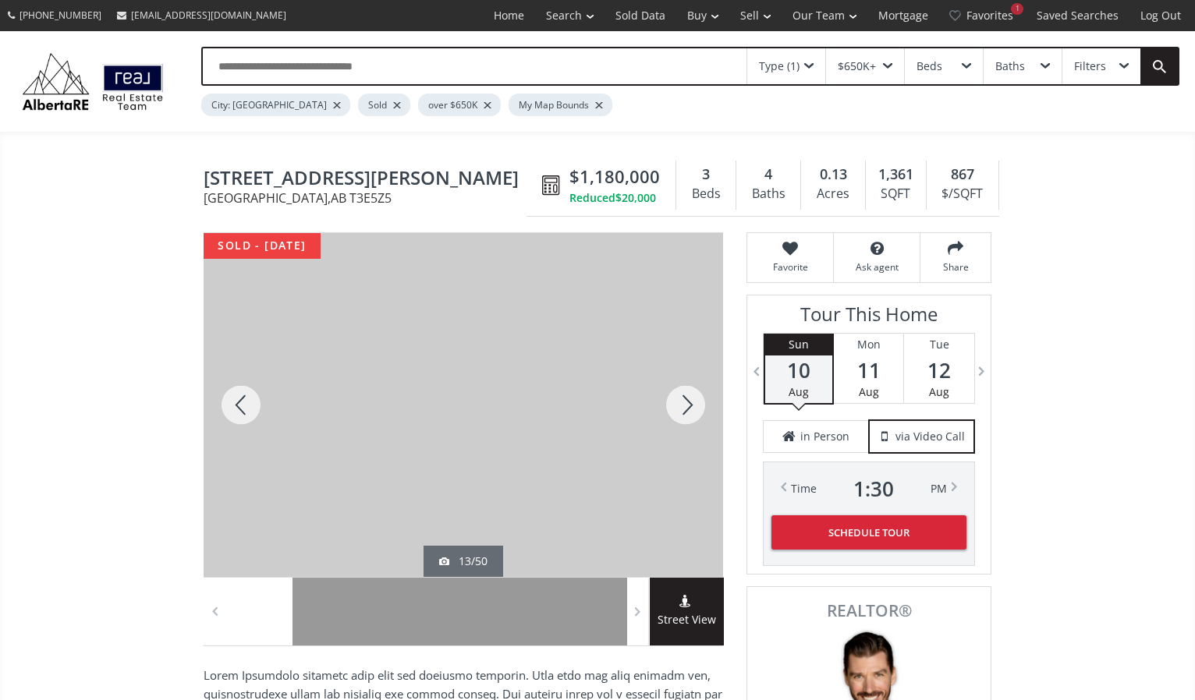
click at [684, 399] on div at bounding box center [685, 405] width 75 height 344
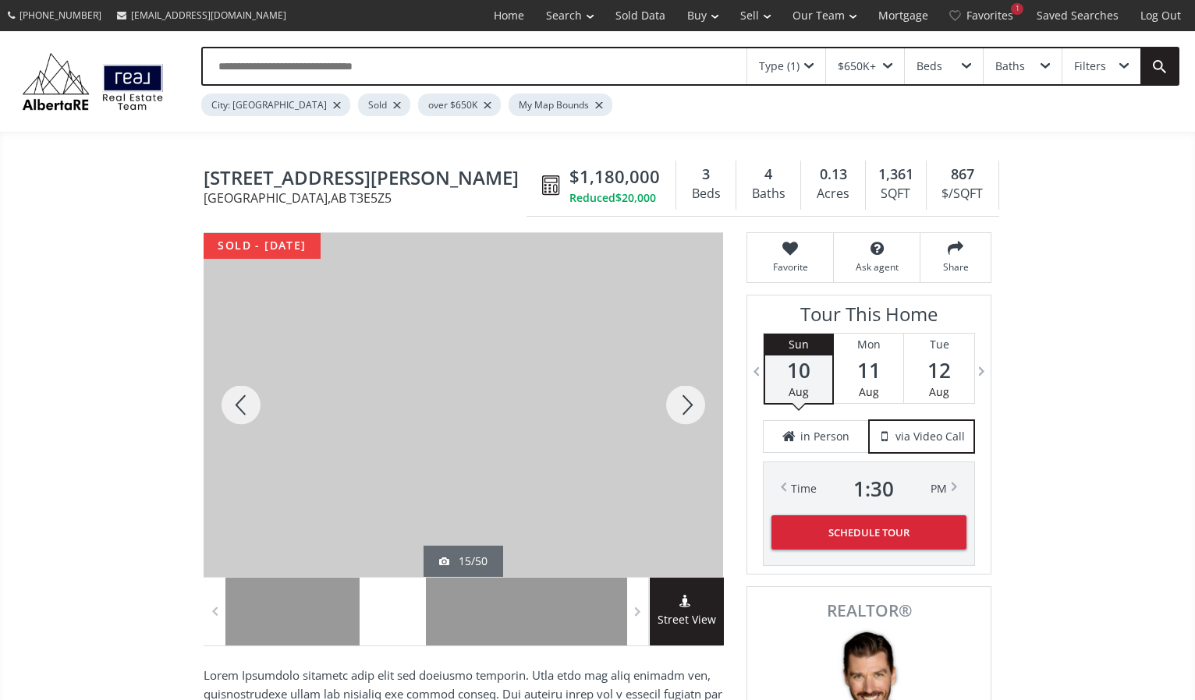
click at [684, 399] on div at bounding box center [685, 405] width 75 height 344
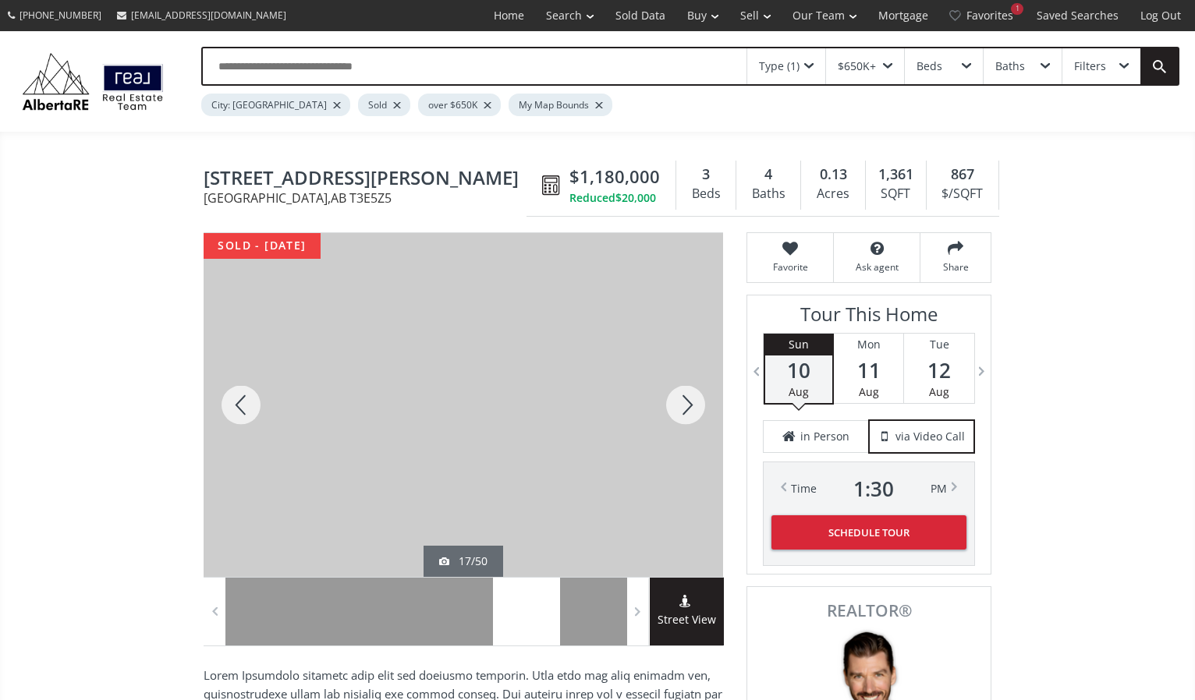
click at [684, 399] on div at bounding box center [685, 405] width 75 height 344
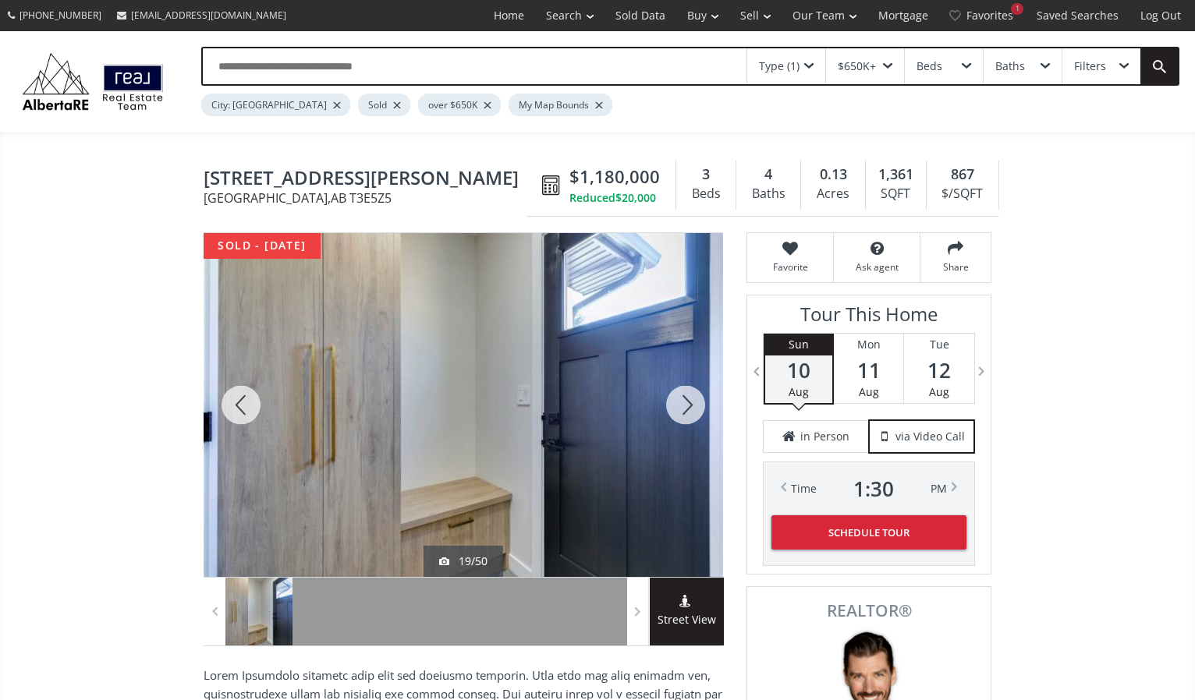
click at [684, 399] on div at bounding box center [685, 405] width 75 height 344
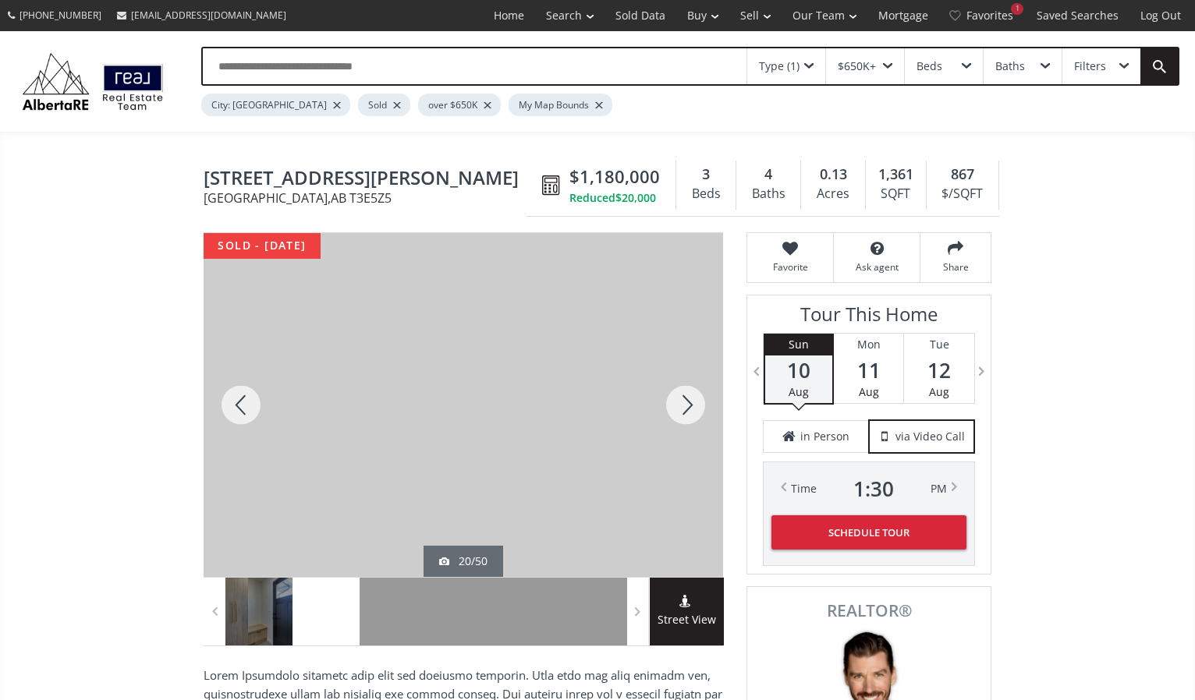
click at [684, 399] on div at bounding box center [685, 405] width 75 height 344
